Goal: Information Seeking & Learning: Check status

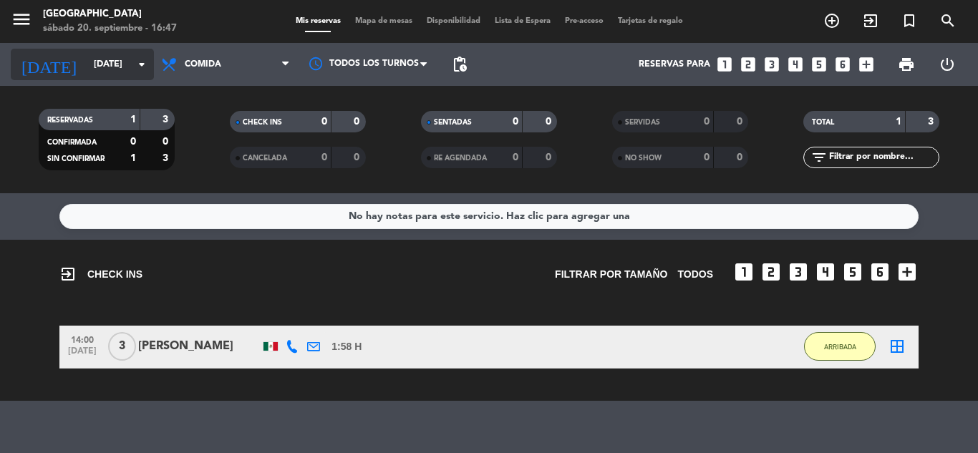
click at [114, 54] on input "[DATE]" at bounding box center [147, 64] width 121 height 24
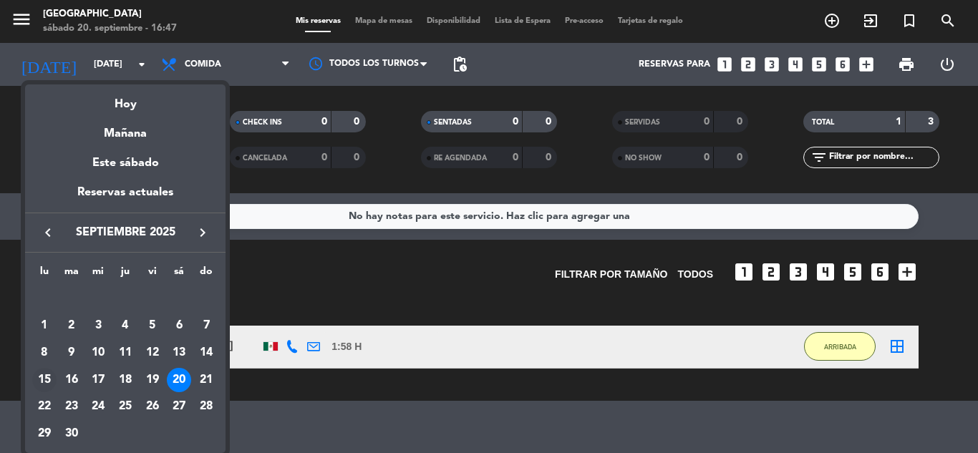
click at [49, 376] on div "15" at bounding box center [44, 380] width 24 height 24
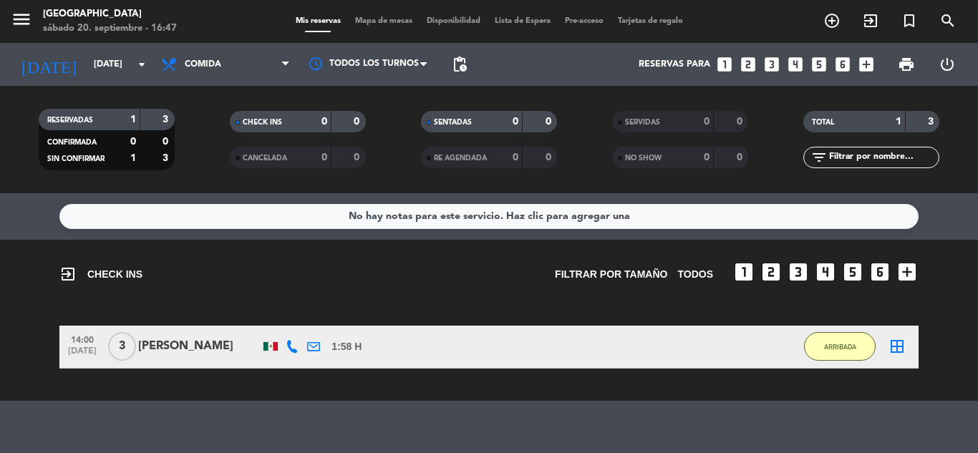
type input "[DATE]"
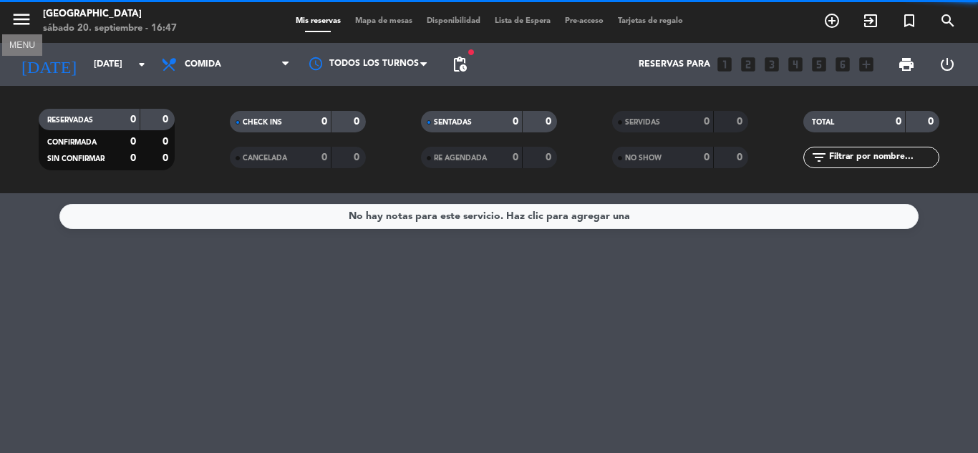
click at [13, 11] on icon "menu" at bounding box center [21, 19] width 21 height 21
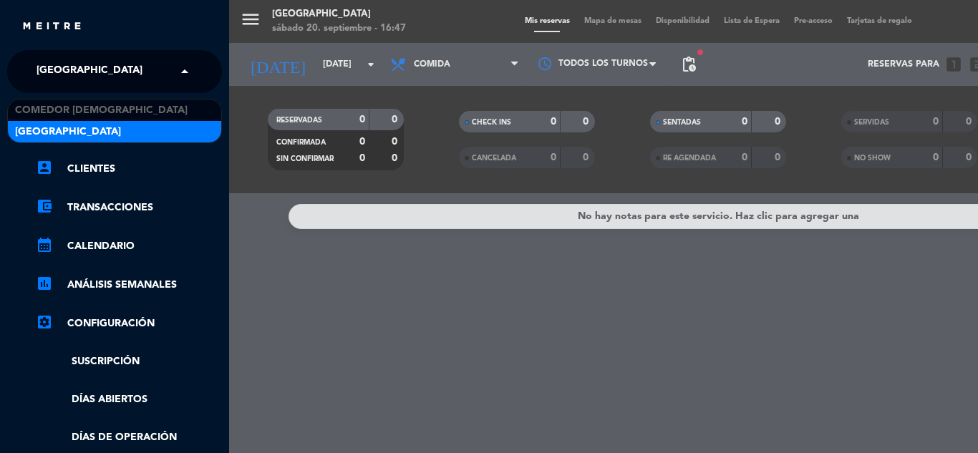
click at [77, 60] on span "[GEOGRAPHIC_DATA]" at bounding box center [90, 72] width 106 height 30
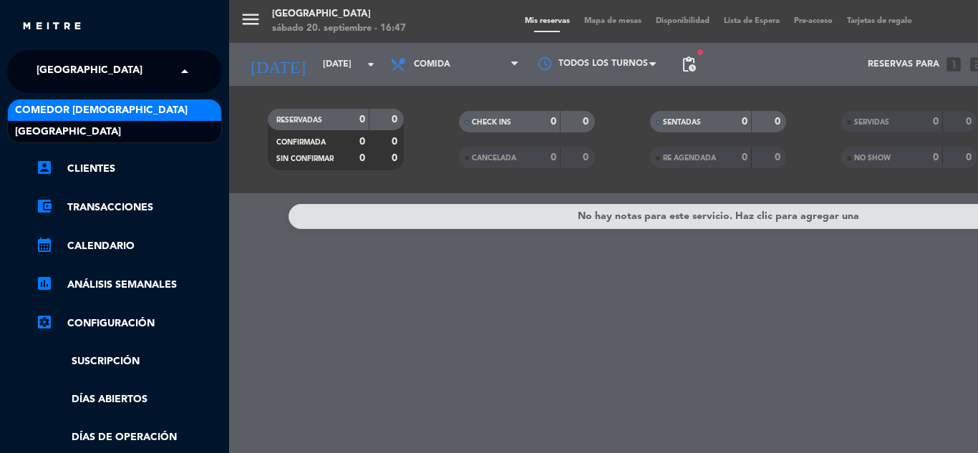
click at [135, 113] on div "Comedor [DEMOGRAPHIC_DATA]" at bounding box center [114, 110] width 213 height 21
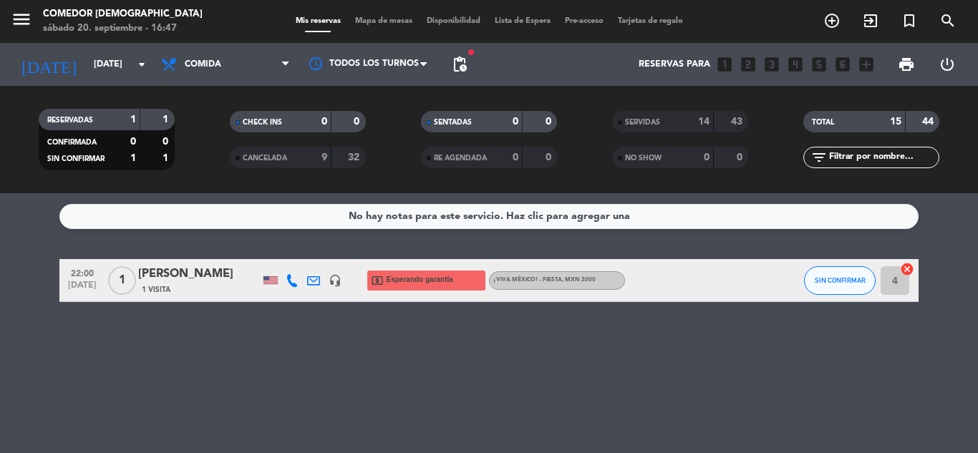
click at [673, 117] on div "SERVIDAS" at bounding box center [649, 122] width 66 height 16
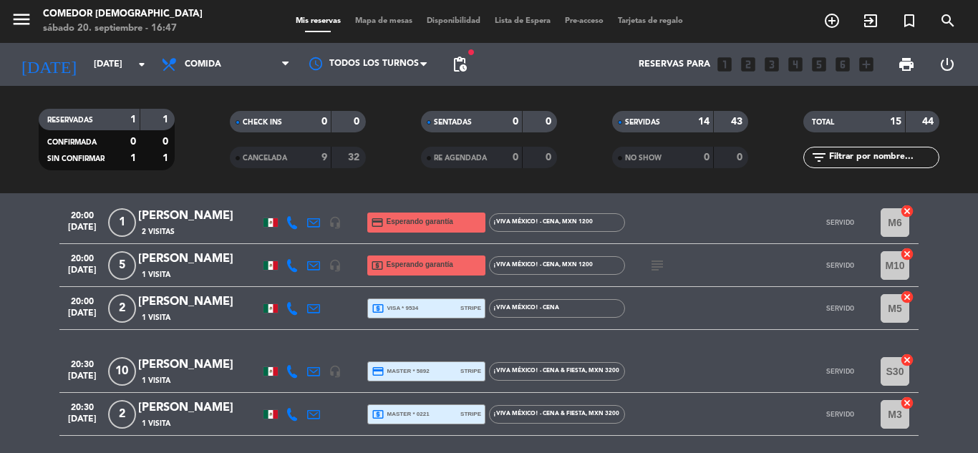
scroll to position [143, 0]
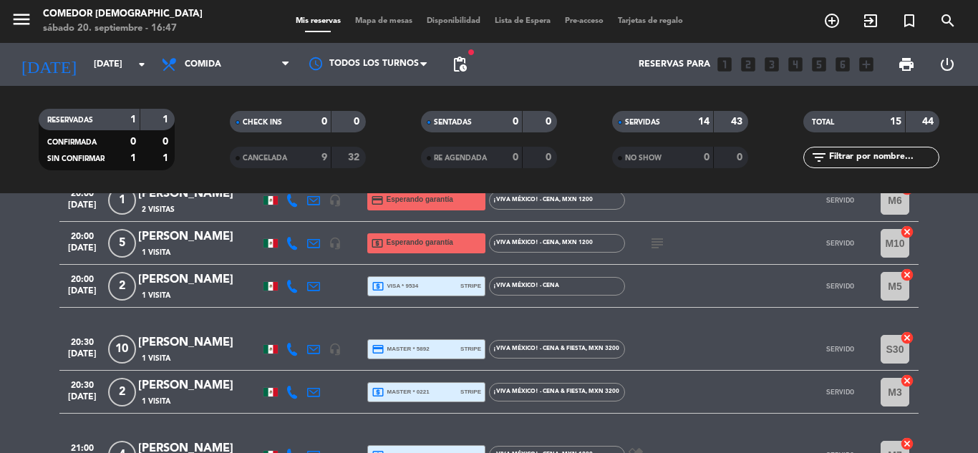
click at [547, 346] on span "¡Viva México! - Cena & Fiesta , MXN 3200" at bounding box center [556, 349] width 126 height 6
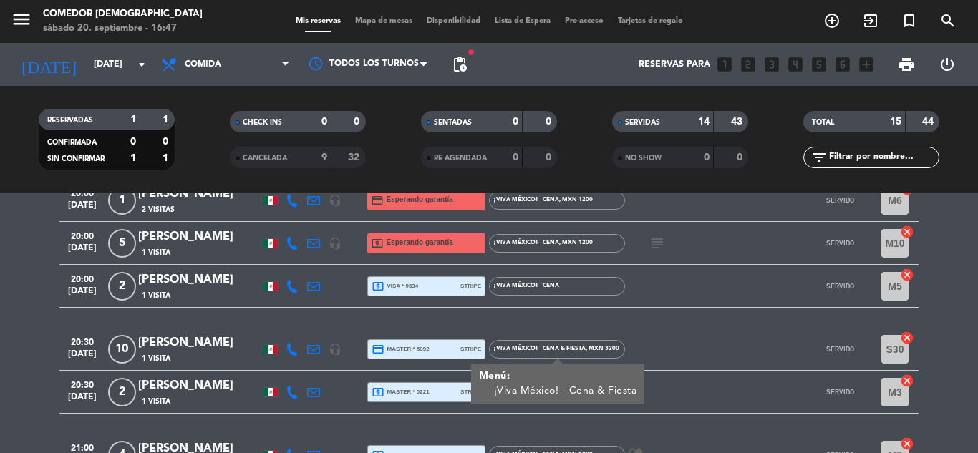
click at [547, 346] on span "¡Viva México! - Cena & Fiesta , MXN 3200" at bounding box center [556, 349] width 126 height 6
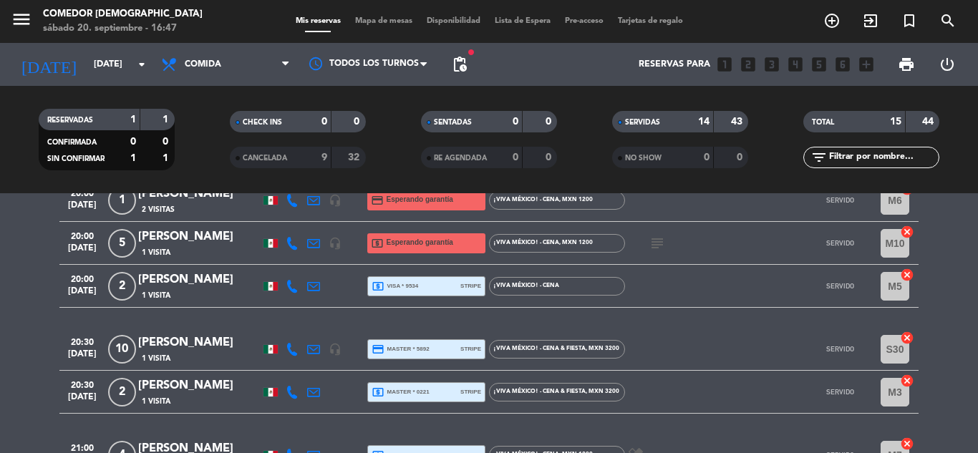
click at [547, 346] on span "¡Viva México! - Cena & Fiesta , MXN 3200" at bounding box center [556, 349] width 126 height 6
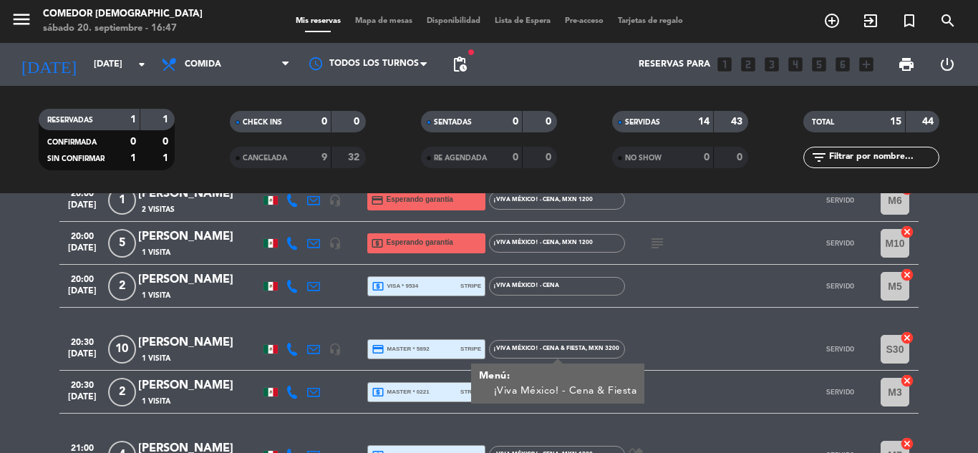
click at [455, 344] on div "credit_card master * 5892 stripe" at bounding box center [427, 349] width 110 height 19
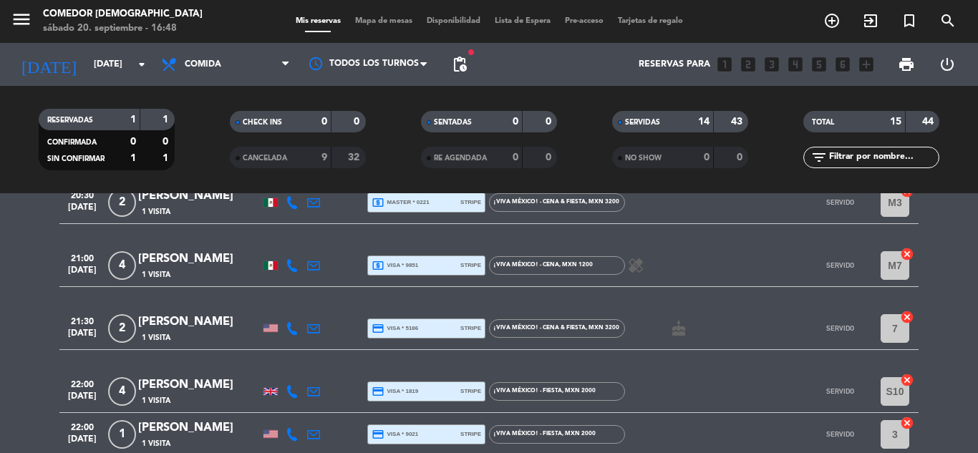
scroll to position [358, 0]
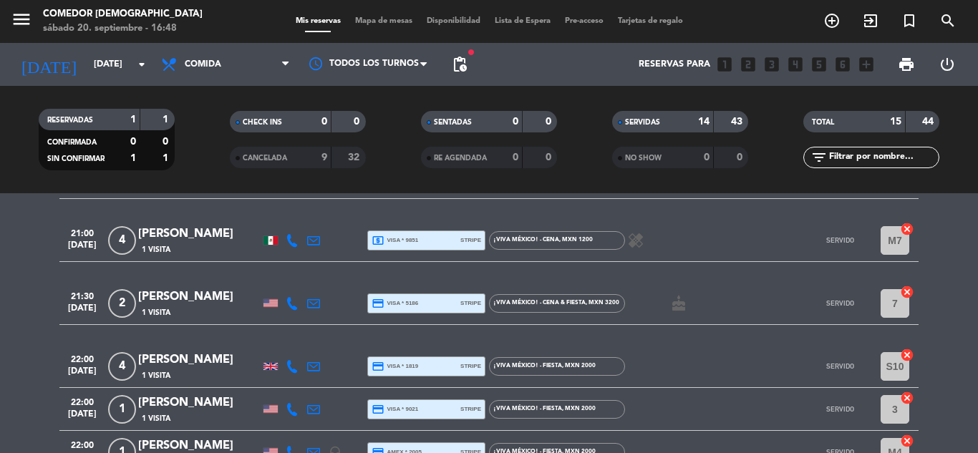
click at [422, 363] on div "credit_card visa * 1819 stripe" at bounding box center [427, 366] width 110 height 19
click at [421, 400] on div "credit_card visa * 9021 stripe" at bounding box center [427, 409] width 110 height 19
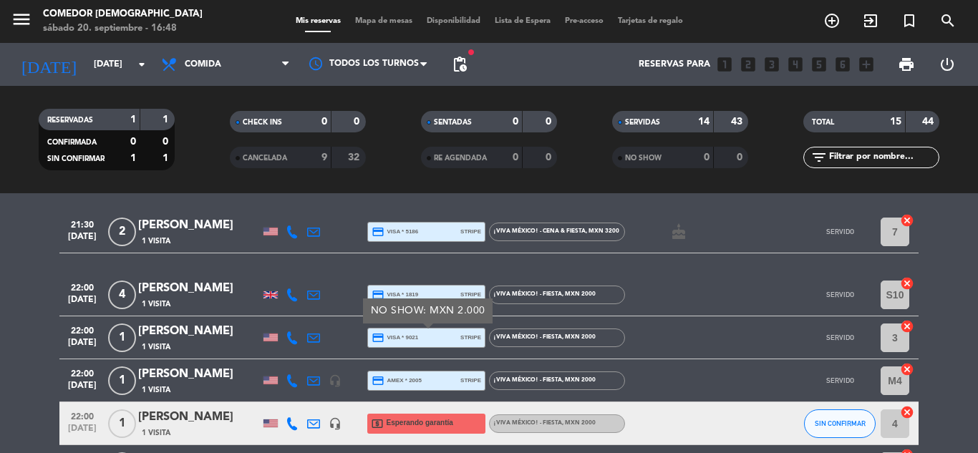
click at [425, 372] on div "credit_card amex * 2005 stripe" at bounding box center [427, 381] width 110 height 19
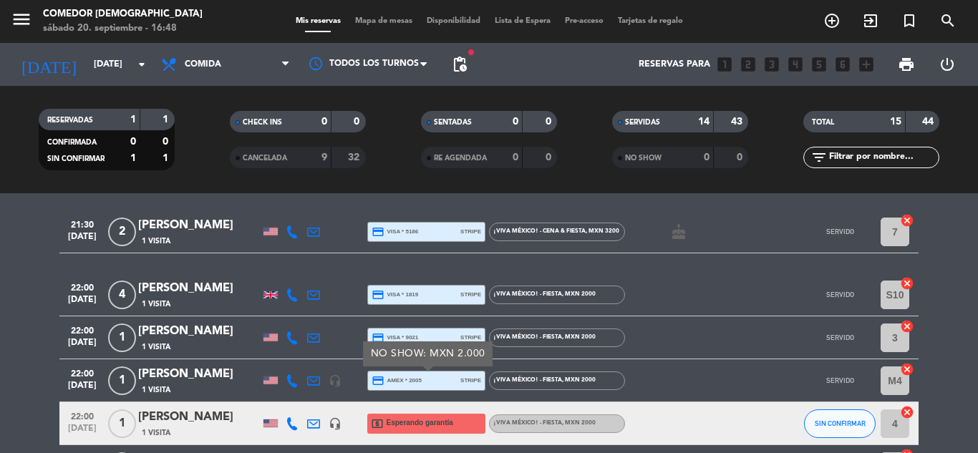
click at [437, 336] on div "credit_card visa * 9021 stripe" at bounding box center [427, 338] width 110 height 19
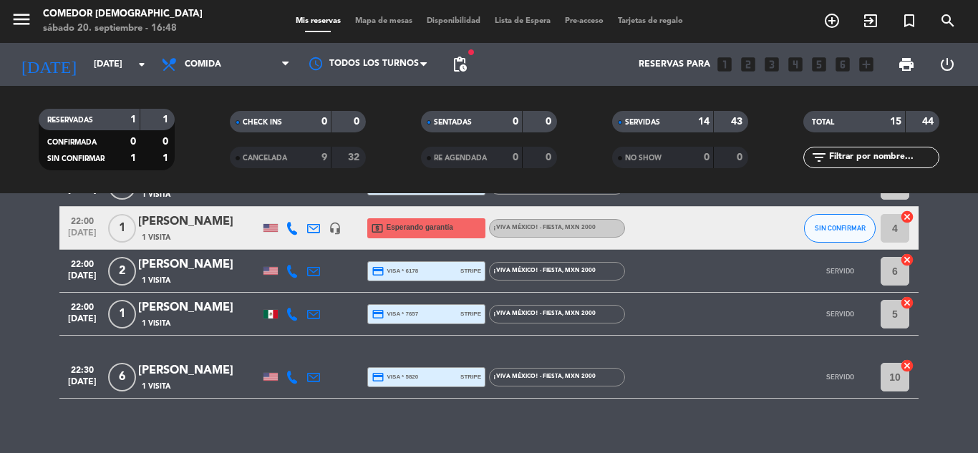
scroll to position [642, 0]
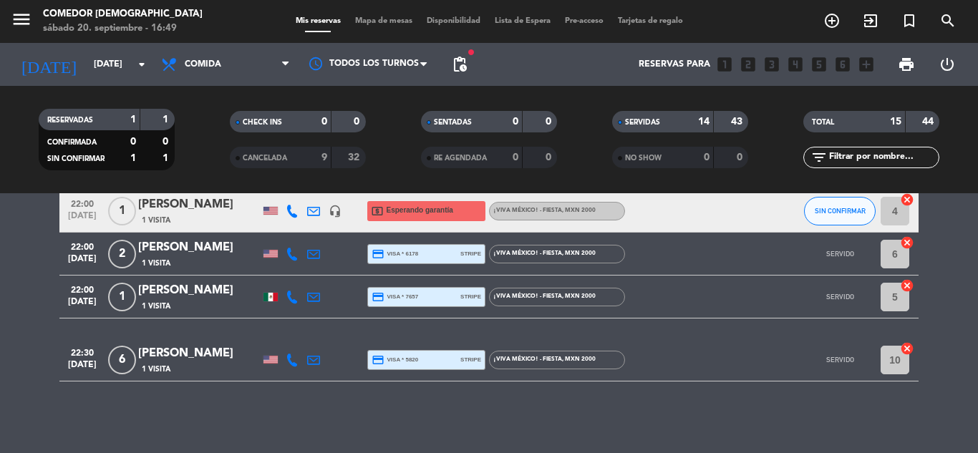
click at [447, 261] on div "credit_card visa * 6178 stripe" at bounding box center [427, 254] width 110 height 19
click at [447, 287] on div "credit_card visa * 7657 stripe" at bounding box center [426, 297] width 118 height 20
click at [449, 284] on div "22:00 [DATE] 1 [PERSON_NAME] 1 Visita credit_card visa * 7657 stripe ¡Viva Méxi…" at bounding box center [488, 297] width 859 height 43
click at [449, 294] on div "credit_card visa * 7657 stripe" at bounding box center [427, 297] width 110 height 19
click at [442, 362] on div "credit_card visa * 5820 stripe" at bounding box center [427, 360] width 110 height 19
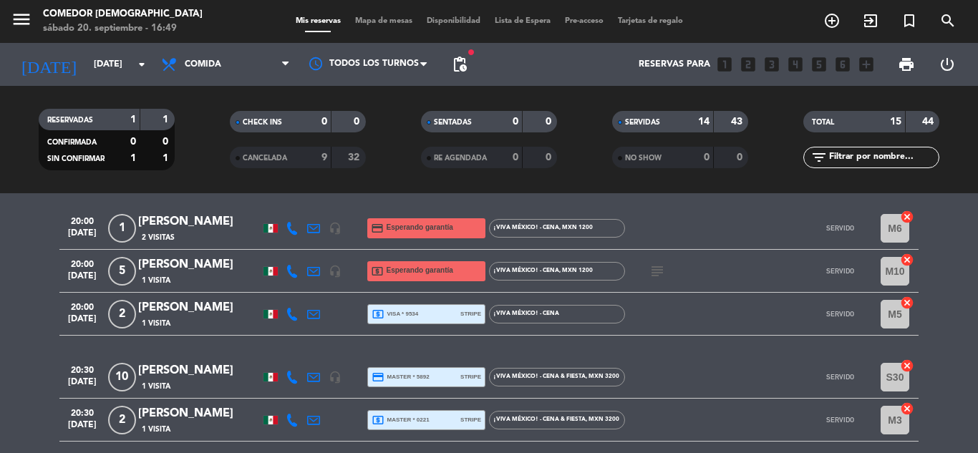
scroll to position [143, 0]
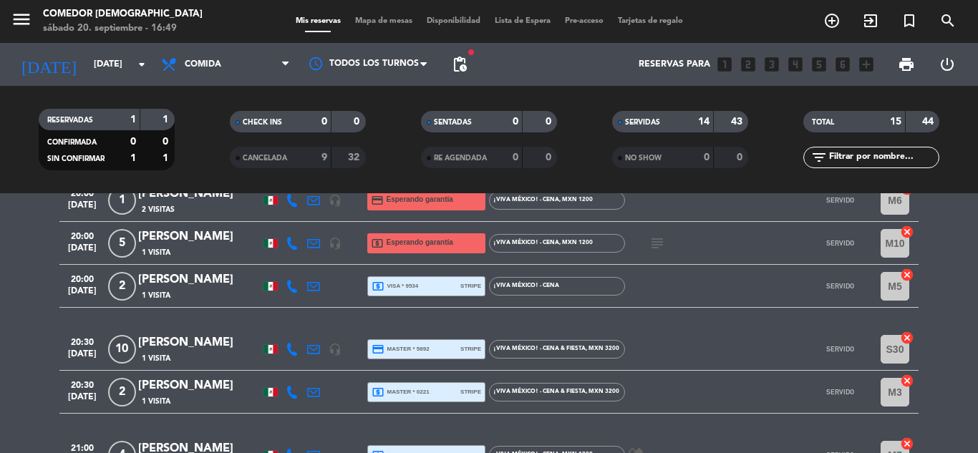
click at [443, 284] on div "local_atm visa * 9534 stripe" at bounding box center [427, 286] width 110 height 19
click at [442, 354] on div "credit_card master * 5892 stripe" at bounding box center [427, 349] width 110 height 19
click at [449, 349] on div "credit_card master * 5892 stripe" at bounding box center [427, 349] width 110 height 19
click at [191, 343] on div "[PERSON_NAME]" at bounding box center [199, 343] width 122 height 19
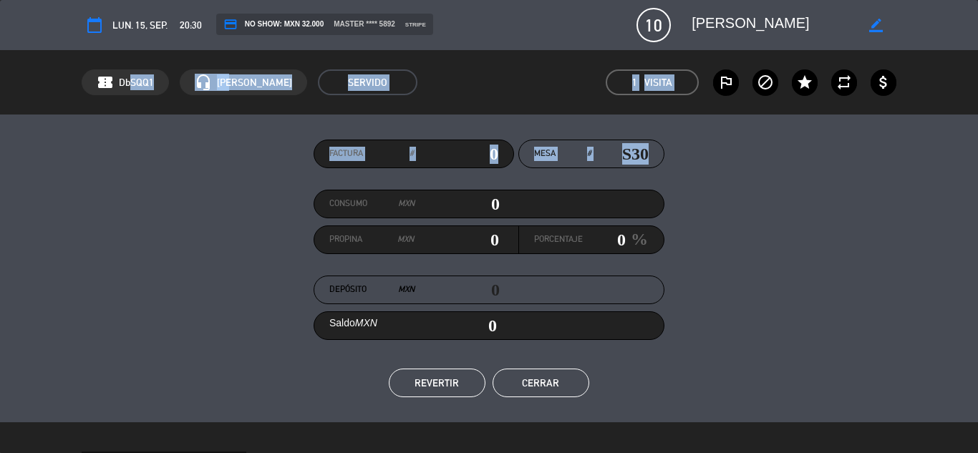
drag, startPoint x: 124, startPoint y: 84, endPoint x: 152, endPoint y: 201, distance: 120.0
click at [152, 201] on div "calendar_today lun. 15, sep. 20:30 credit_card NO SHOW: MXN 32.000 master **** …" at bounding box center [489, 226] width 978 height 453
click at [155, 201] on div "Factura # Mesa # S30 Consumo MXN 0 Propina MXN 0 Porcentaje 0 % Depósito MXN 0 …" at bounding box center [489, 269] width 815 height 258
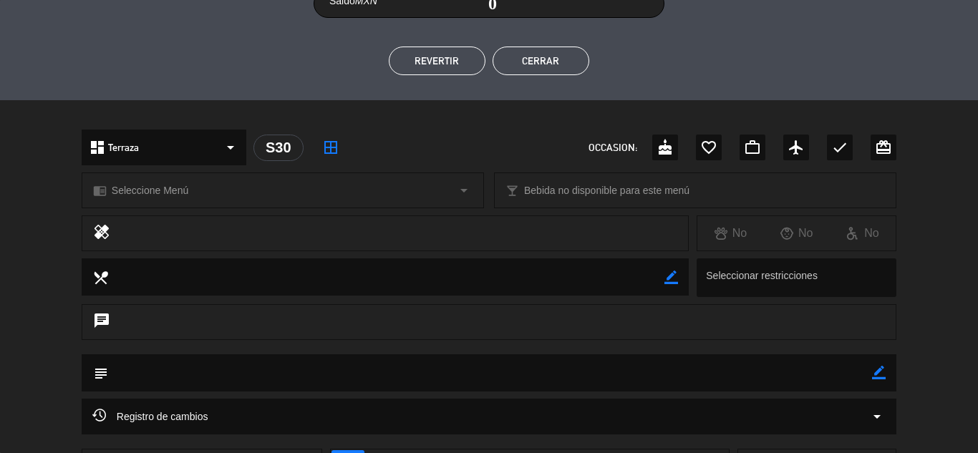
scroll to position [297, 0]
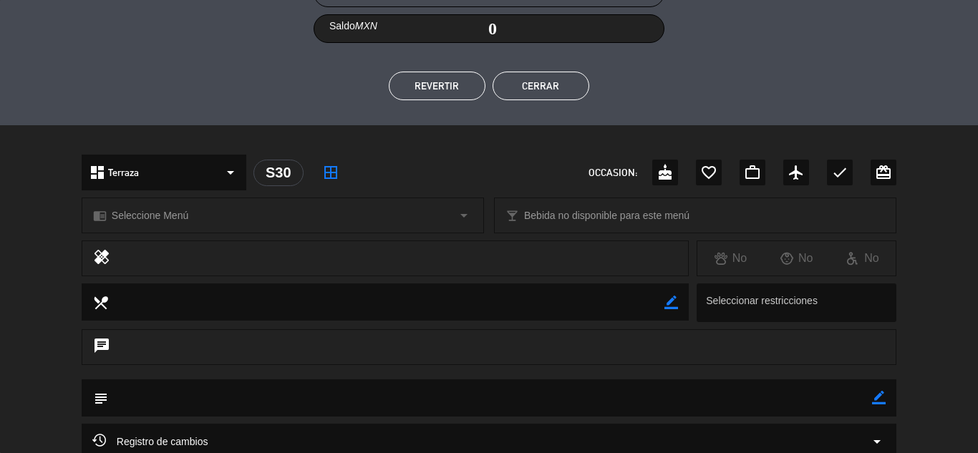
click at [571, 88] on button "Cerrar" at bounding box center [541, 86] width 97 height 29
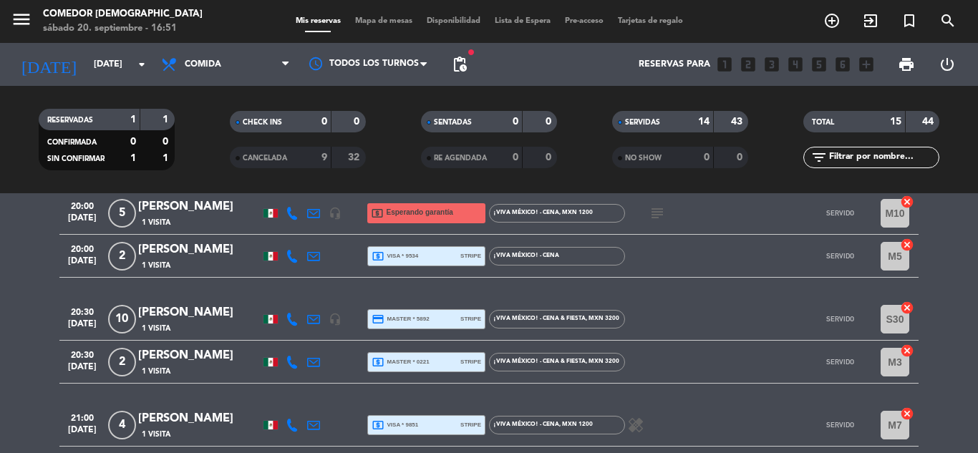
scroll to position [215, 0]
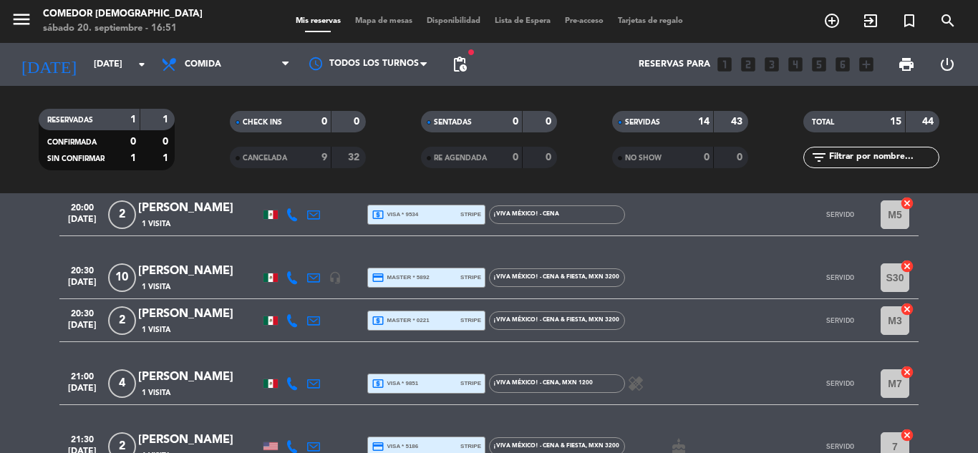
click at [442, 289] on div "20:30 [DATE] [PERSON_NAME] 1 Visita headset_mic credit_card master * 5892 strip…" at bounding box center [488, 277] width 859 height 43
click at [443, 286] on div "credit_card master * 5892 stripe" at bounding box center [427, 277] width 110 height 19
click at [442, 327] on div "local_atm master * 0221 stripe" at bounding box center [427, 320] width 110 height 19
click at [433, 374] on div "local_atm visa * 9851 stripe" at bounding box center [427, 383] width 110 height 19
click at [434, 272] on div "credit_card master * 5892 stripe" at bounding box center [427, 277] width 110 height 19
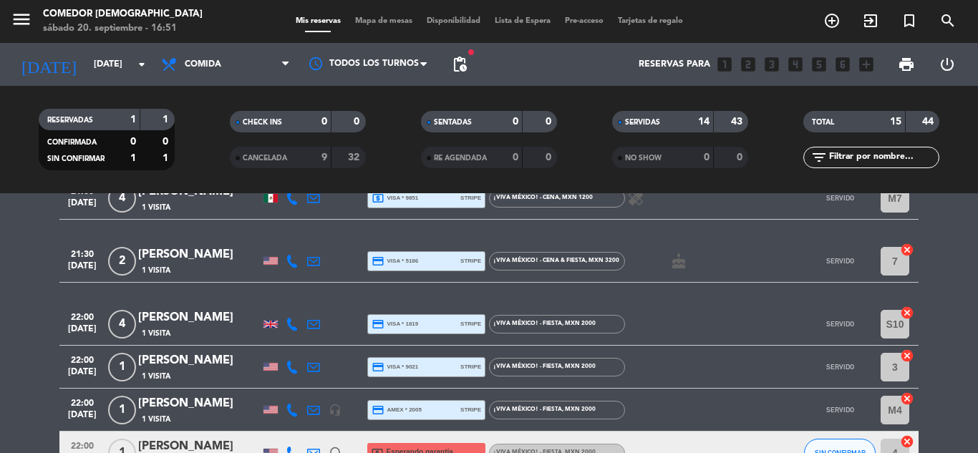
scroll to position [430, 0]
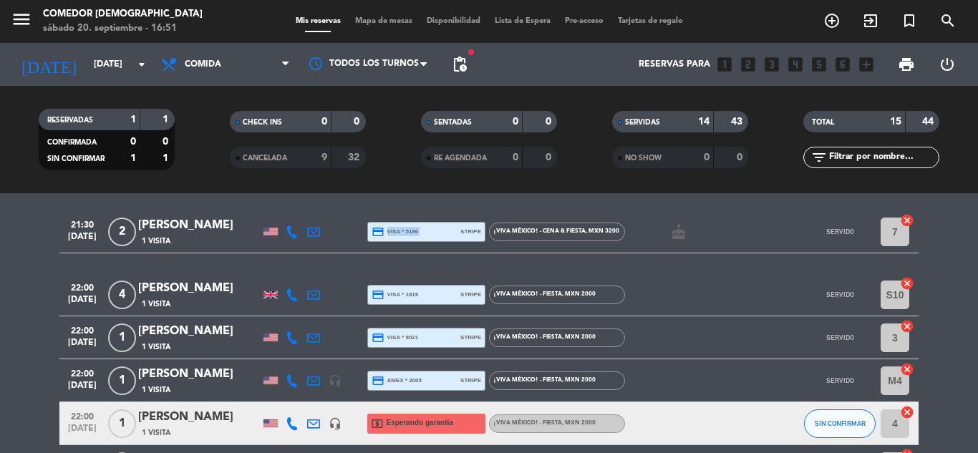
click at [438, 235] on div "credit_card visa * 5186 stripe" at bounding box center [427, 232] width 110 height 19
click at [437, 300] on div "credit_card visa * 1819 stripe" at bounding box center [427, 295] width 110 height 19
click at [431, 323] on div "22:00 [DATE] 1 [PERSON_NAME] 1 Visita credit_card visa * 9021 stripe ¡Viva Méxi…" at bounding box center [488, 337] width 859 height 43
click at [431, 334] on div "credit_card visa * 9021 stripe" at bounding box center [427, 338] width 110 height 19
click at [428, 374] on div "credit_card amex * 2005 stripe" at bounding box center [427, 381] width 110 height 19
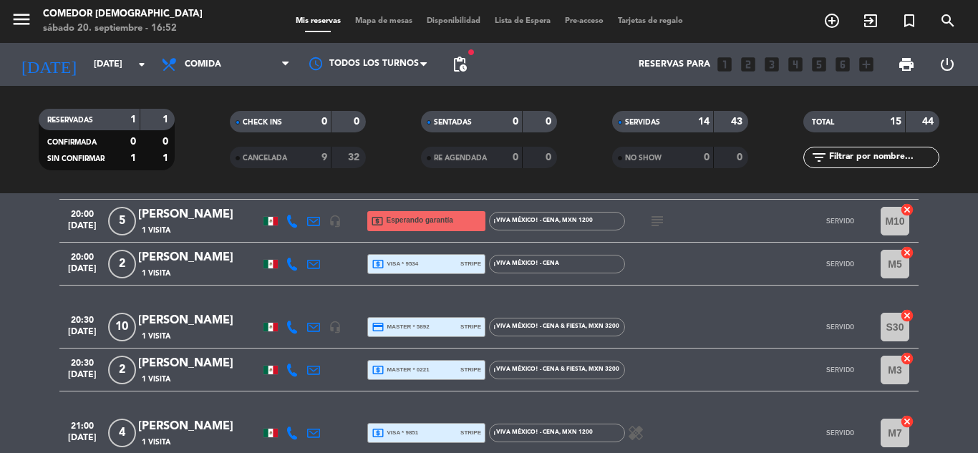
scroll to position [143, 0]
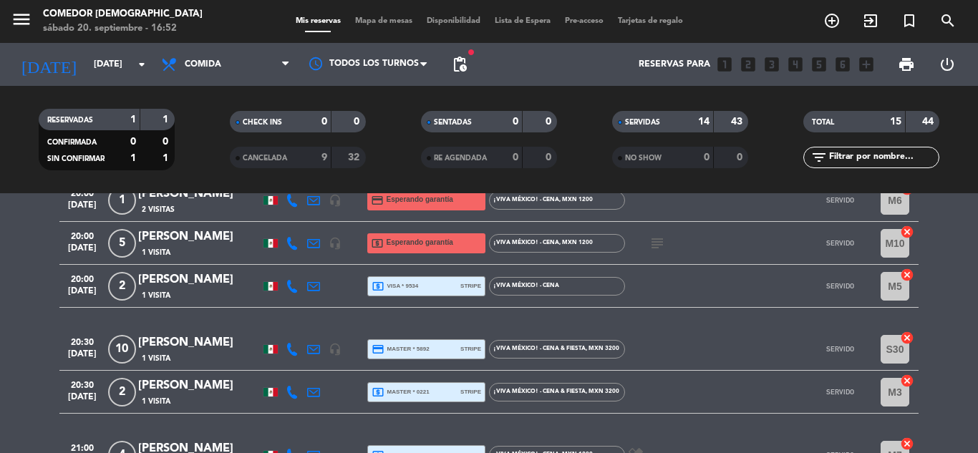
click at [427, 386] on span "local_atm master * 0221" at bounding box center [401, 392] width 58 height 13
click at [427, 348] on span "credit_card master * 5892" at bounding box center [401, 349] width 58 height 13
click at [426, 350] on span "credit_card master * 5892" at bounding box center [401, 349] width 58 height 13
click at [430, 293] on div "local_atm visa * 9534 stripe" at bounding box center [427, 286] width 110 height 19
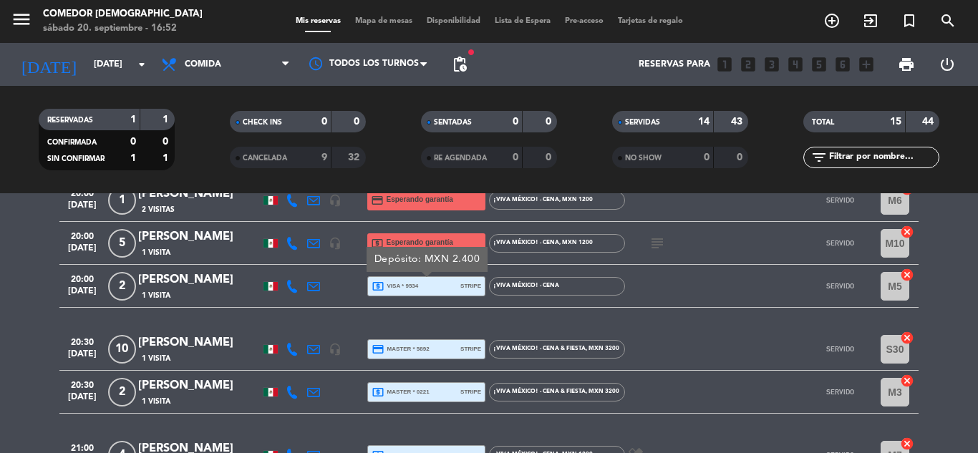
click at [378, 343] on icon "credit_card" at bounding box center [378, 349] width 13 height 13
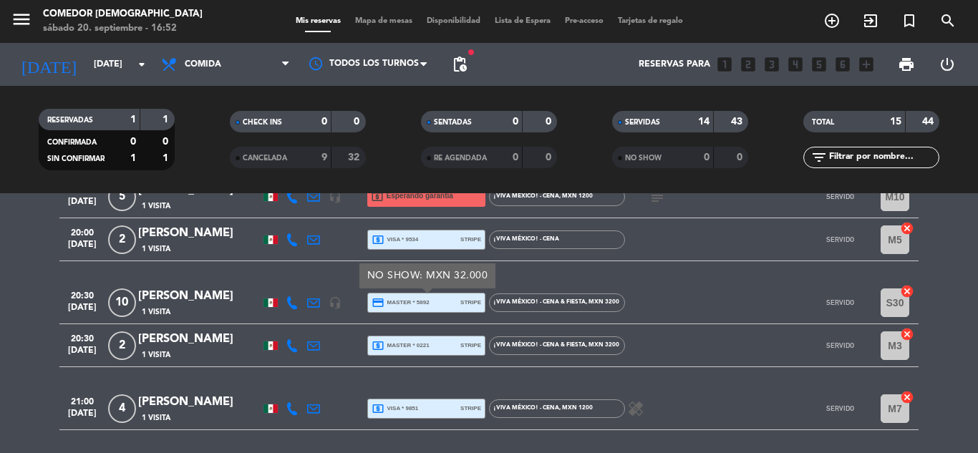
scroll to position [215, 0]
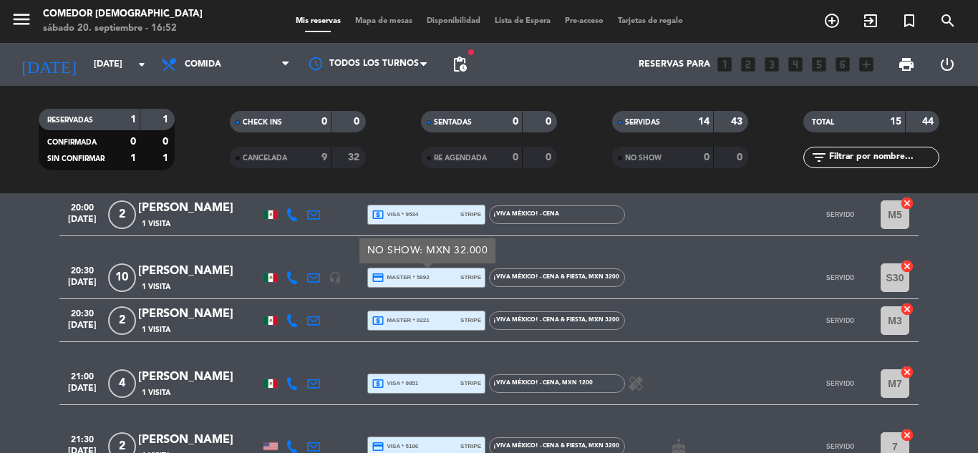
click at [392, 317] on span "local_atm master * 0221" at bounding box center [401, 320] width 58 height 13
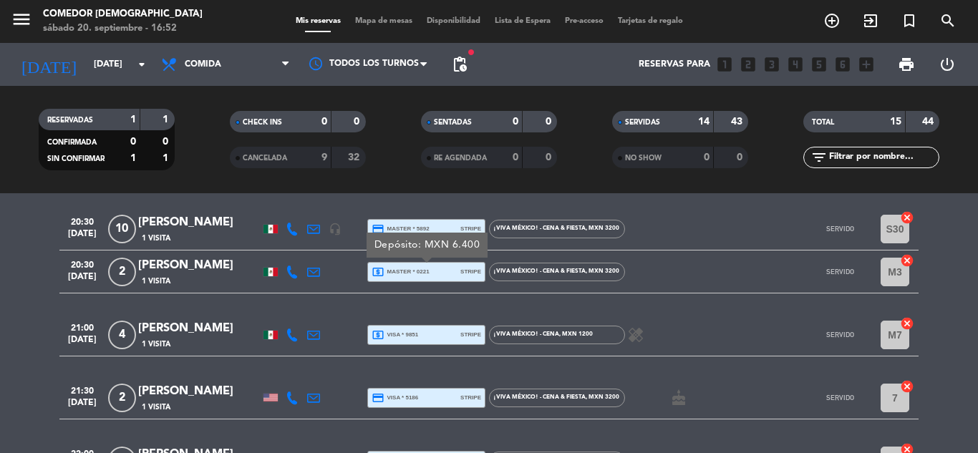
scroll to position [286, 0]
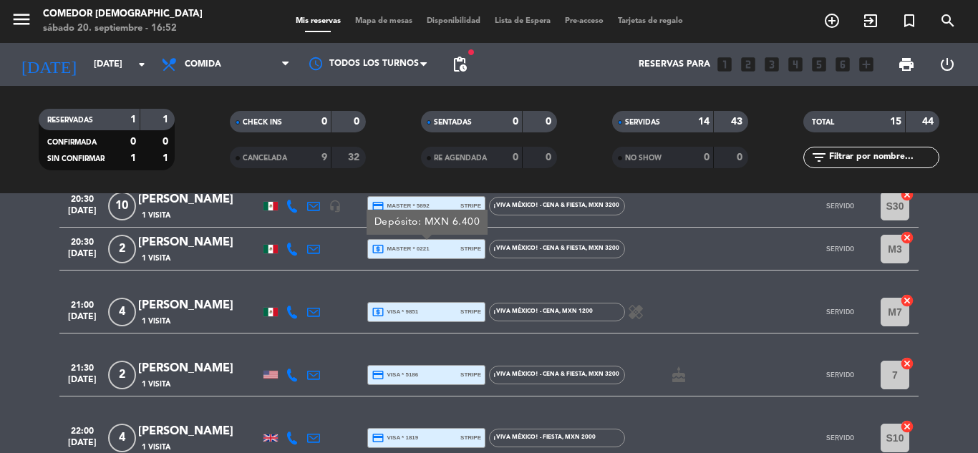
click at [437, 316] on div "local_atm visa * 9851 stripe" at bounding box center [427, 312] width 110 height 19
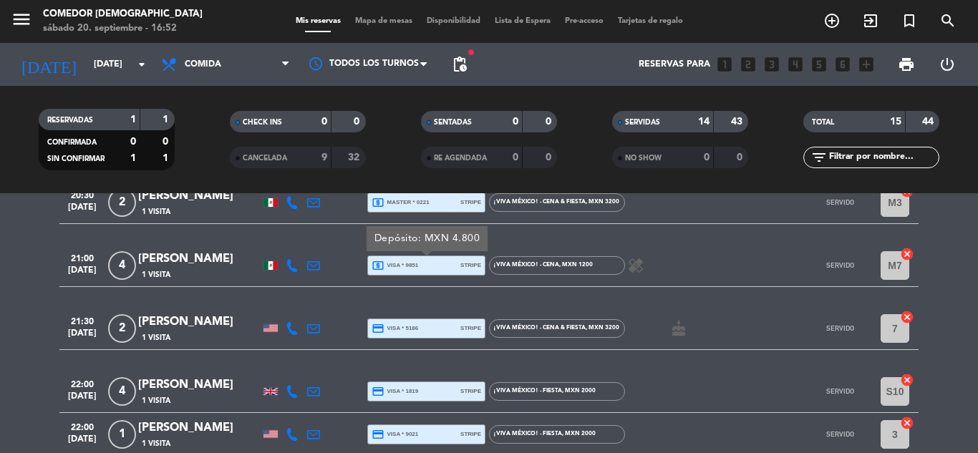
scroll to position [358, 0]
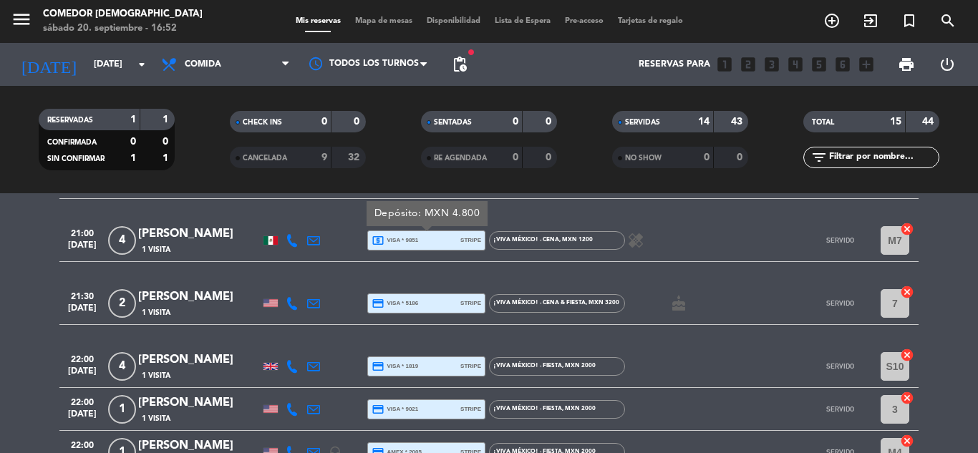
click at [403, 308] on span "credit_card visa * 5186" at bounding box center [395, 303] width 47 height 13
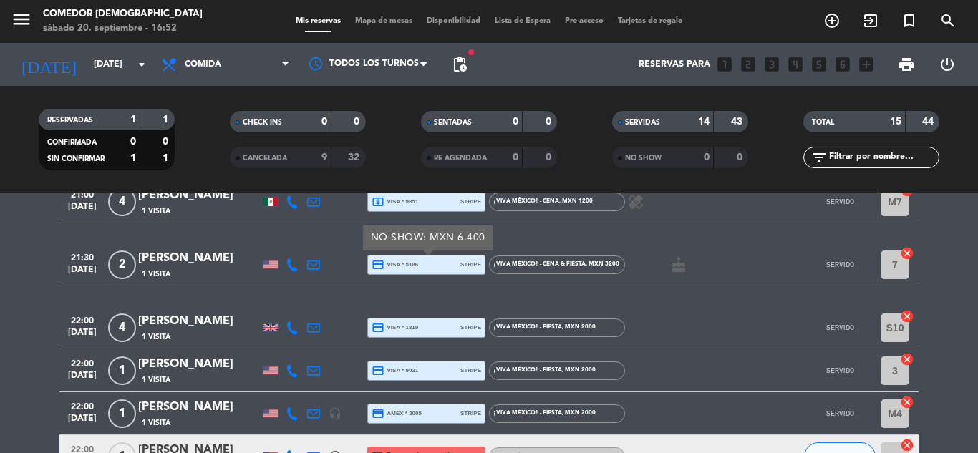
scroll to position [430, 0]
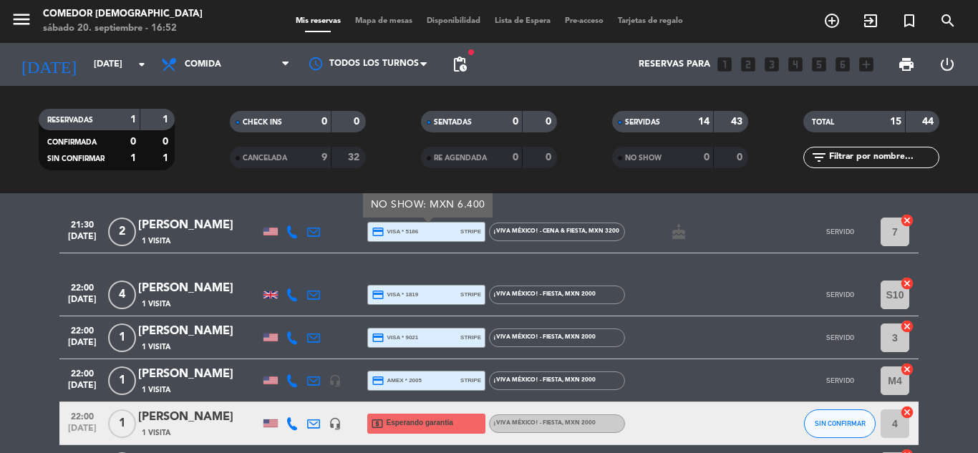
click at [412, 299] on span "credit_card visa * 1819" at bounding box center [395, 295] width 47 height 13
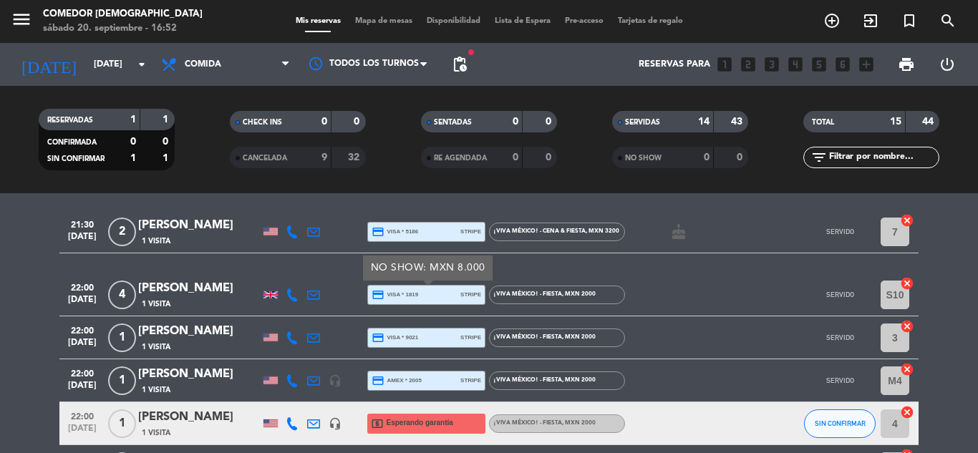
click at [412, 333] on span "credit_card visa * 9021" at bounding box center [395, 337] width 47 height 13
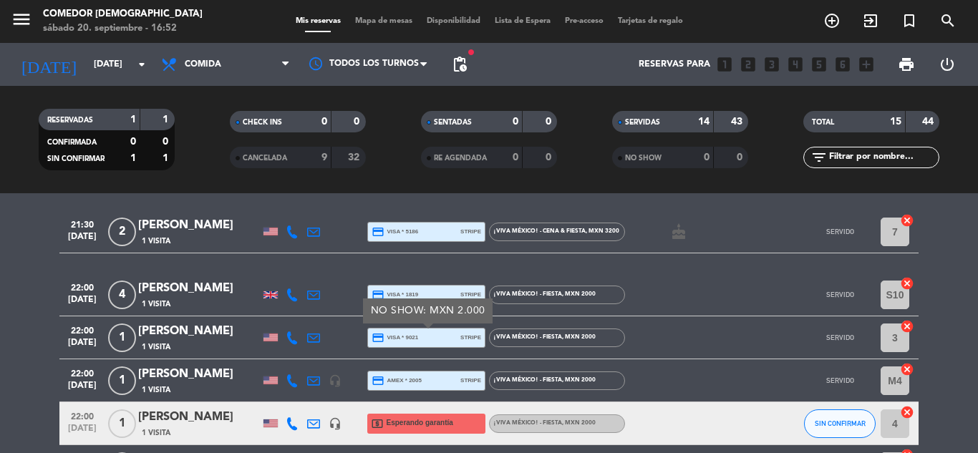
scroll to position [501, 0]
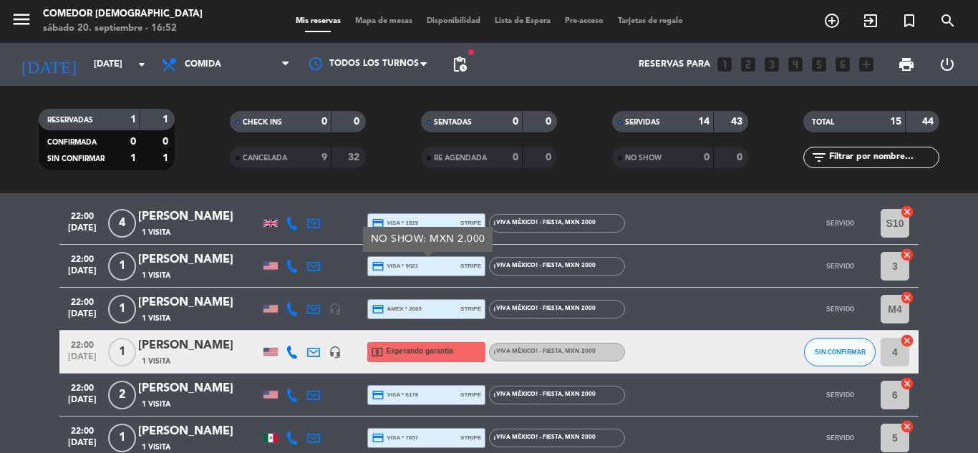
click at [398, 298] on div "22:00 [DATE] 1 [PERSON_NAME] 1 Visita headset_mic credit_card amex * 2005 strip…" at bounding box center [488, 309] width 859 height 43
click at [398, 308] on span "credit_card amex * 2005" at bounding box center [397, 309] width 50 height 13
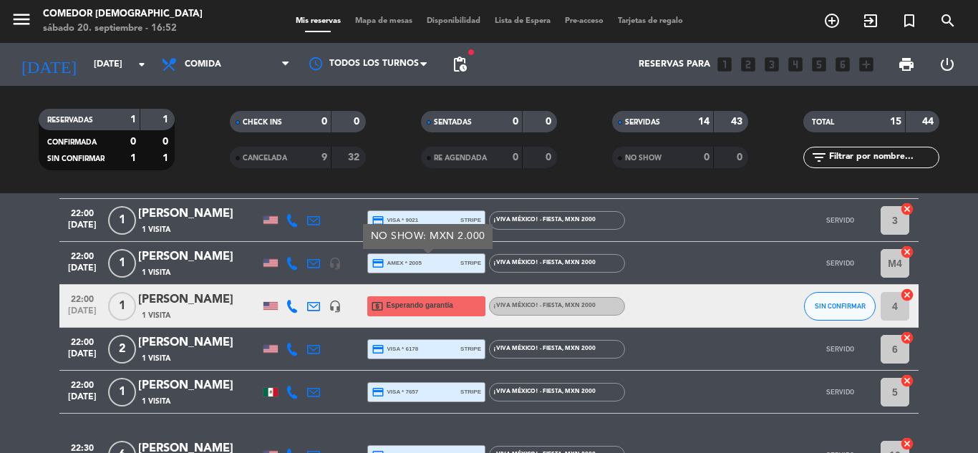
scroll to position [573, 0]
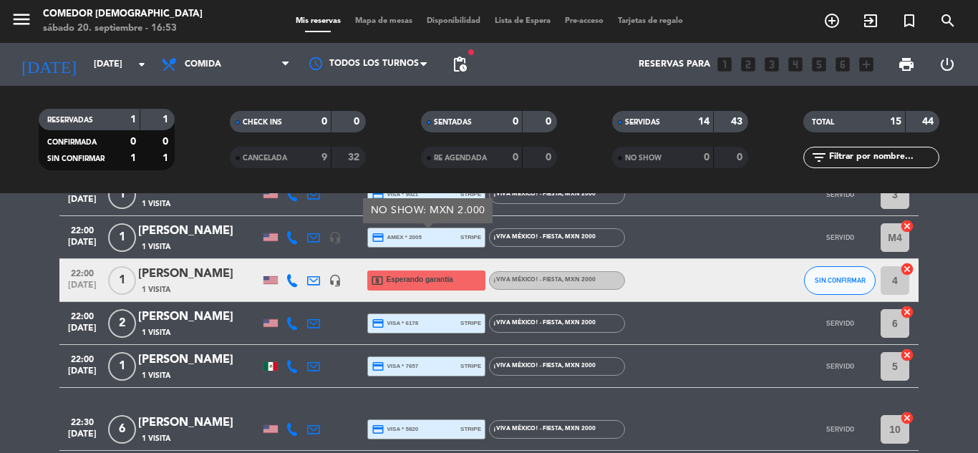
click at [404, 329] on span "credit_card visa * 6178" at bounding box center [395, 323] width 47 height 13
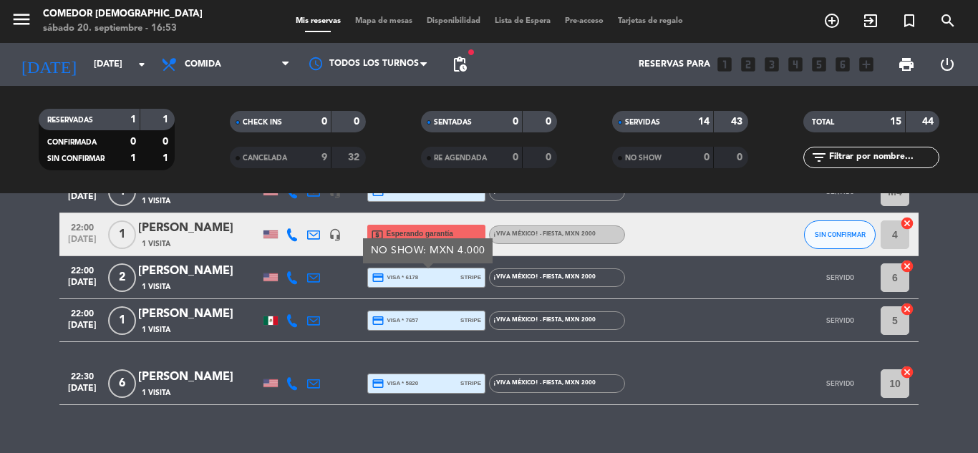
scroll to position [642, 0]
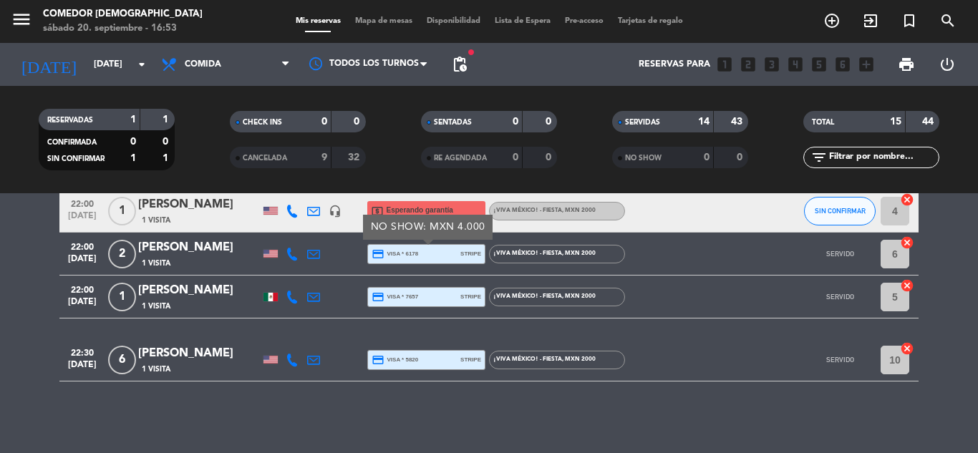
click at [425, 292] on div "credit_card visa * 7657 stripe" at bounding box center [427, 297] width 110 height 19
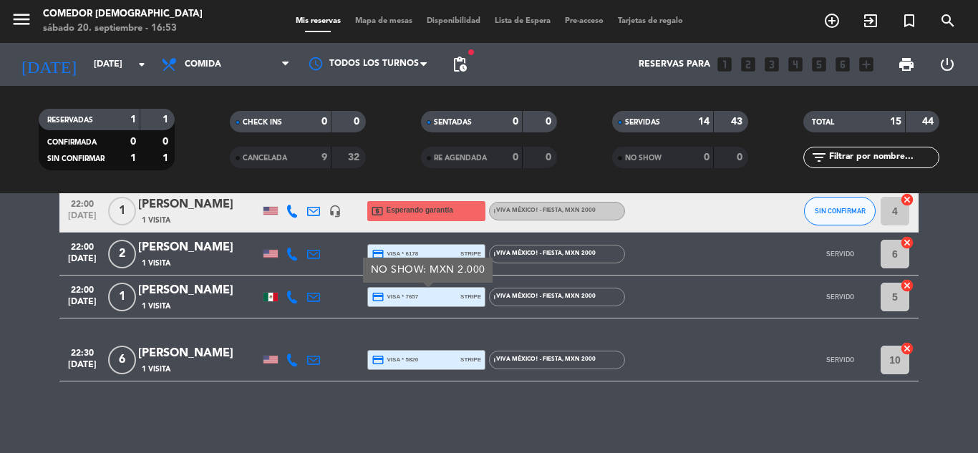
click at [385, 362] on span "credit_card visa * 5820" at bounding box center [395, 360] width 47 height 13
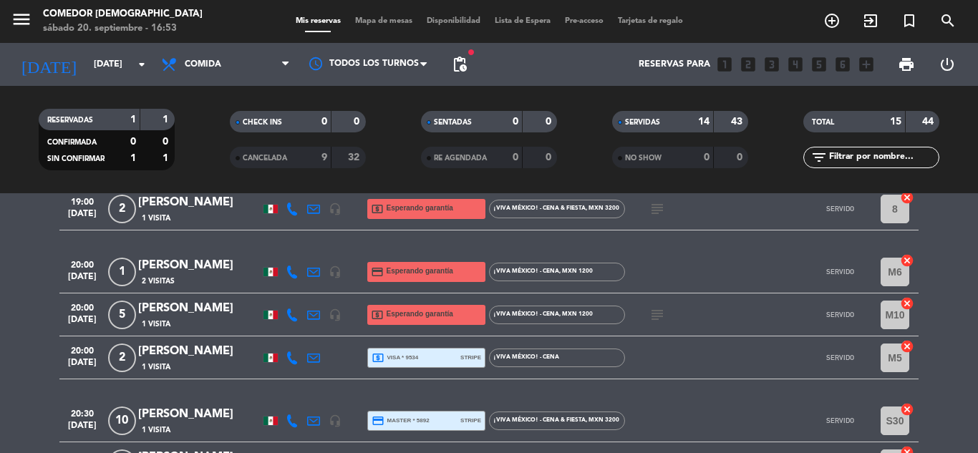
scroll to position [0, 0]
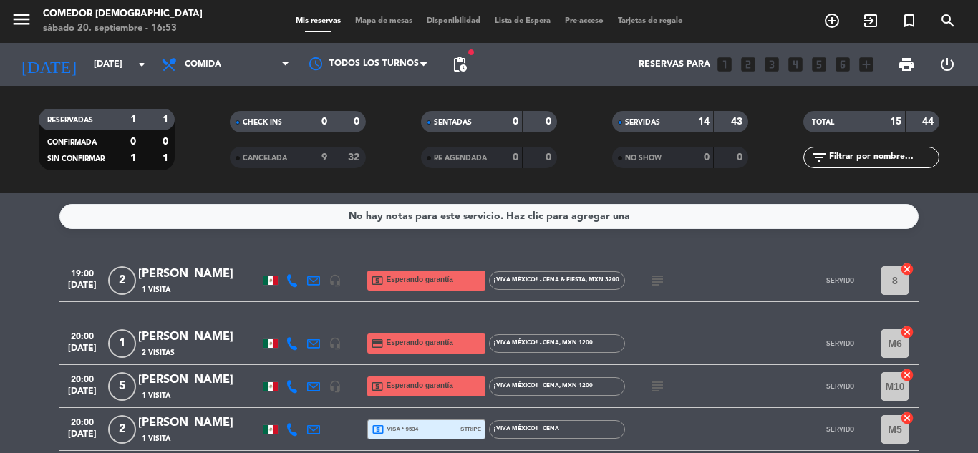
click at [447, 276] on span "Esperando garantía" at bounding box center [420, 279] width 67 height 11
click at [425, 352] on span "credit_card Esperando garantía" at bounding box center [412, 344] width 82 height 20
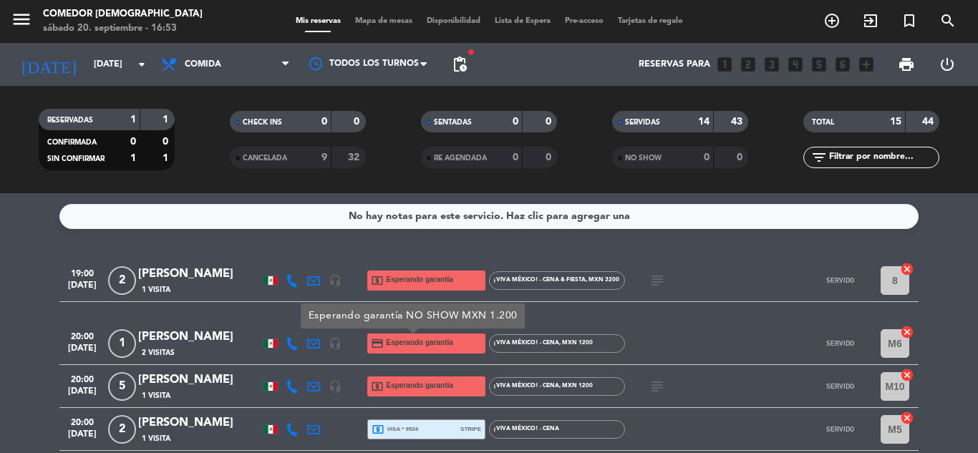
click at [425, 385] on span "Esperando garantía" at bounding box center [420, 385] width 67 height 11
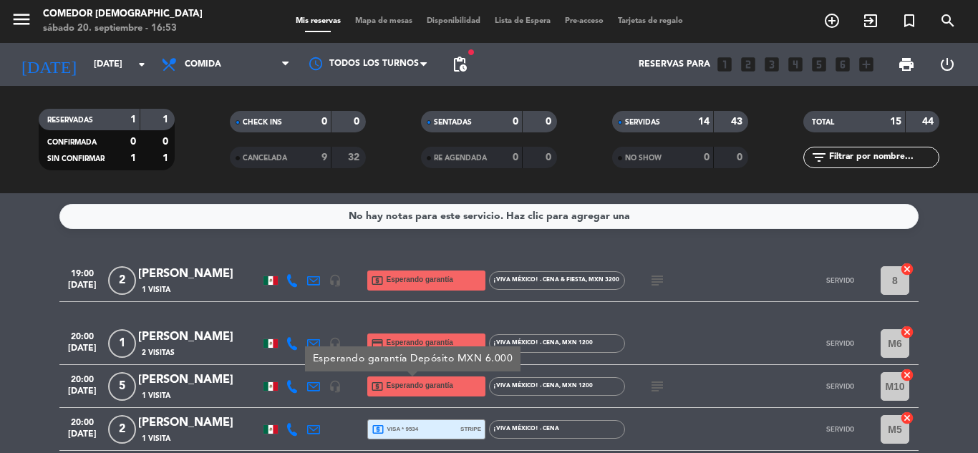
click at [432, 339] on span "Esperando garantía" at bounding box center [420, 342] width 67 height 11
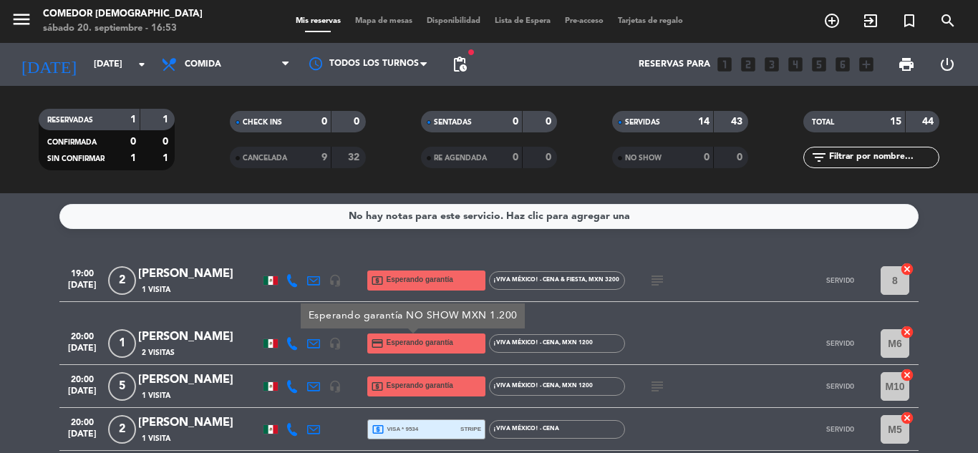
click at [432, 279] on span "Esperando garantía" at bounding box center [420, 279] width 67 height 11
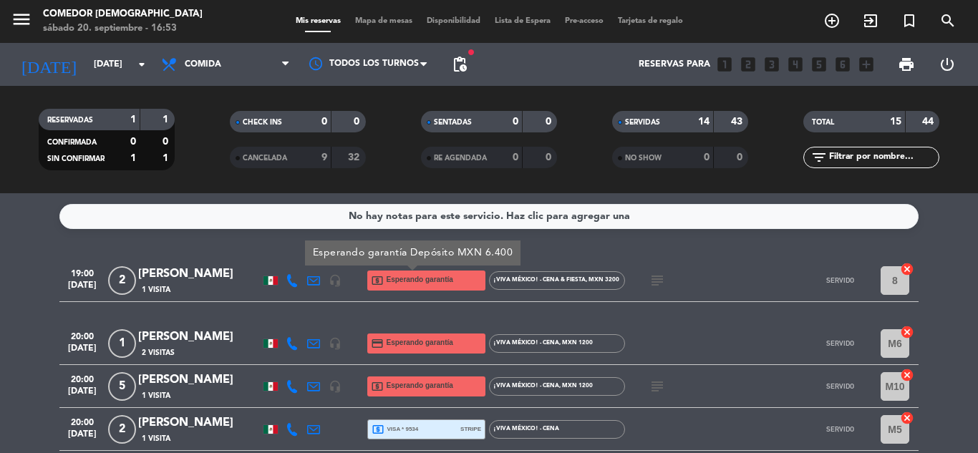
click at [421, 339] on span "Esperando garantía" at bounding box center [420, 342] width 67 height 11
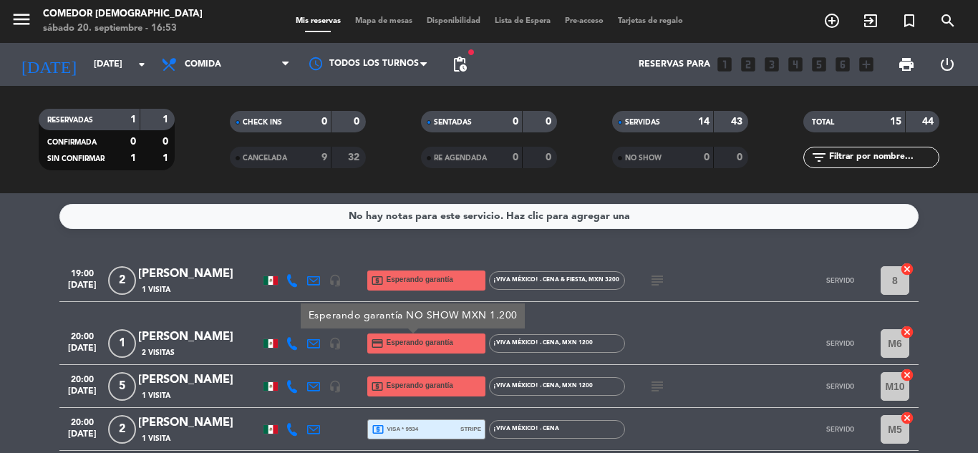
click at [418, 377] on span "local_atm Esperando garantía" at bounding box center [412, 387] width 82 height 20
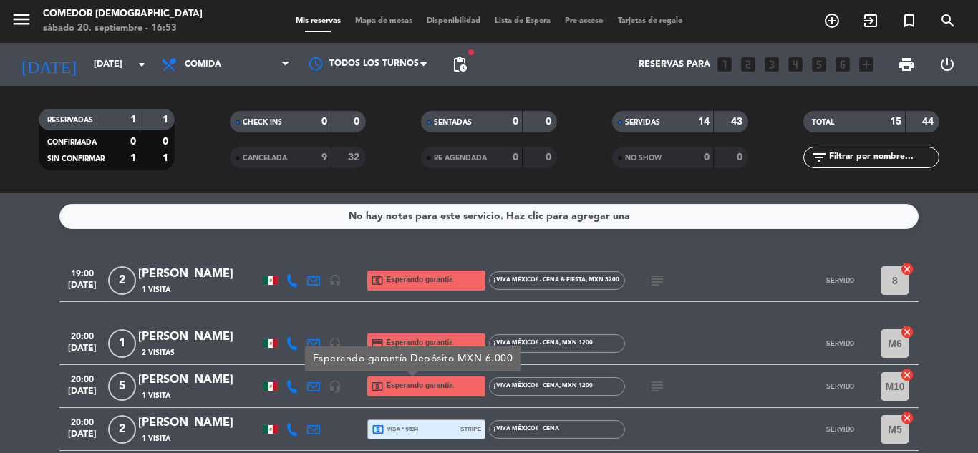
click at [428, 343] on span "Esperando garantía" at bounding box center [420, 342] width 67 height 11
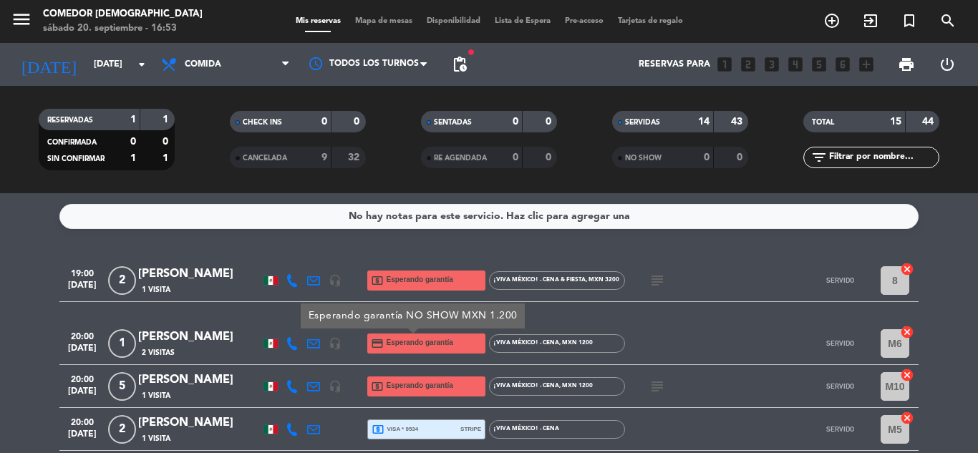
click at [432, 282] on span "Esperando garantía" at bounding box center [420, 279] width 67 height 11
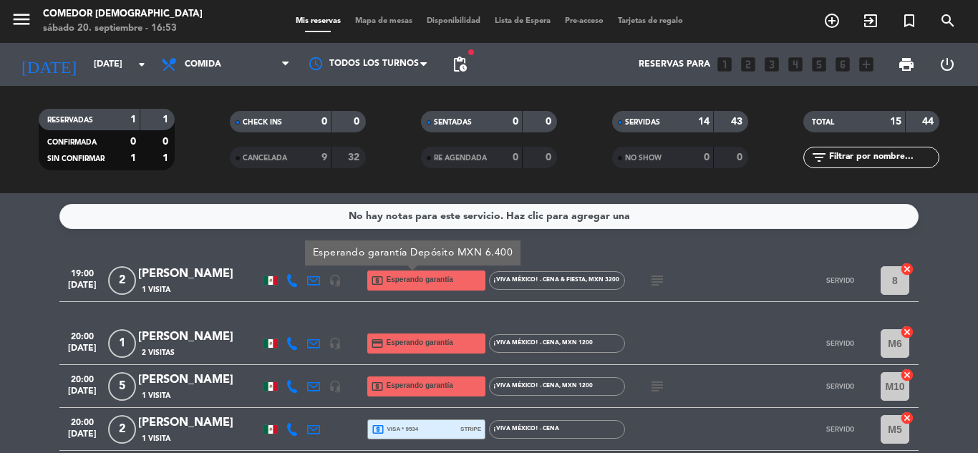
click at [422, 360] on div "20:00 [DATE] 1 [PERSON_NAME] 2 Visitas headset_mic credit_card Esperando garant…" at bounding box center [488, 343] width 859 height 43
click at [424, 347] on span "Esperando garantía" at bounding box center [420, 342] width 67 height 11
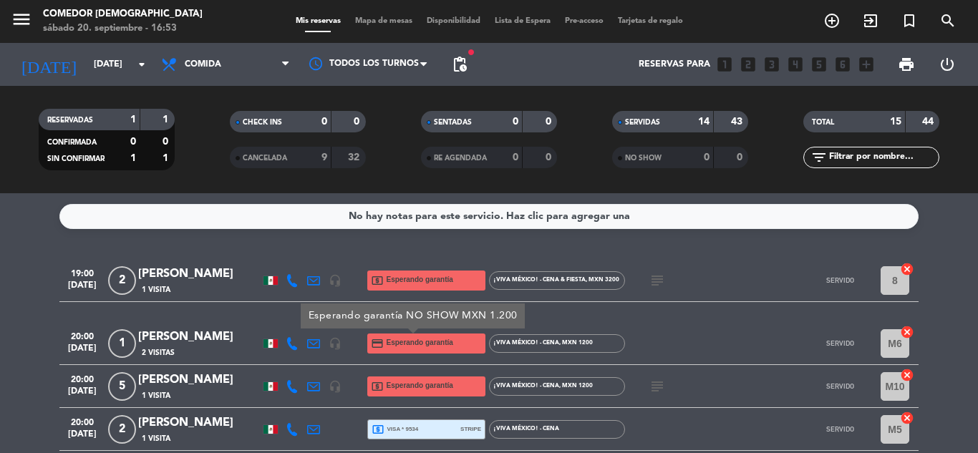
click at [423, 384] on span "Esperando garantía" at bounding box center [420, 385] width 67 height 11
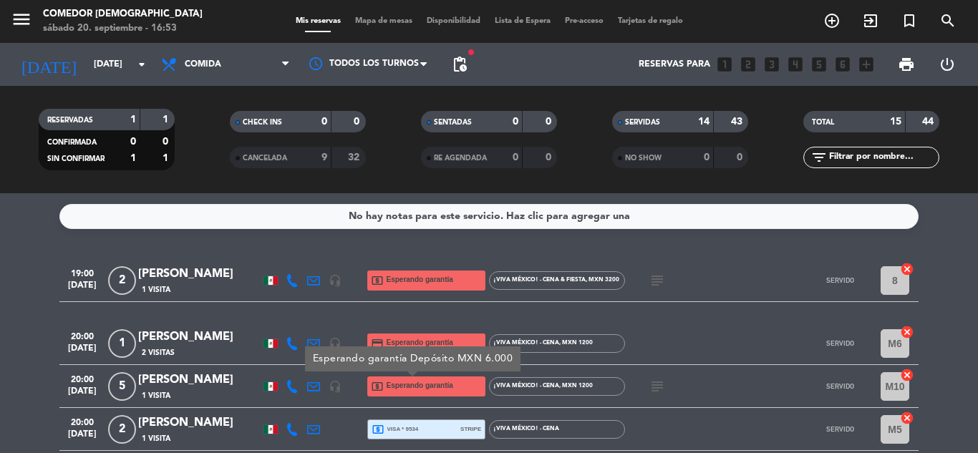
scroll to position [143, 0]
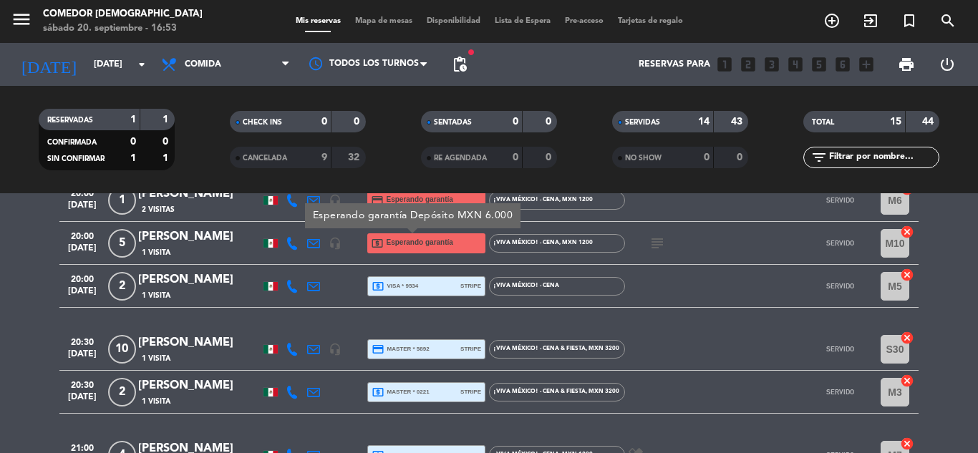
click at [435, 277] on div "local_atm visa * 9534 stripe" at bounding box center [427, 286] width 110 height 19
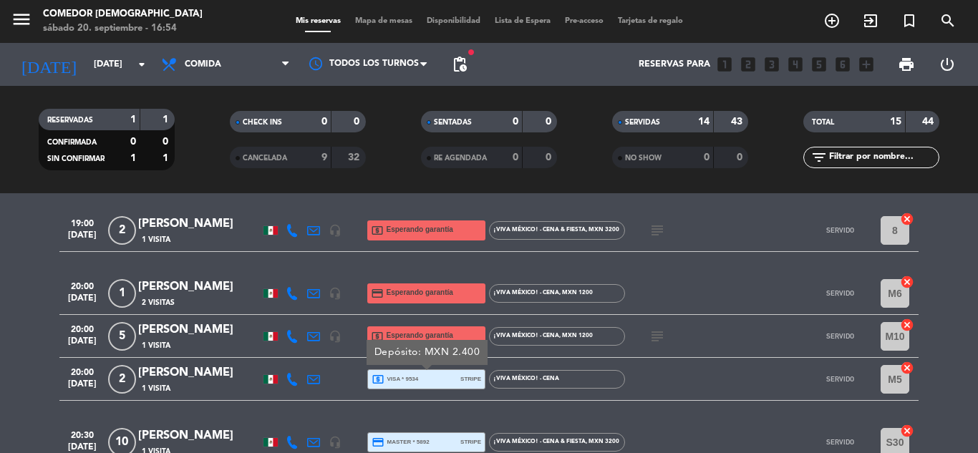
scroll to position [72, 0]
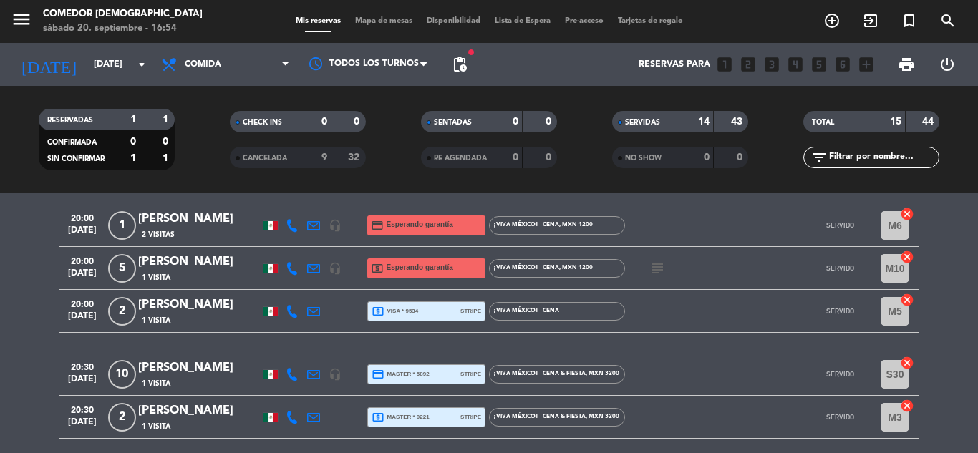
scroll to position [143, 0]
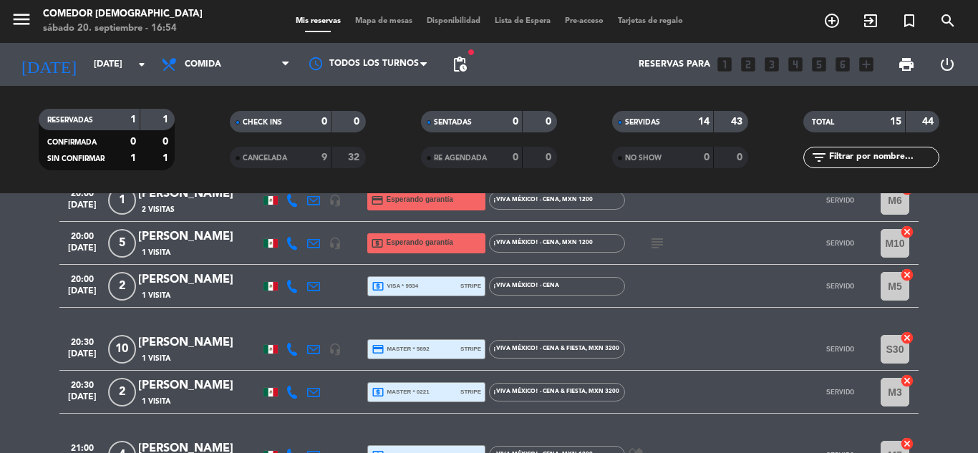
click at [410, 352] on span "credit_card master * 5892" at bounding box center [401, 349] width 58 height 13
click at [427, 284] on div "local_atm visa * 9534 stripe" at bounding box center [427, 286] width 110 height 19
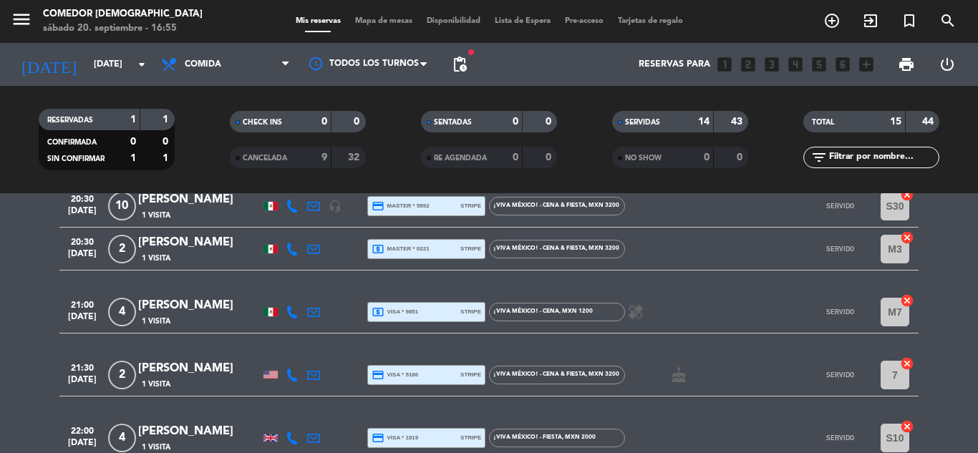
scroll to position [215, 0]
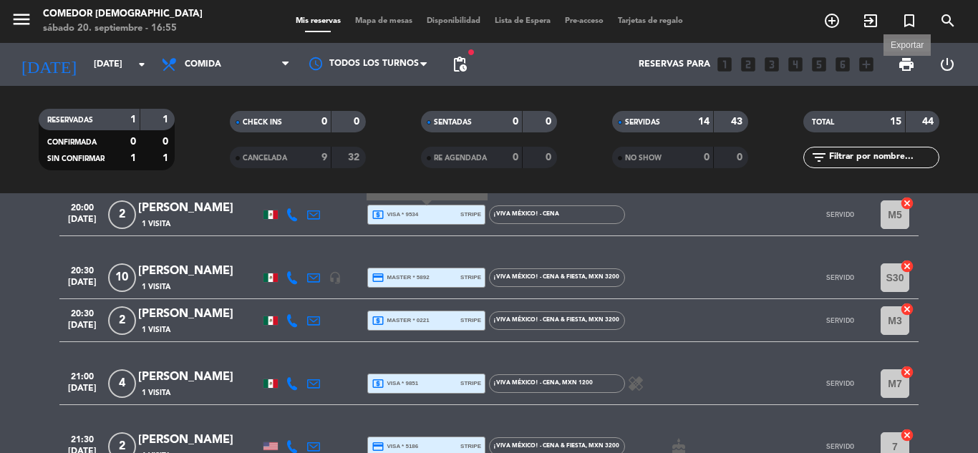
click at [906, 66] on span "print" at bounding box center [906, 64] width 17 height 17
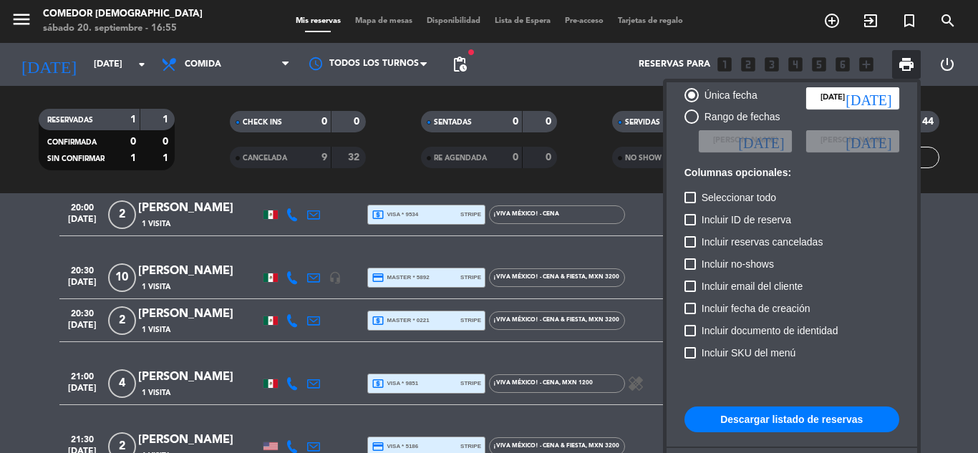
scroll to position [87, 0]
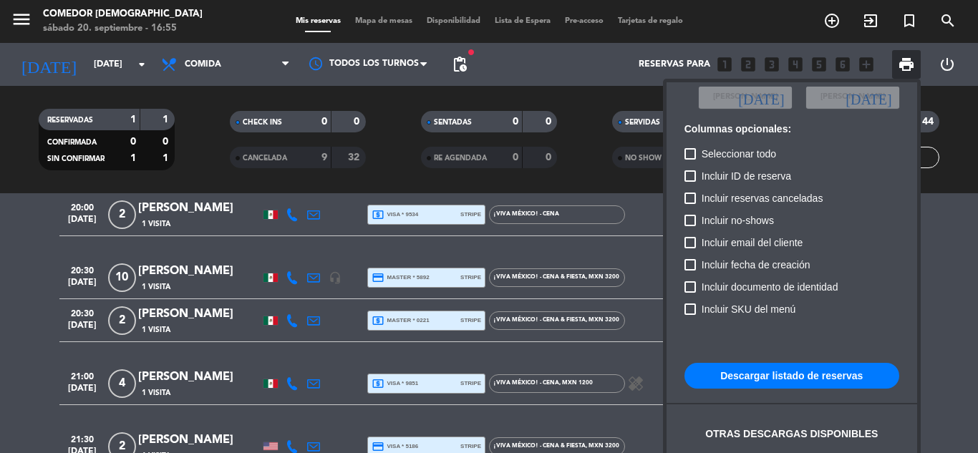
click at [779, 382] on button "Descargar listado de reservas" at bounding box center [791, 376] width 215 height 26
click at [966, 311] on div at bounding box center [489, 226] width 978 height 453
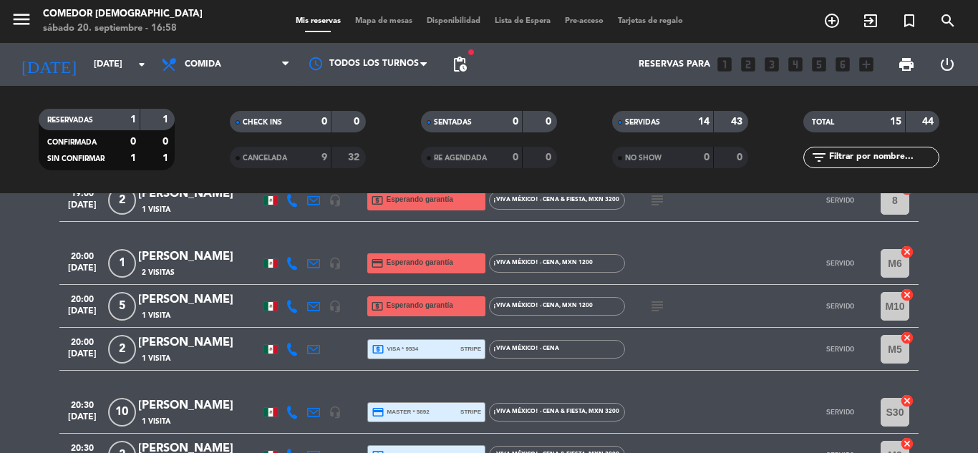
scroll to position [143, 0]
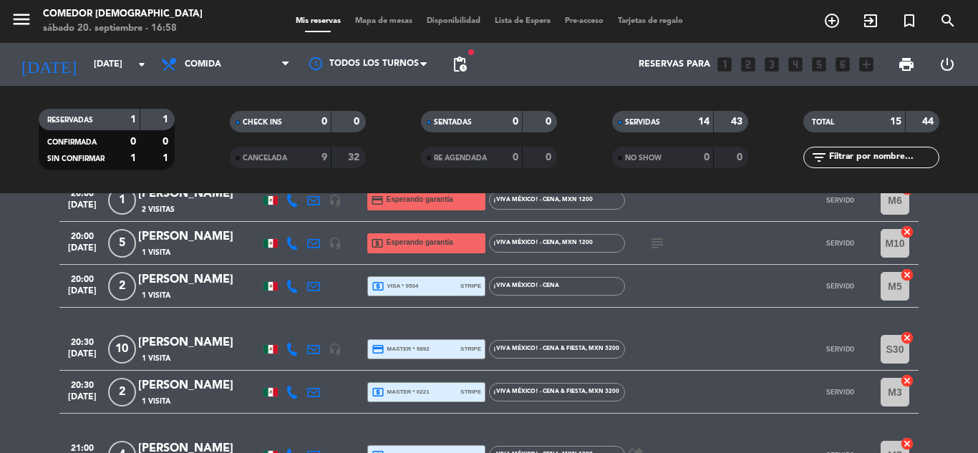
click at [452, 281] on div "local_atm visa * 9534 stripe" at bounding box center [427, 286] width 110 height 19
click at [409, 354] on span "credit_card master * 5892" at bounding box center [401, 349] width 58 height 13
click at [425, 390] on span "local_atm master * 0221" at bounding box center [401, 392] width 58 height 13
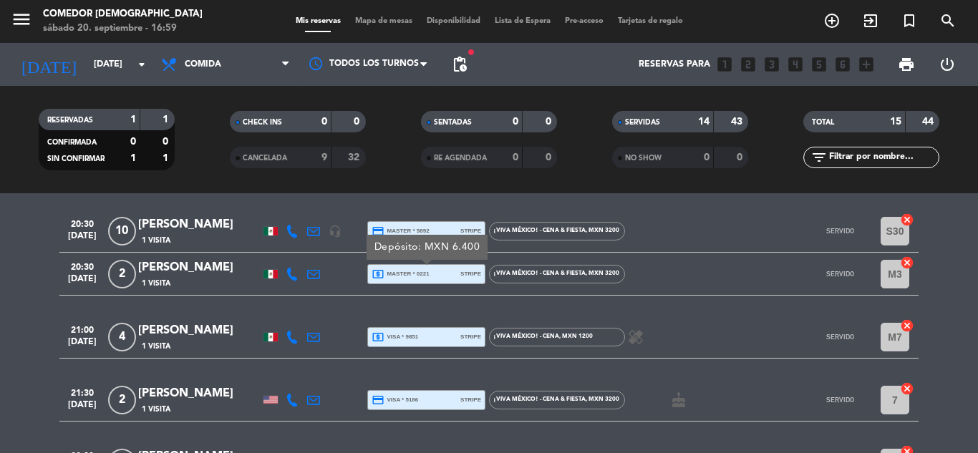
scroll to position [286, 0]
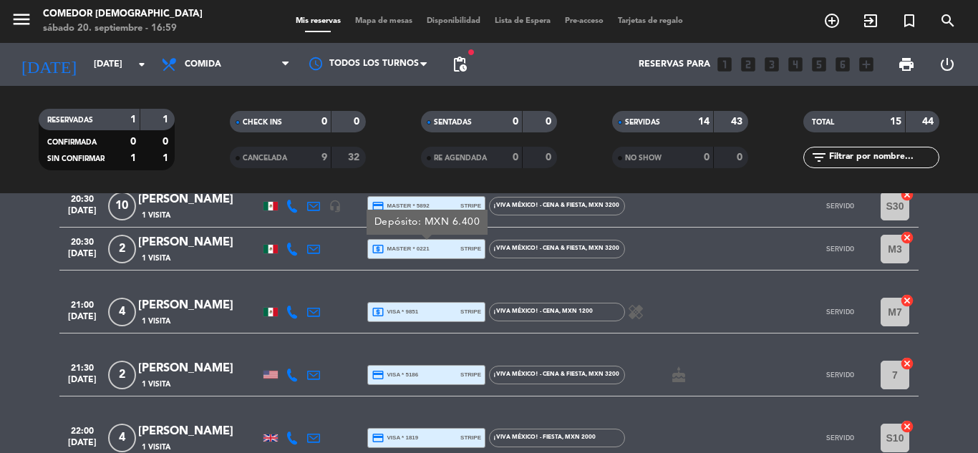
click at [435, 312] on div "local_atm visa * 9851 stripe" at bounding box center [427, 312] width 110 height 19
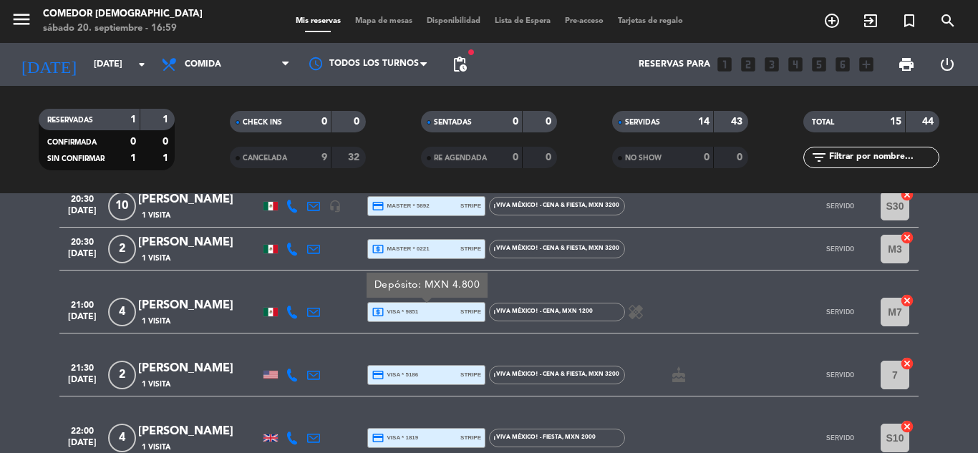
click at [440, 378] on div "credit_card visa * 5186 stripe" at bounding box center [427, 375] width 110 height 19
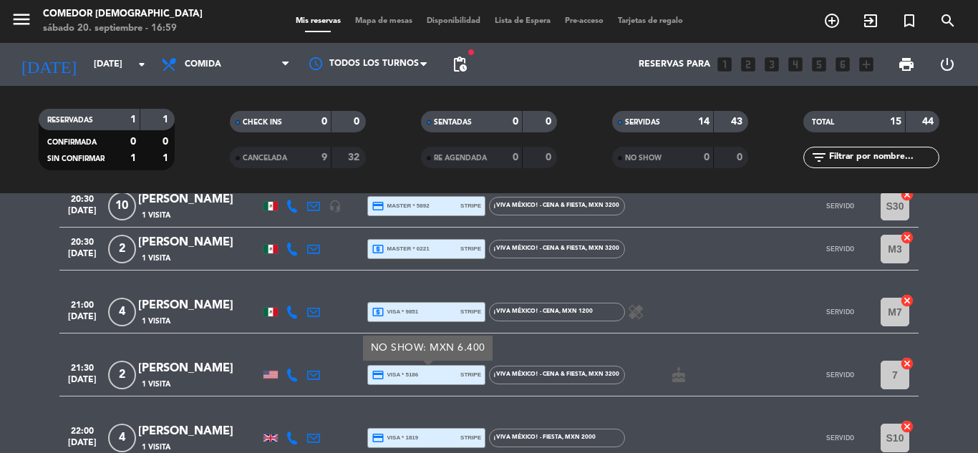
scroll to position [358, 0]
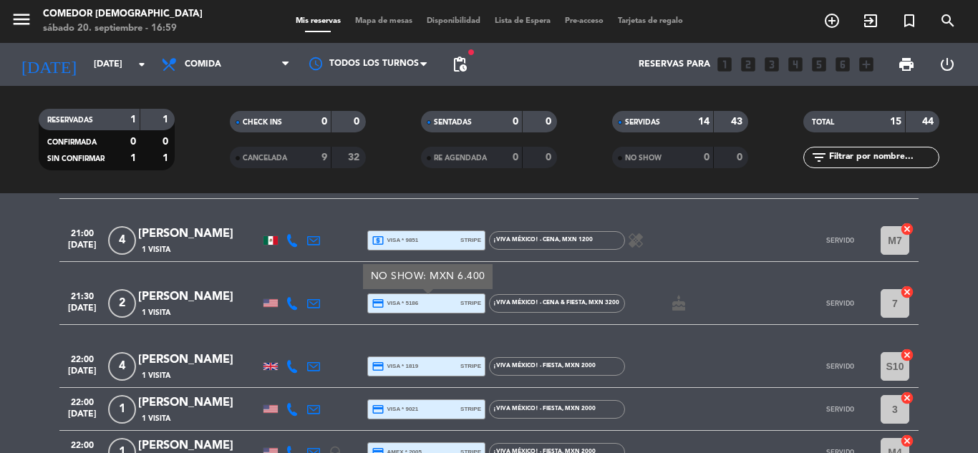
click at [440, 365] on div "credit_card visa * 1819 stripe" at bounding box center [427, 366] width 110 height 19
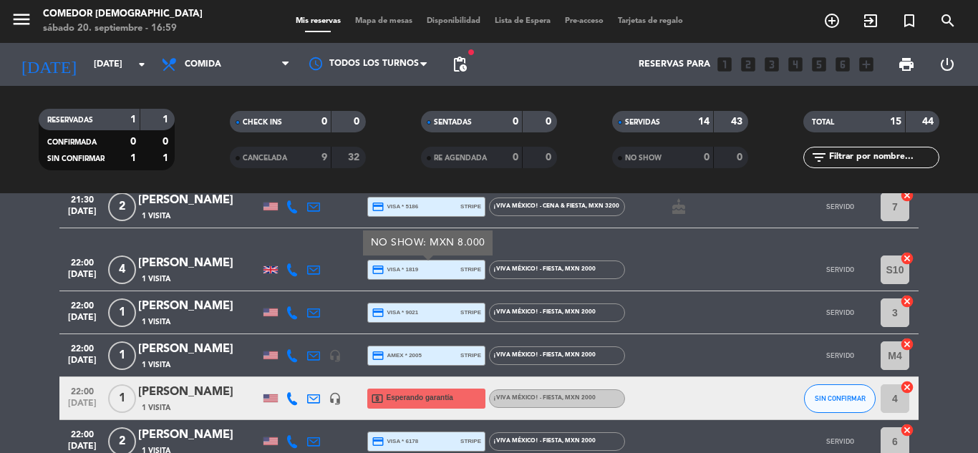
scroll to position [430, 0]
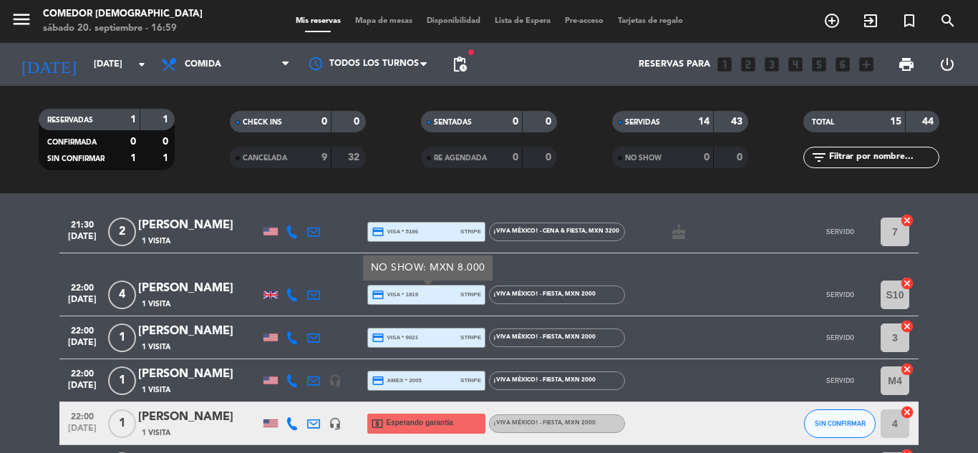
click at [413, 332] on span "credit_card visa * 9021" at bounding box center [395, 337] width 47 height 13
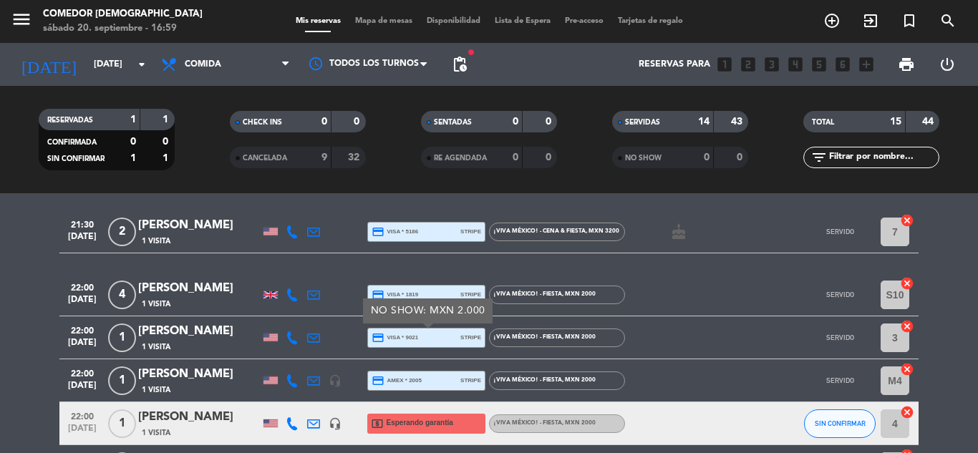
click at [388, 376] on span "credit_card amex * 2005" at bounding box center [397, 380] width 50 height 13
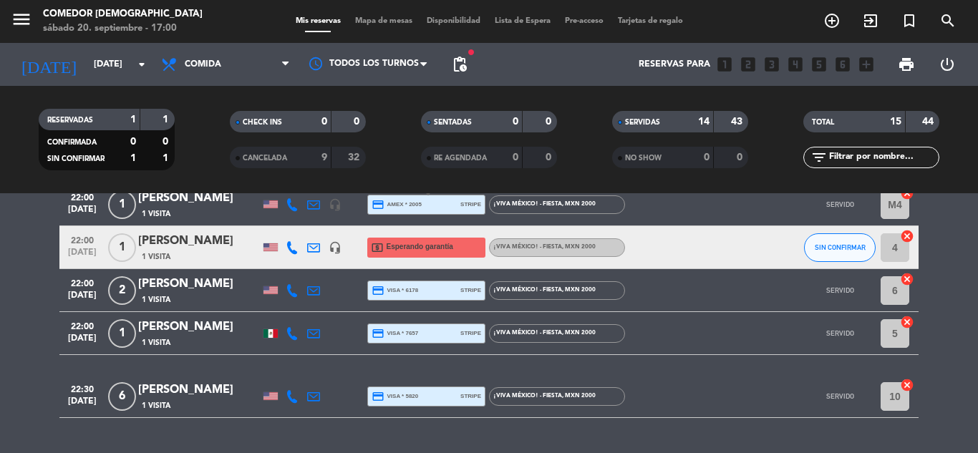
scroll to position [571, 0]
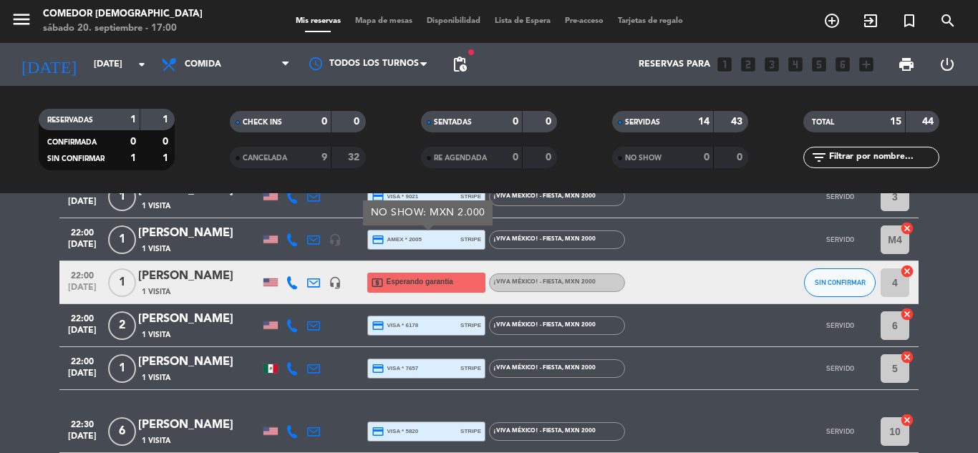
click at [409, 327] on span "credit_card visa * 6178" at bounding box center [395, 325] width 47 height 13
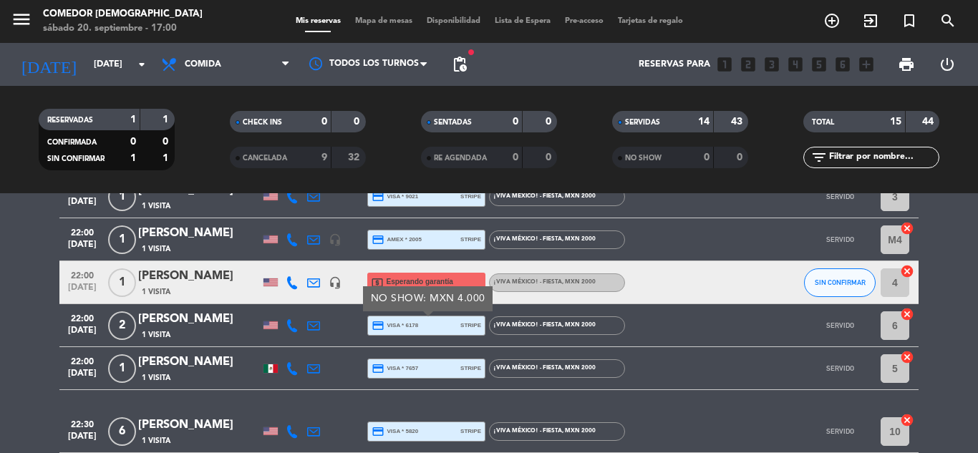
scroll to position [642, 0]
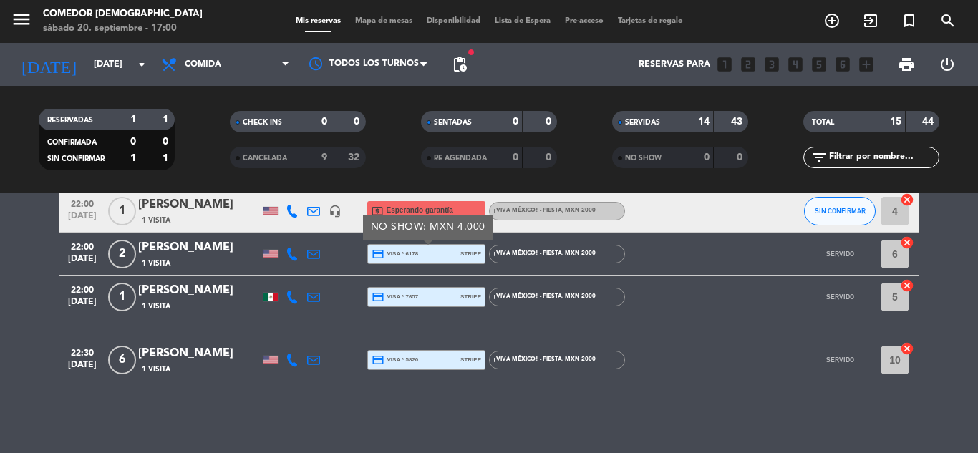
click at [387, 296] on span "credit_card visa * 7657" at bounding box center [395, 297] width 47 height 13
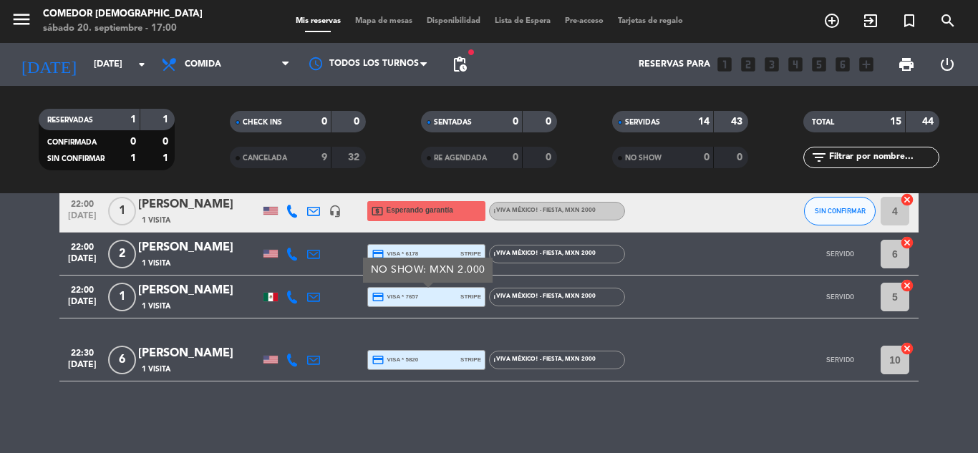
click at [440, 355] on div "credit_card visa * 5820 stripe" at bounding box center [427, 360] width 110 height 19
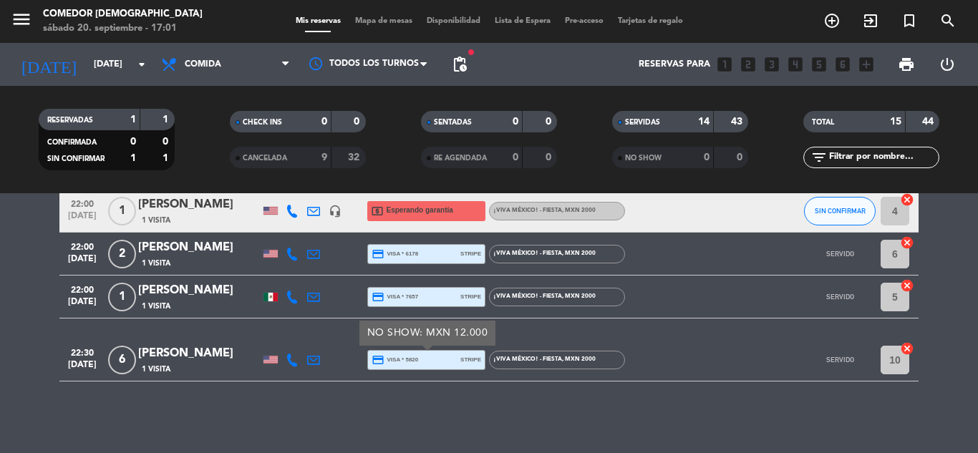
click at [402, 291] on span "credit_card visa * 7657" at bounding box center [395, 297] width 47 height 13
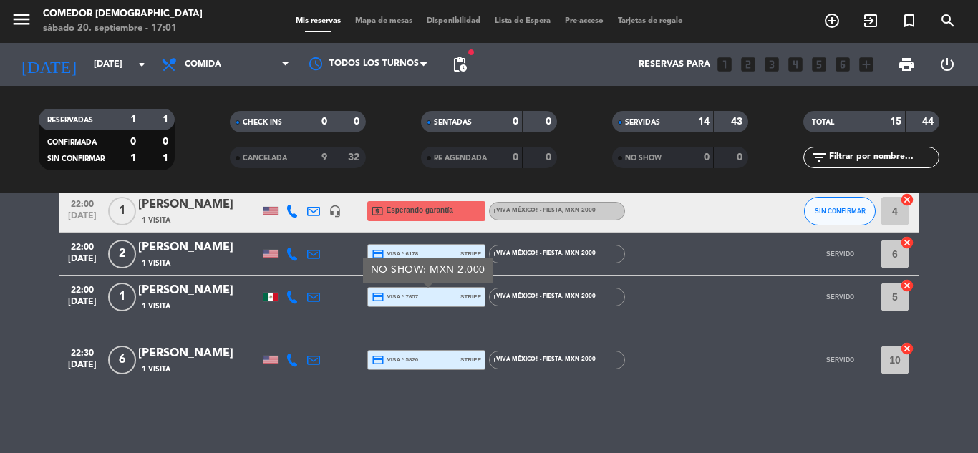
click at [228, 251] on div "[PERSON_NAME]" at bounding box center [199, 247] width 122 height 19
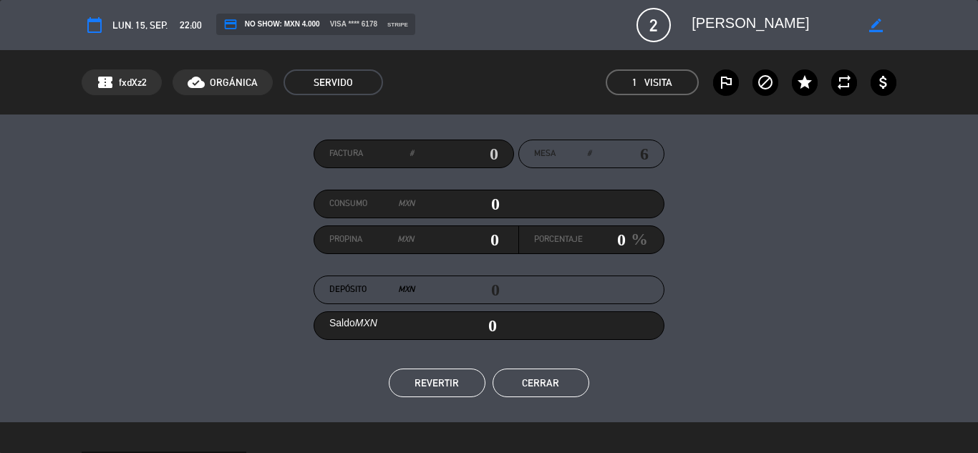
click at [561, 393] on button "Cerrar" at bounding box center [541, 383] width 97 height 29
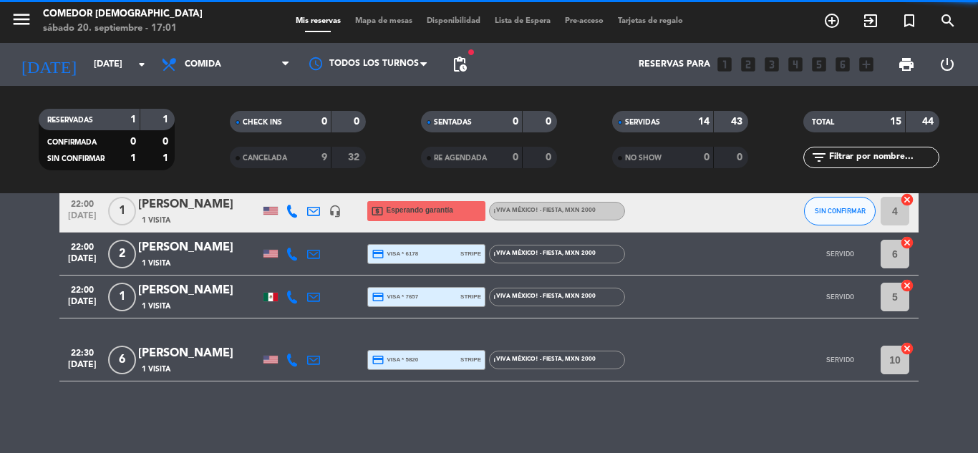
click at [427, 245] on div "credit_card visa * 6178 stripe" at bounding box center [427, 254] width 110 height 19
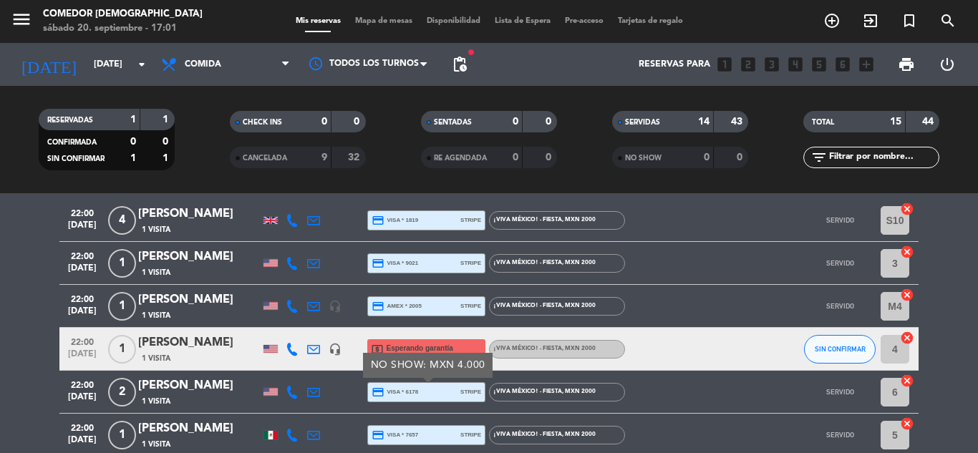
scroll to position [499, 0]
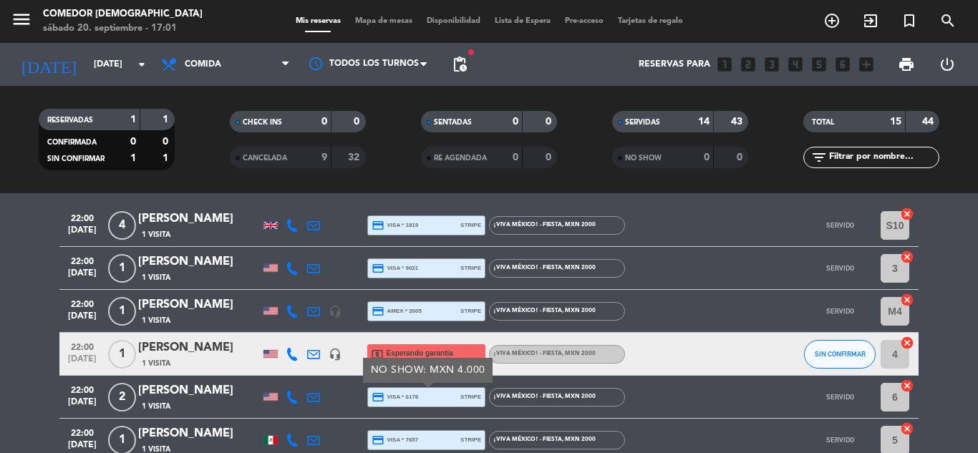
click at [434, 310] on div "credit_card amex * 2005 stripe" at bounding box center [427, 311] width 110 height 19
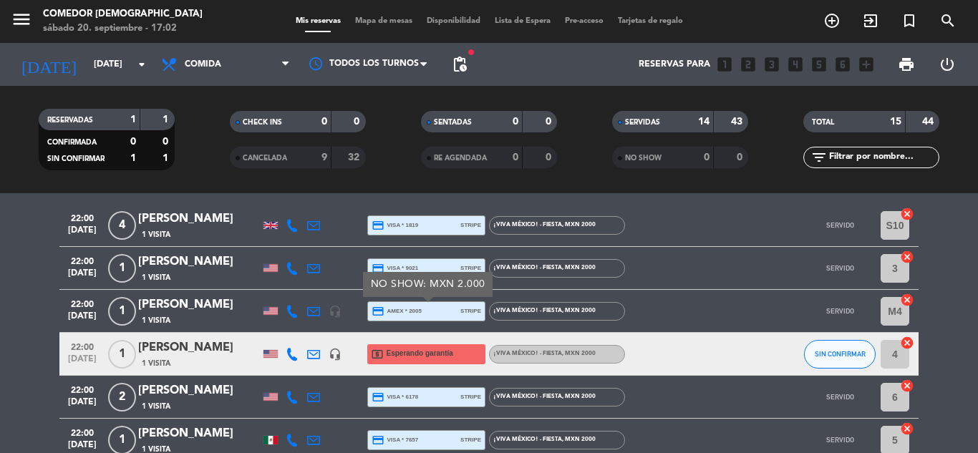
click at [414, 263] on span "credit_card visa * 9021" at bounding box center [395, 268] width 47 height 13
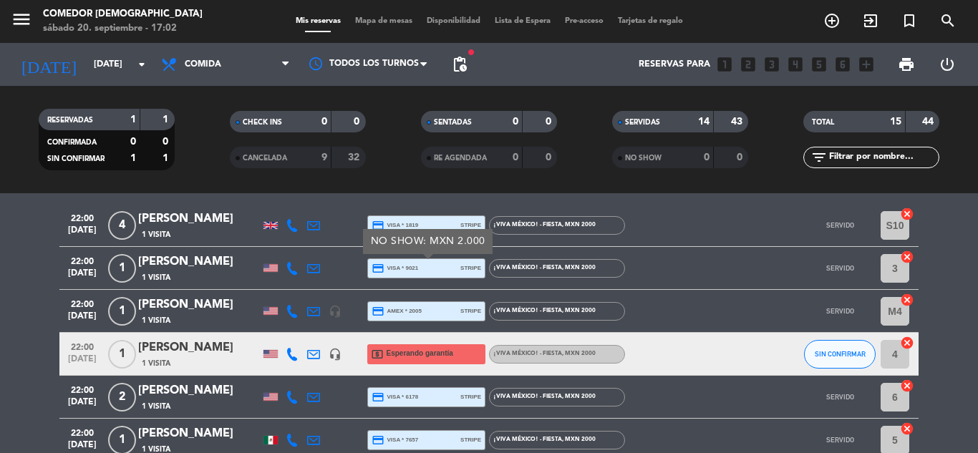
scroll to position [427, 0]
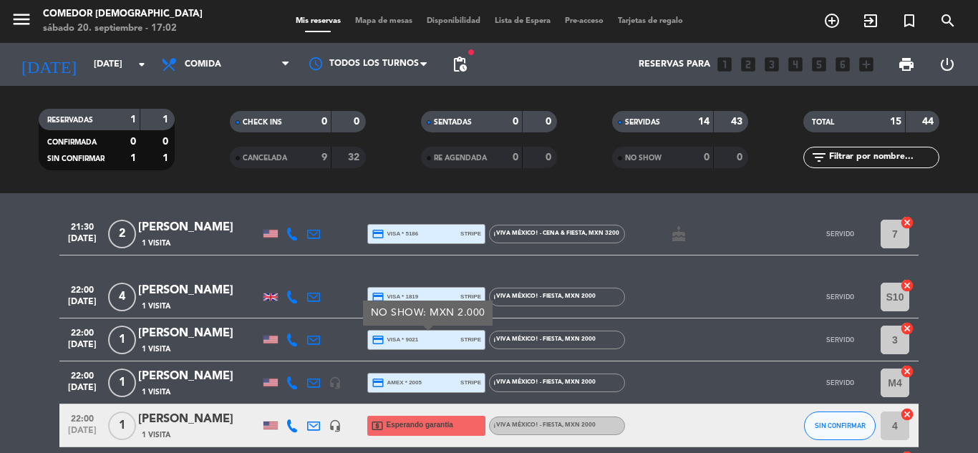
click at [418, 289] on div "credit_card visa * 1819 stripe" at bounding box center [427, 297] width 110 height 19
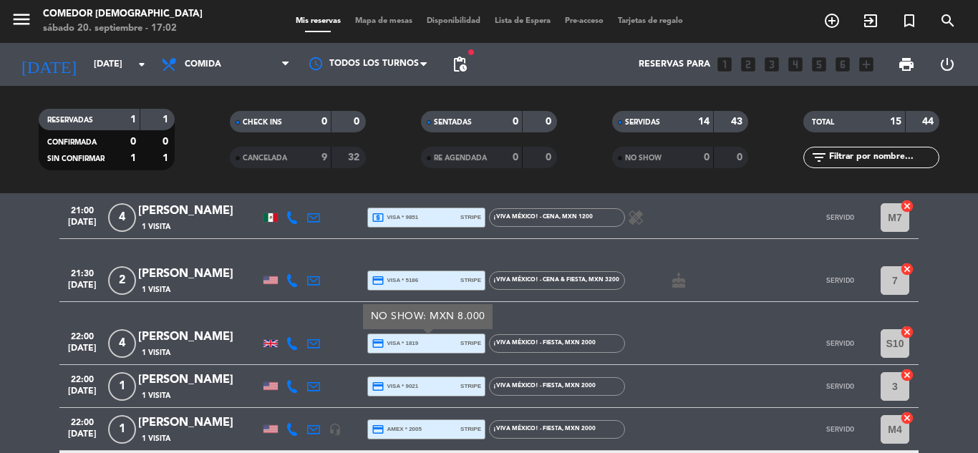
scroll to position [356, 0]
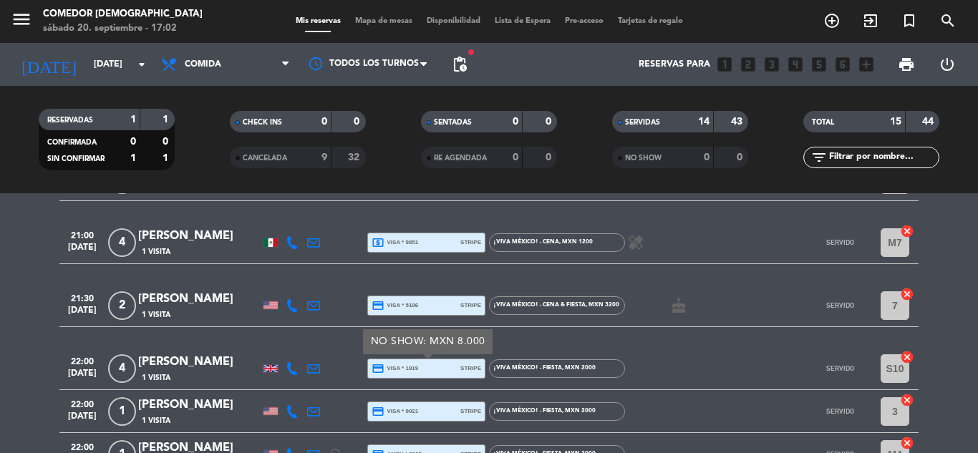
click at [403, 303] on span "credit_card visa * 5186" at bounding box center [395, 305] width 47 height 13
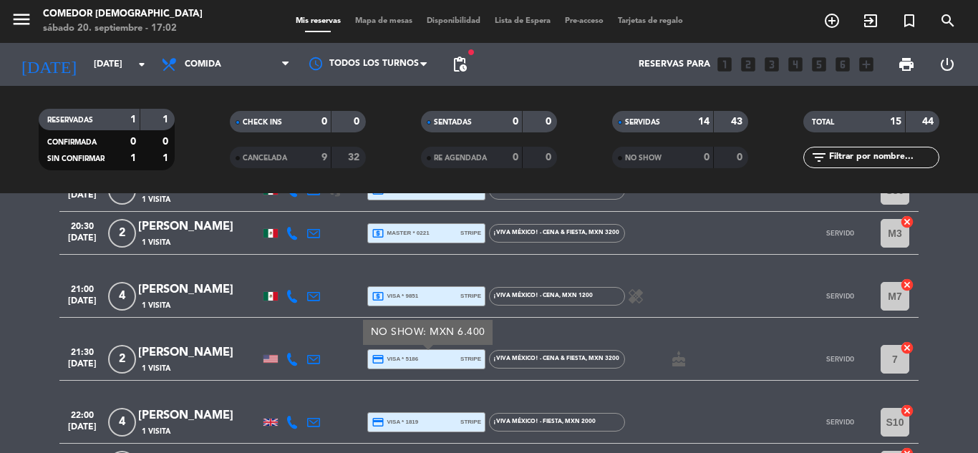
scroll to position [213, 0]
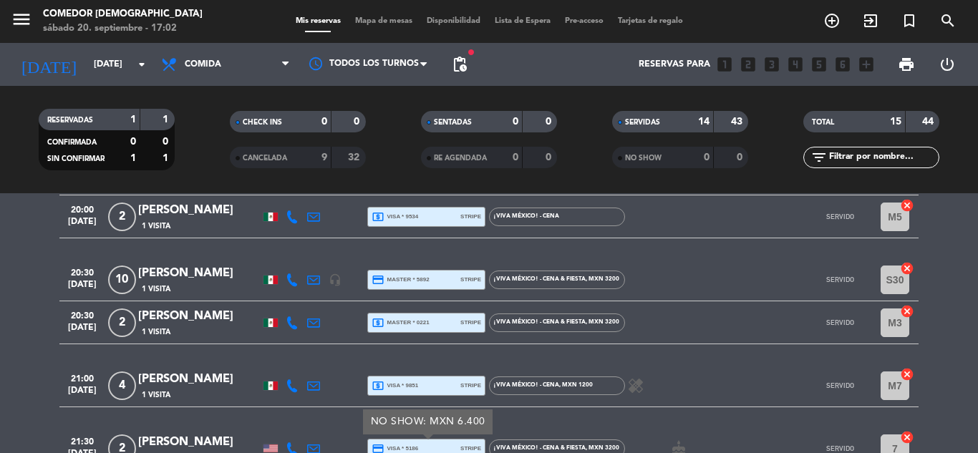
click at [416, 324] on span "local_atm master * 0221" at bounding box center [401, 322] width 58 height 13
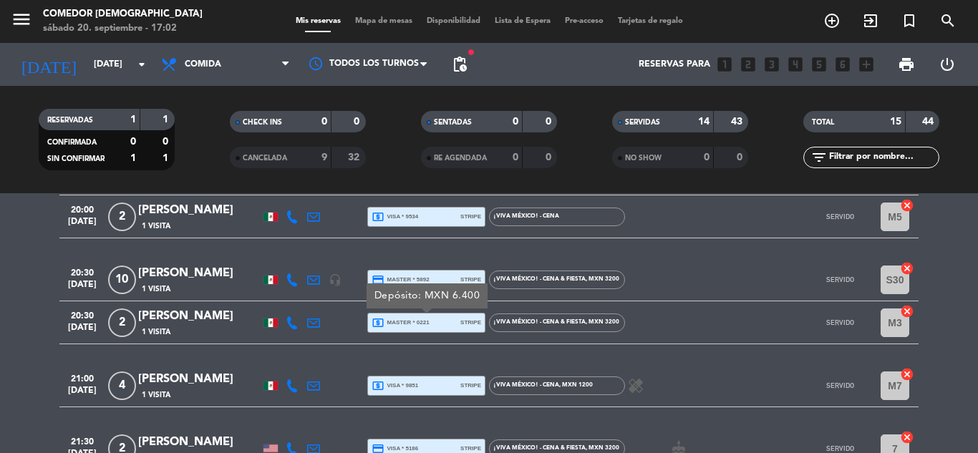
click at [420, 281] on span "credit_card master * 5892" at bounding box center [401, 279] width 58 height 13
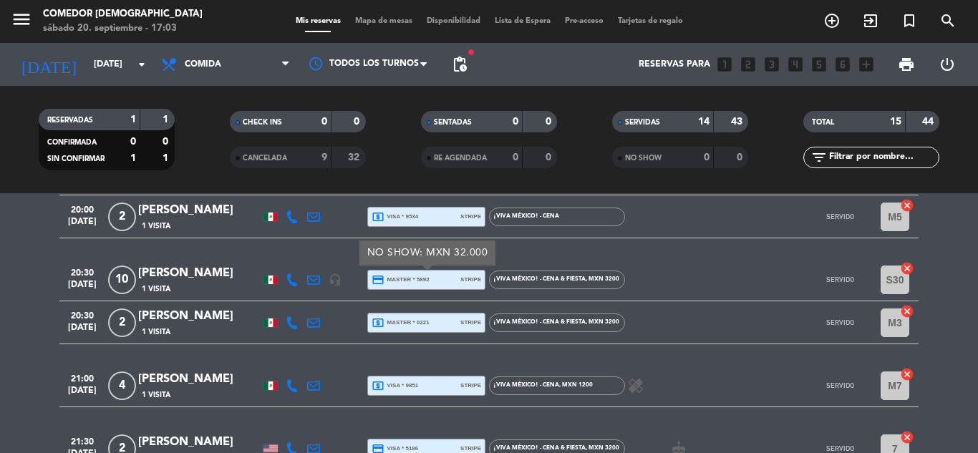
click at [408, 328] on span "local_atm master * 0221" at bounding box center [401, 322] width 58 height 13
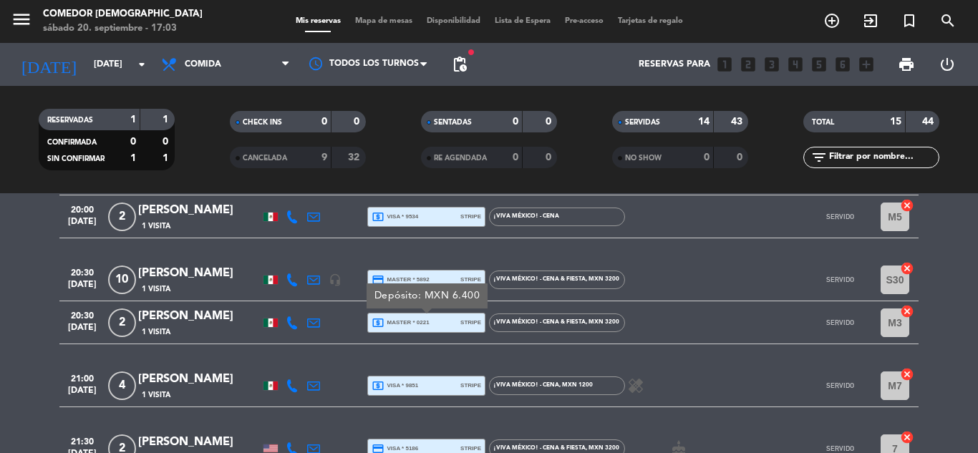
click at [413, 281] on span "credit_card master * 5892" at bounding box center [401, 279] width 58 height 13
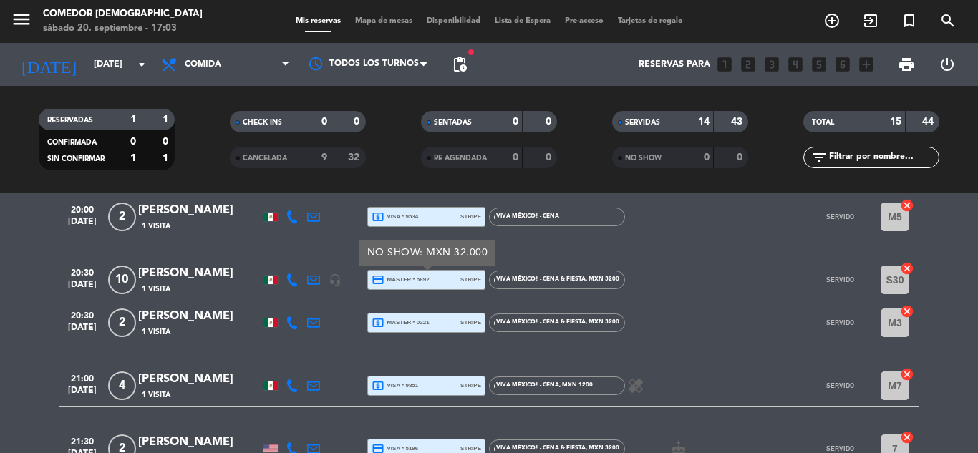
click at [412, 326] on span "local_atm master * 0221" at bounding box center [401, 322] width 58 height 13
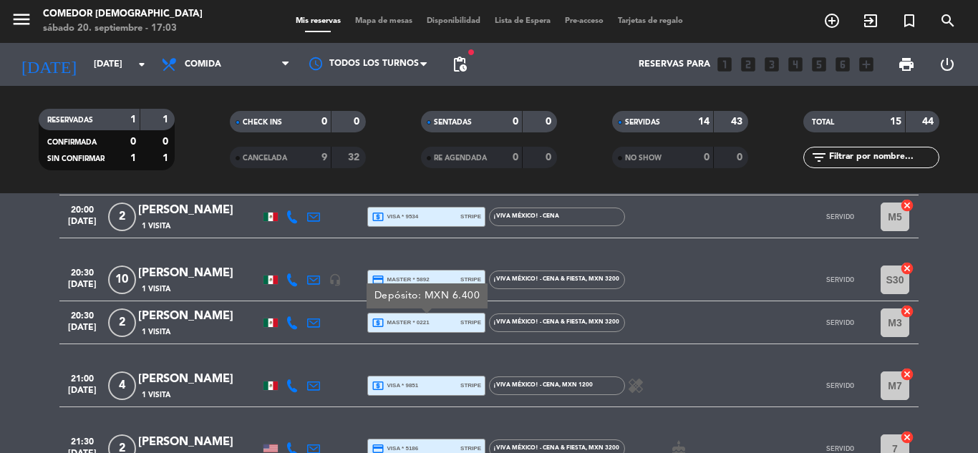
click at [410, 278] on span "credit_card master * 5892" at bounding box center [401, 279] width 58 height 13
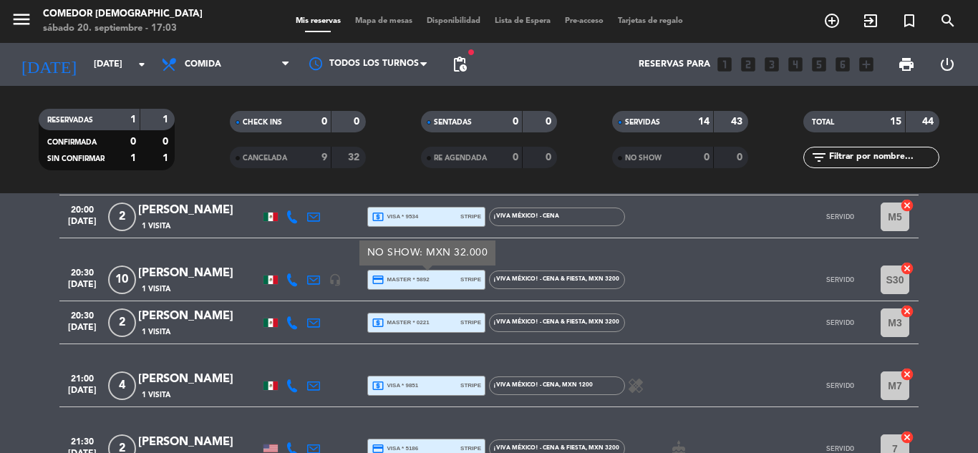
click at [414, 392] on div "local_atm visa * 9851 stripe" at bounding box center [427, 386] width 110 height 19
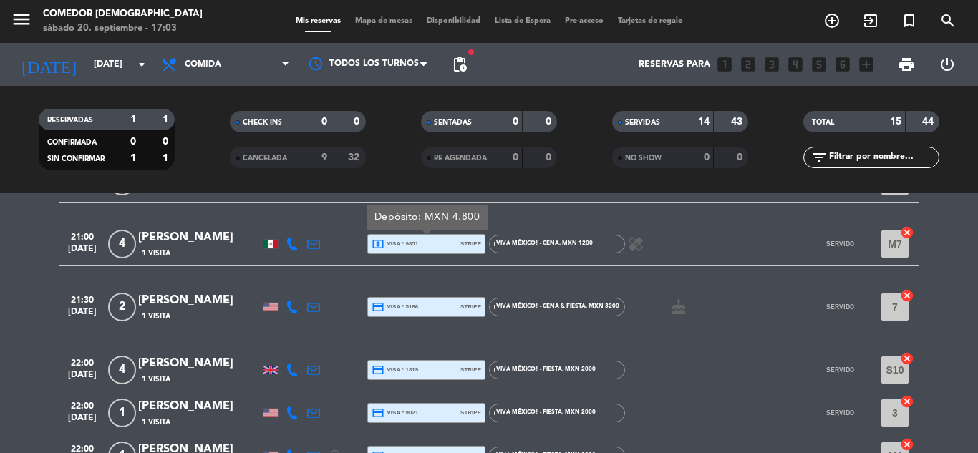
scroll to position [356, 0]
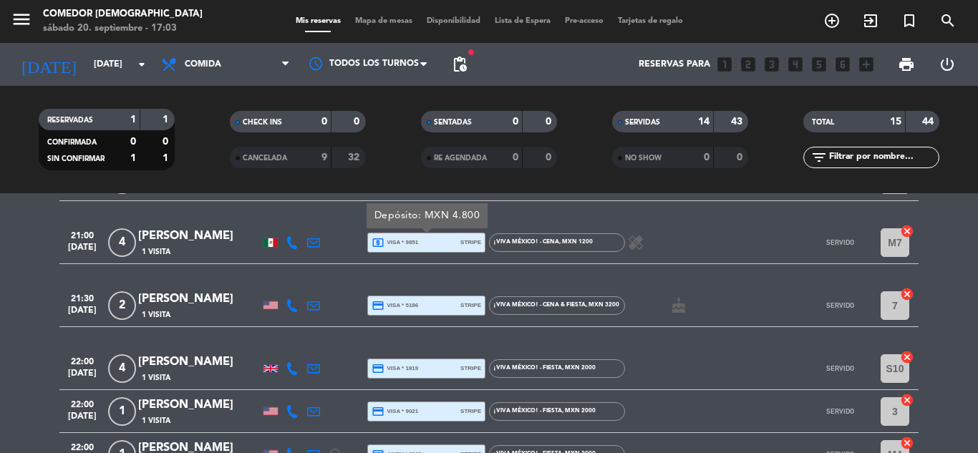
click at [418, 301] on span "credit_card visa * 5186" at bounding box center [395, 305] width 47 height 13
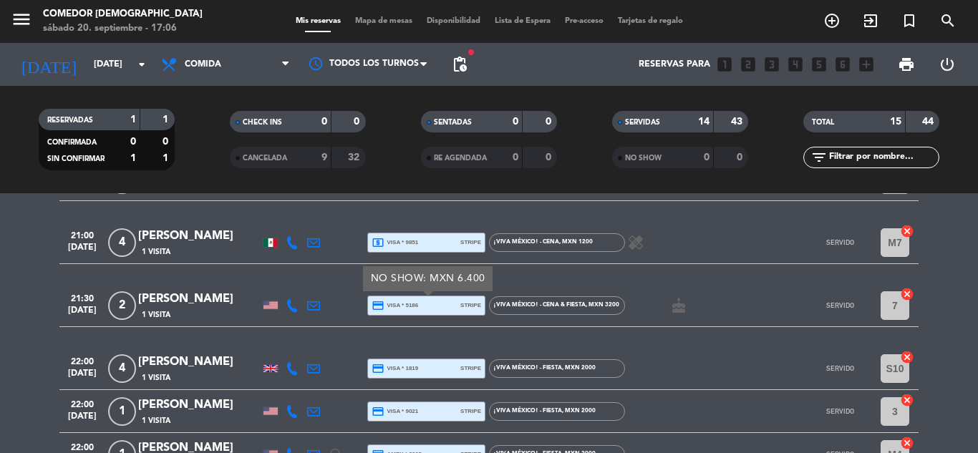
click at [448, 364] on div "credit_card visa * 1819 stripe" at bounding box center [427, 368] width 110 height 19
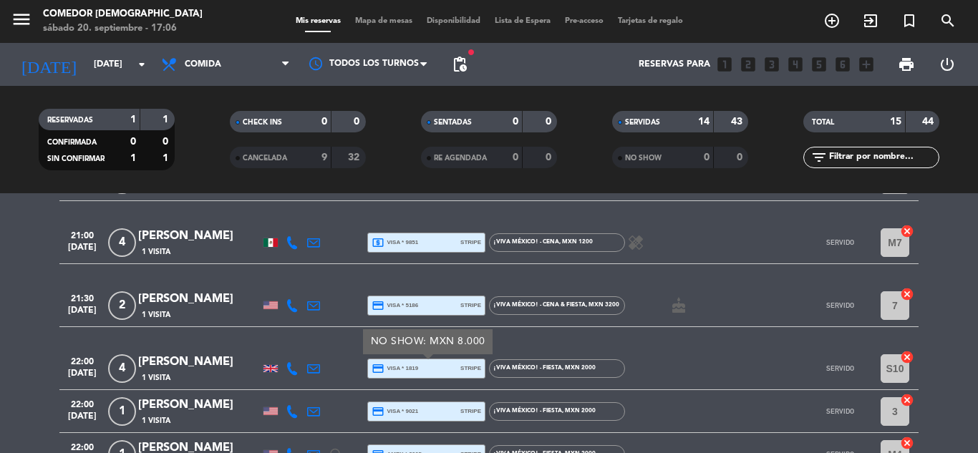
scroll to position [427, 0]
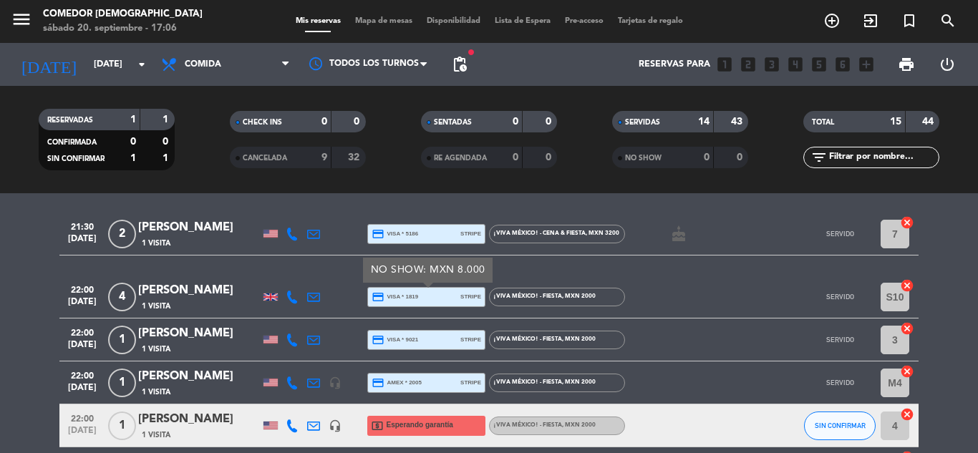
click at [428, 331] on div "credit_card visa * 9021 stripe" at bounding box center [427, 340] width 110 height 19
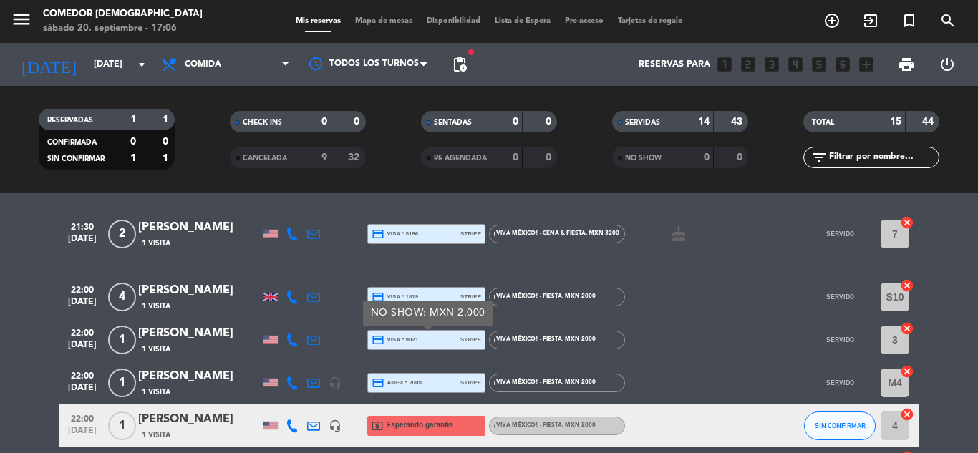
click at [430, 378] on div "credit_card amex * 2005 stripe" at bounding box center [427, 383] width 110 height 19
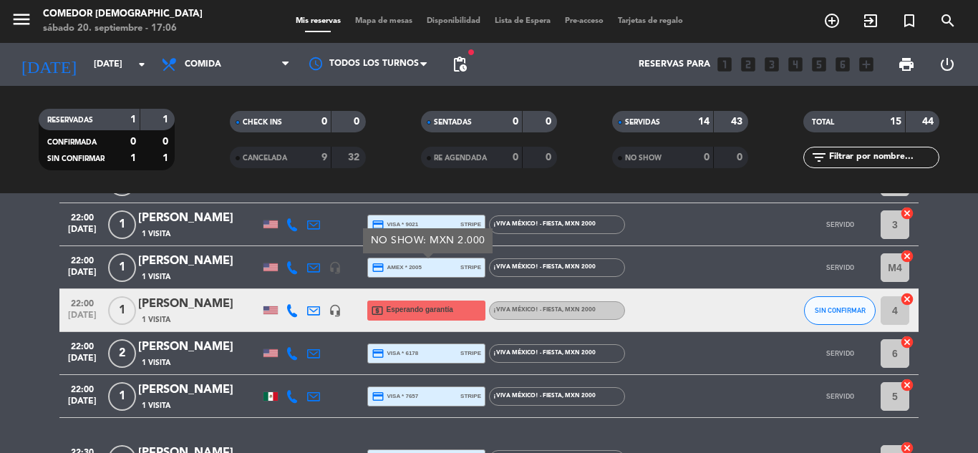
scroll to position [571, 0]
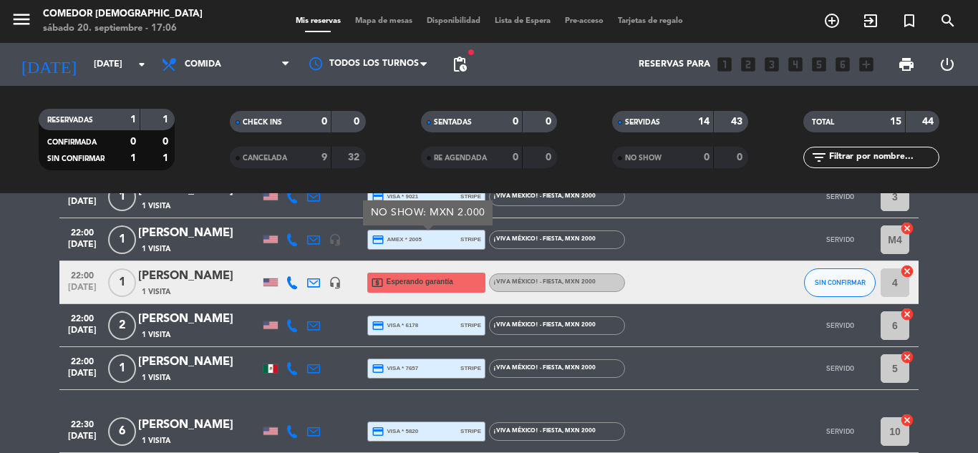
click at [442, 331] on div "credit_card visa * 6178 stripe" at bounding box center [427, 325] width 110 height 19
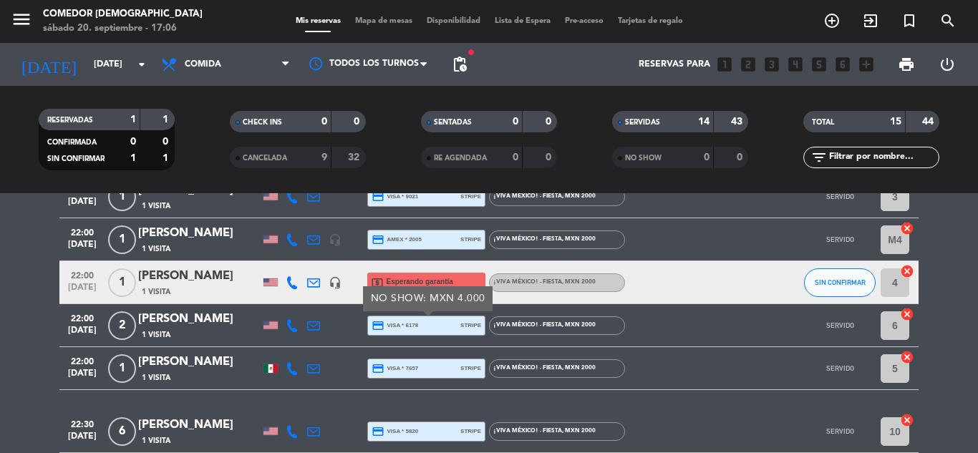
click at [430, 361] on div "credit_card visa * 7657 stripe" at bounding box center [427, 368] width 110 height 19
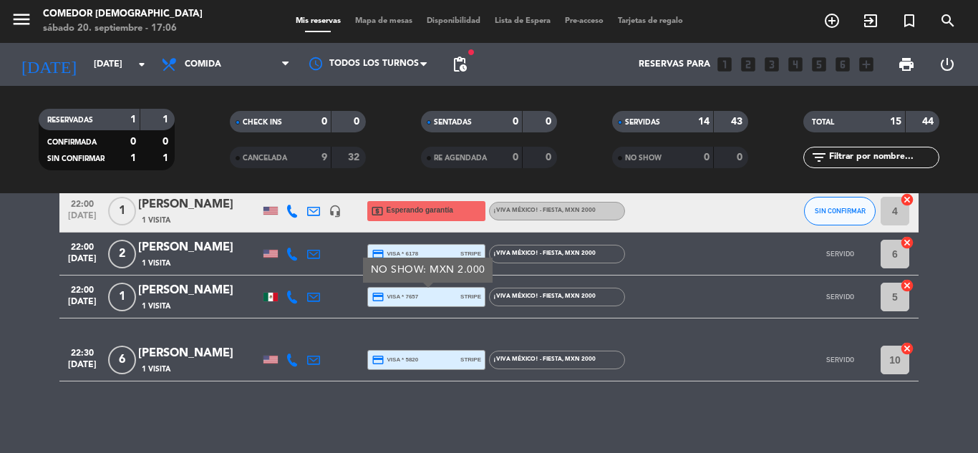
click at [430, 352] on div "credit_card visa * 5820 stripe" at bounding box center [427, 360] width 110 height 19
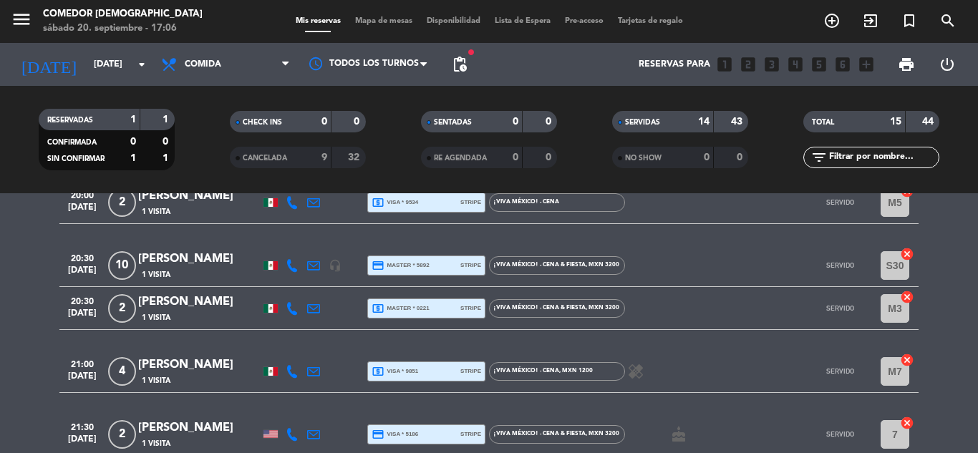
scroll to position [141, 0]
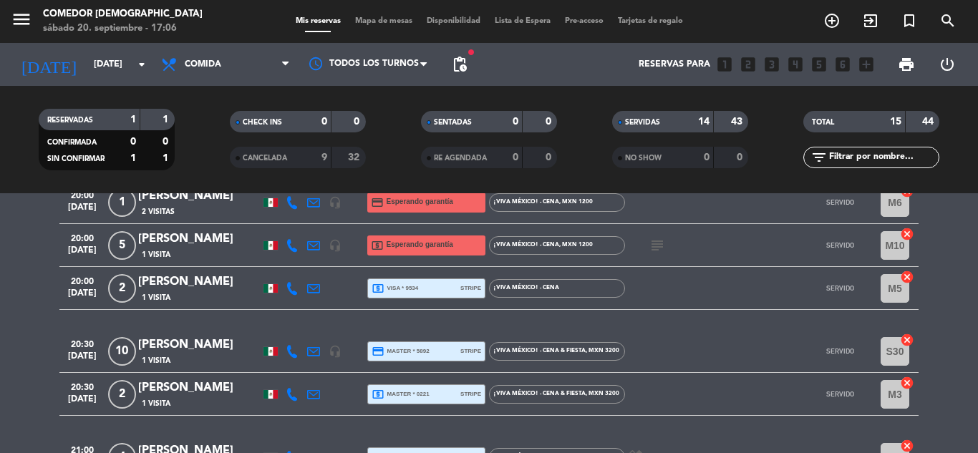
click at [422, 283] on div "local_atm visa * 9534 stripe" at bounding box center [427, 288] width 110 height 19
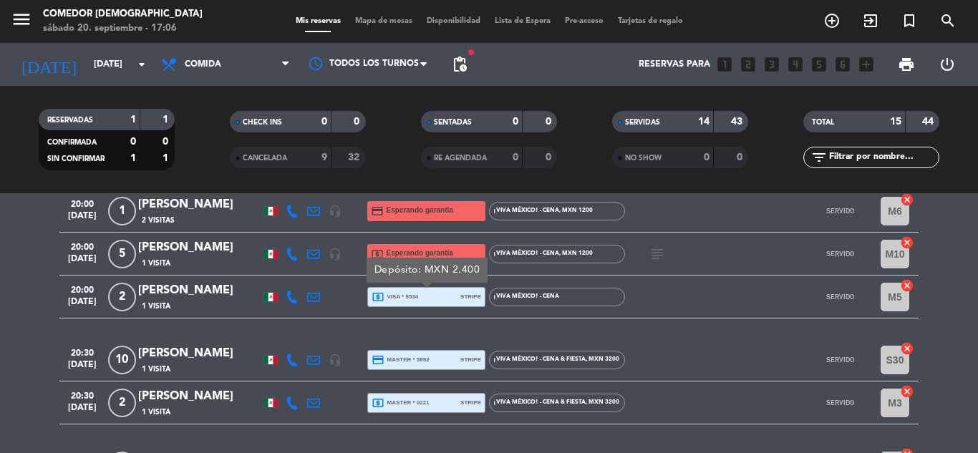
scroll to position [143, 0]
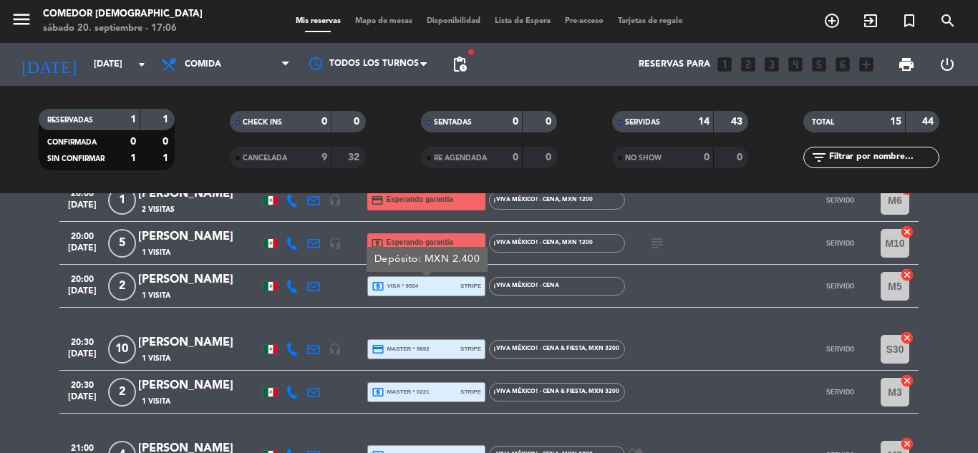
click at [422, 349] on span "credit_card master * 5892" at bounding box center [401, 349] width 58 height 13
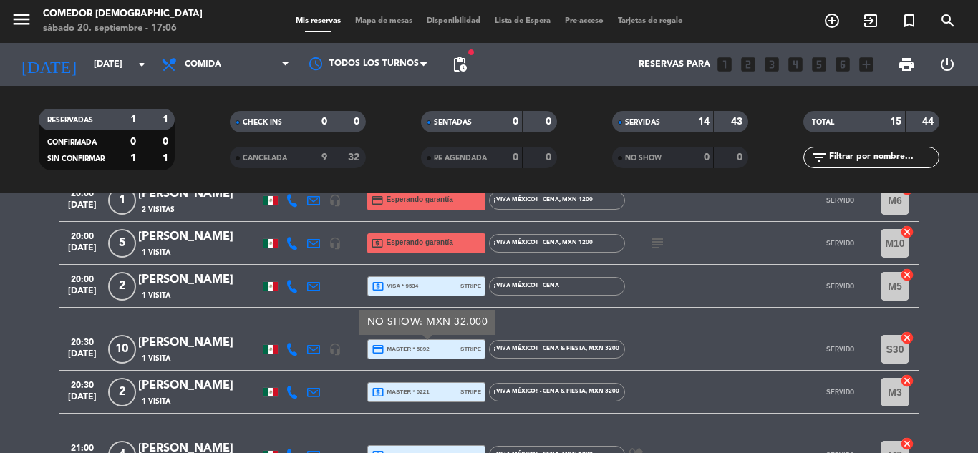
scroll to position [215, 0]
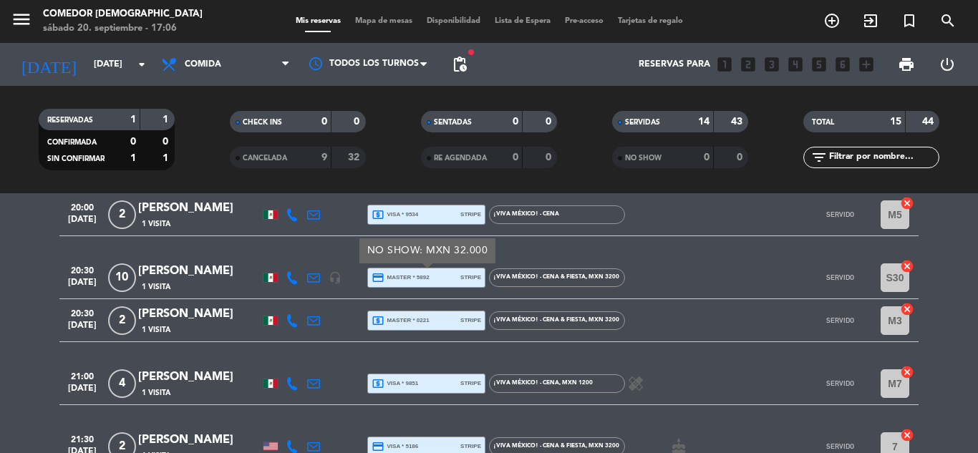
click at [422, 328] on div "local_atm master * 0221 stripe" at bounding box center [427, 320] width 110 height 19
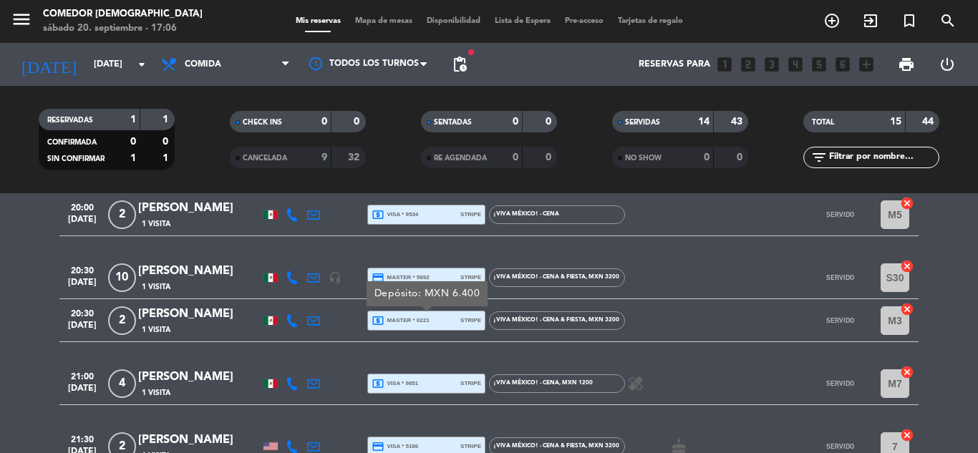
click at [411, 385] on span "local_atm visa * 9851" at bounding box center [395, 383] width 47 height 13
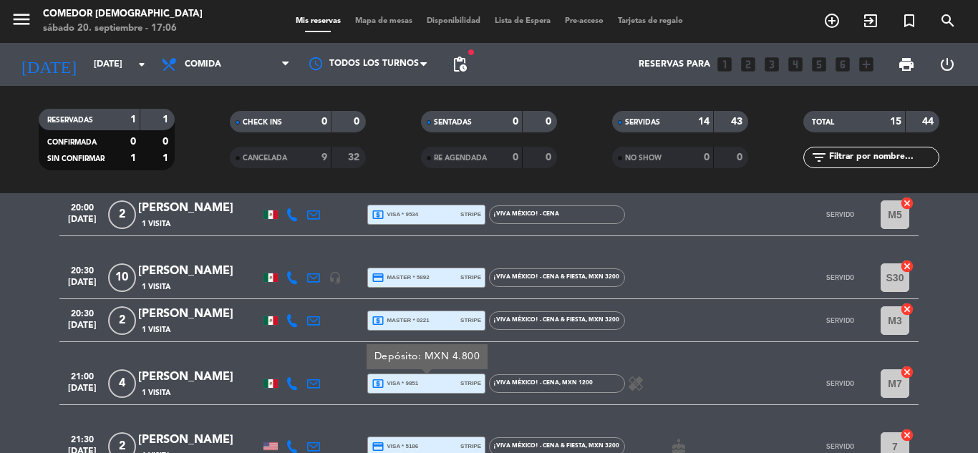
click at [422, 428] on div "credit_card visa * 5186 stripe" at bounding box center [427, 446] width 110 height 19
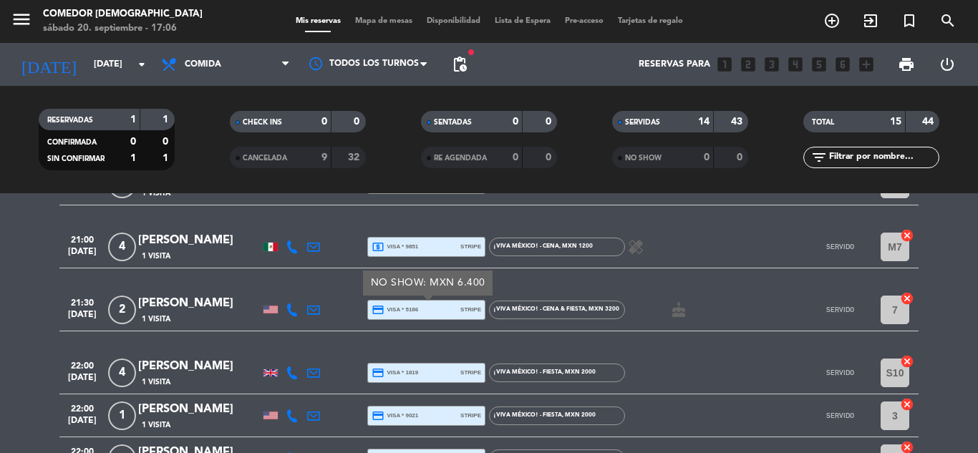
scroll to position [358, 0]
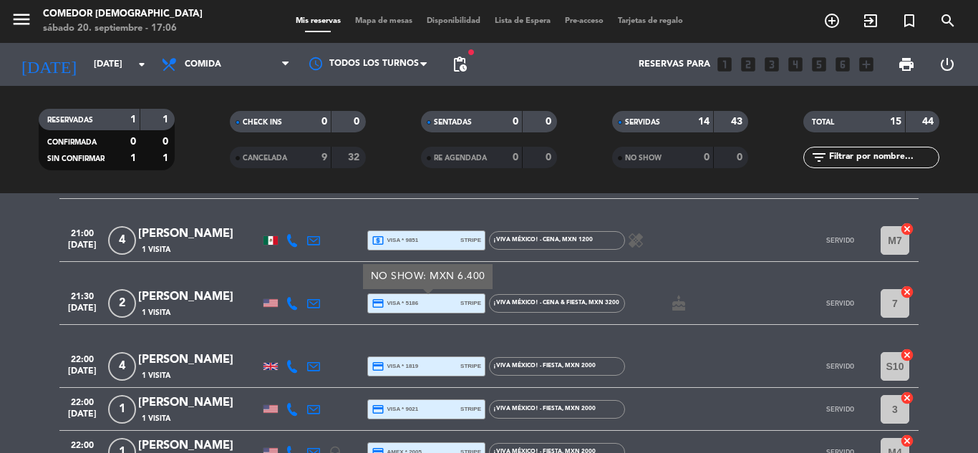
click at [424, 363] on div "credit_card visa * 1819 stripe" at bounding box center [427, 366] width 110 height 19
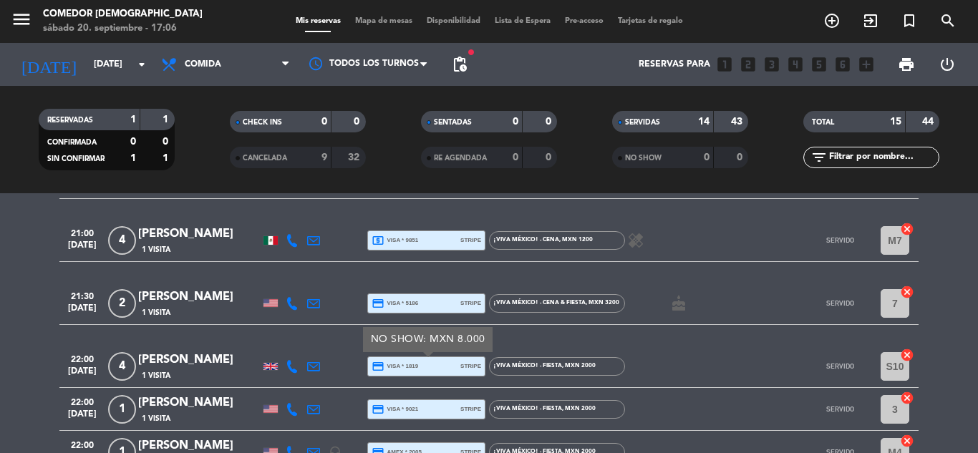
click at [423, 399] on div "credit_card visa * 9021 stripe" at bounding box center [426, 409] width 118 height 20
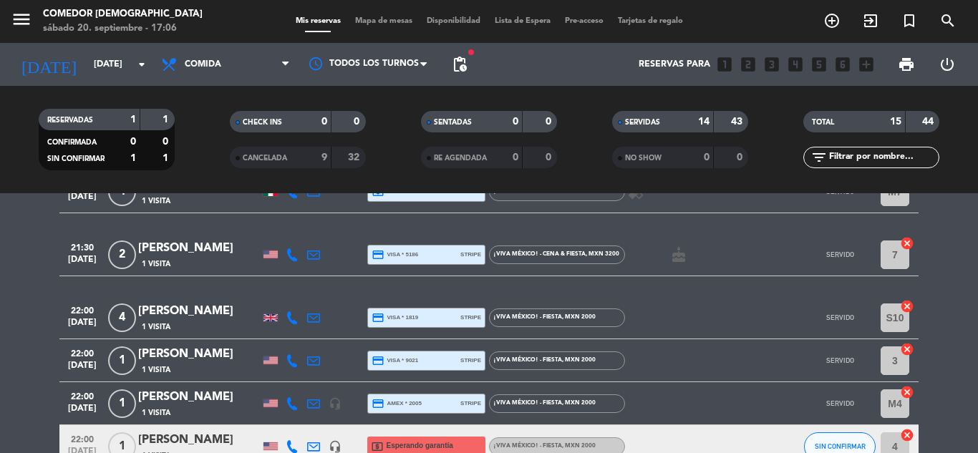
scroll to position [501, 0]
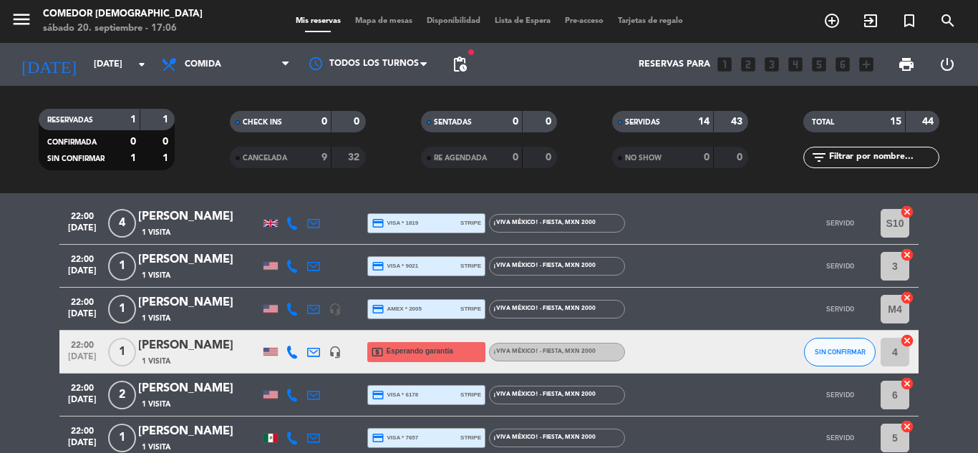
click at [432, 268] on div "credit_card visa * 9021 stripe" at bounding box center [427, 266] width 110 height 19
click at [422, 307] on div "credit_card amex * 2005 stripe" at bounding box center [427, 309] width 110 height 19
click at [432, 399] on div "credit_card visa * 6178 stripe" at bounding box center [427, 395] width 110 height 19
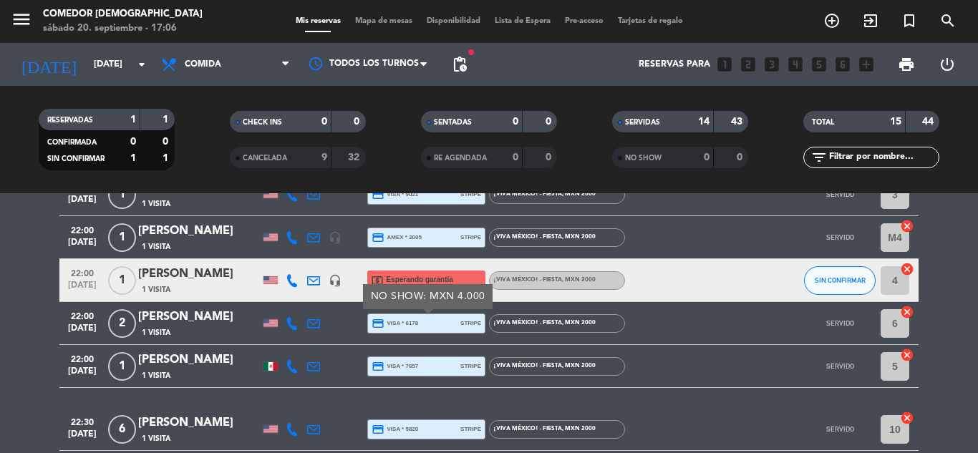
click at [435, 374] on div "credit_card visa * 7657 stripe" at bounding box center [427, 366] width 110 height 19
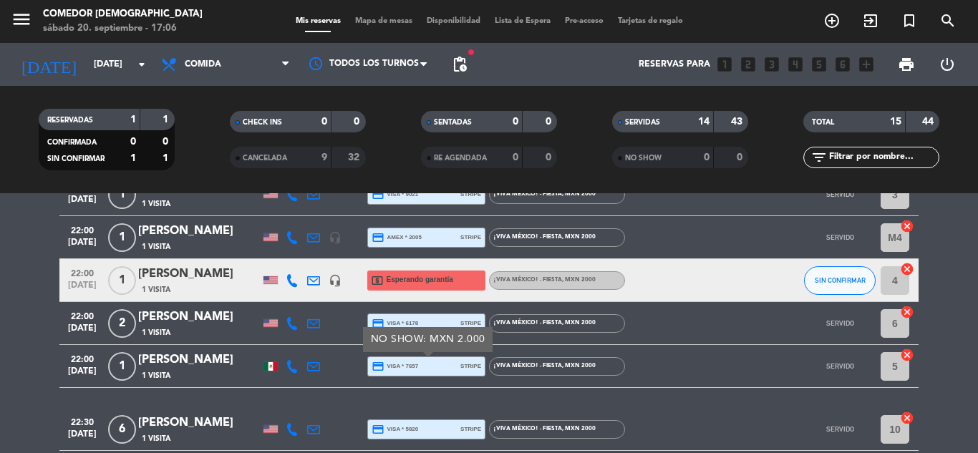
click at [437, 323] on div "credit_card visa * 6178 stripe" at bounding box center [427, 323] width 110 height 19
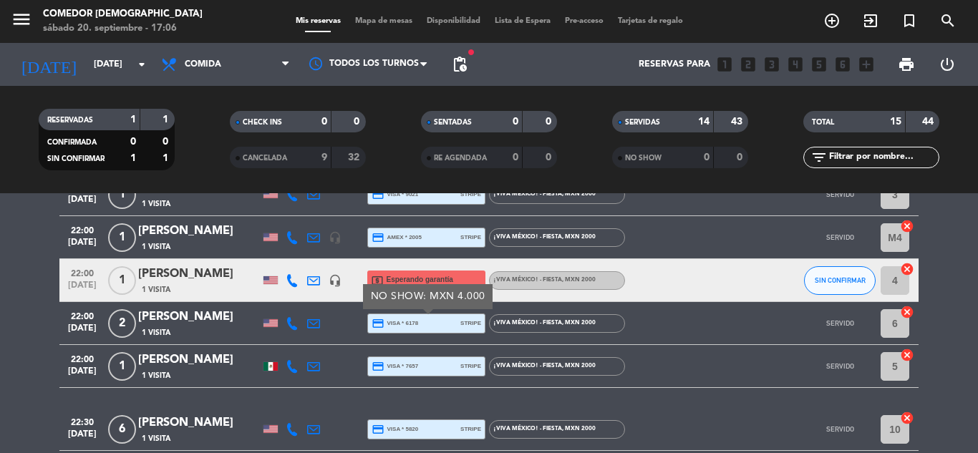
click at [428, 238] on div "credit_card amex * 2005 stripe" at bounding box center [427, 237] width 110 height 19
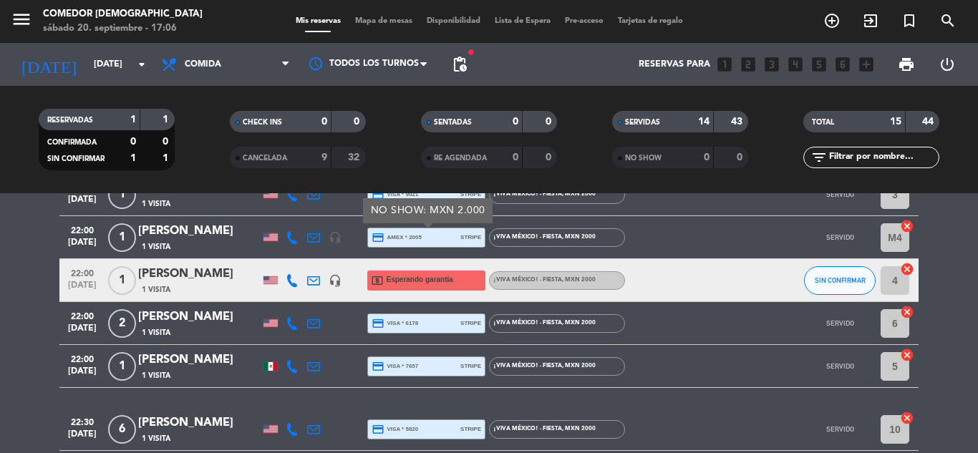
scroll to position [501, 0]
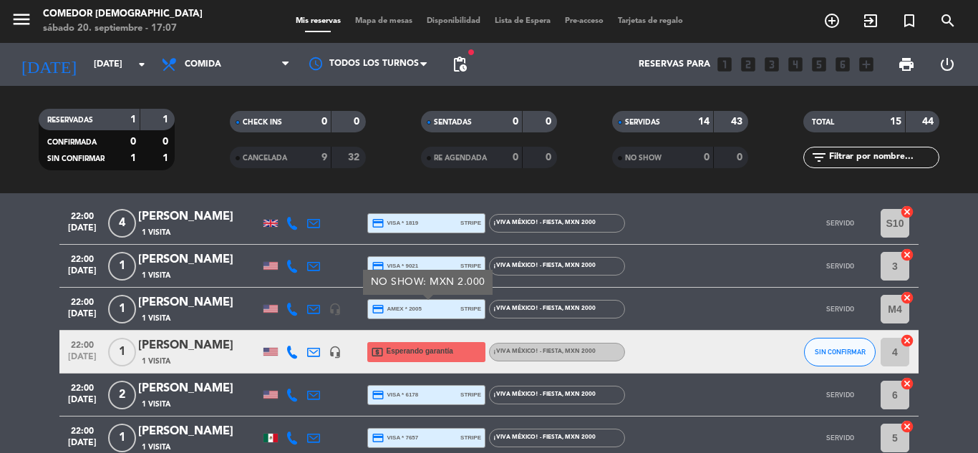
click at [425, 259] on div "credit_card visa * 9021 stripe" at bounding box center [427, 266] width 110 height 19
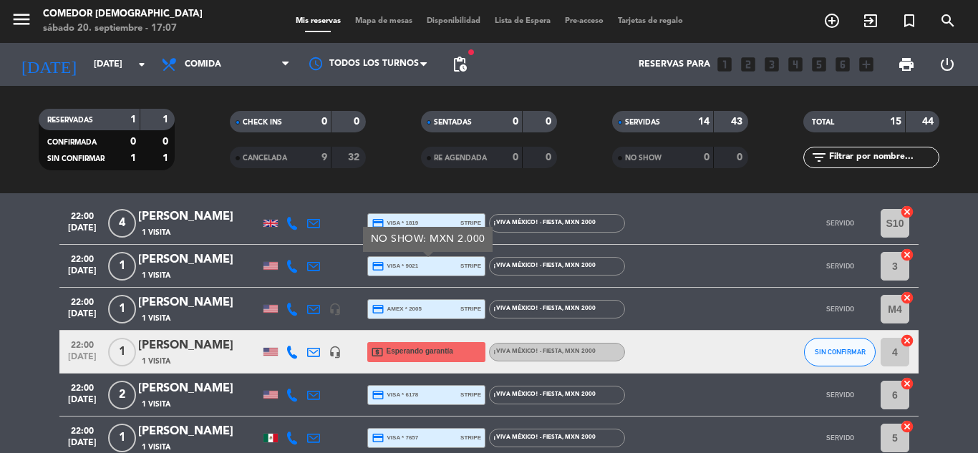
click at [427, 223] on div "credit_card visa * 1819 stripe" at bounding box center [427, 223] width 110 height 19
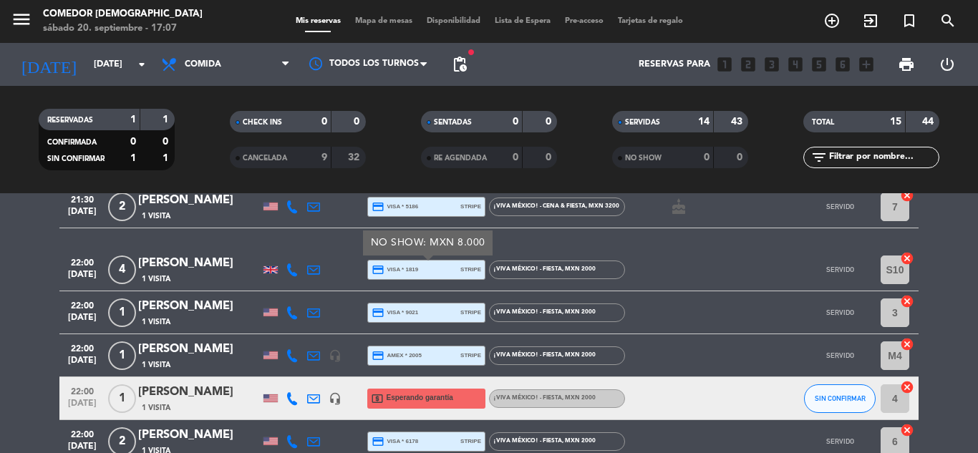
scroll to position [358, 0]
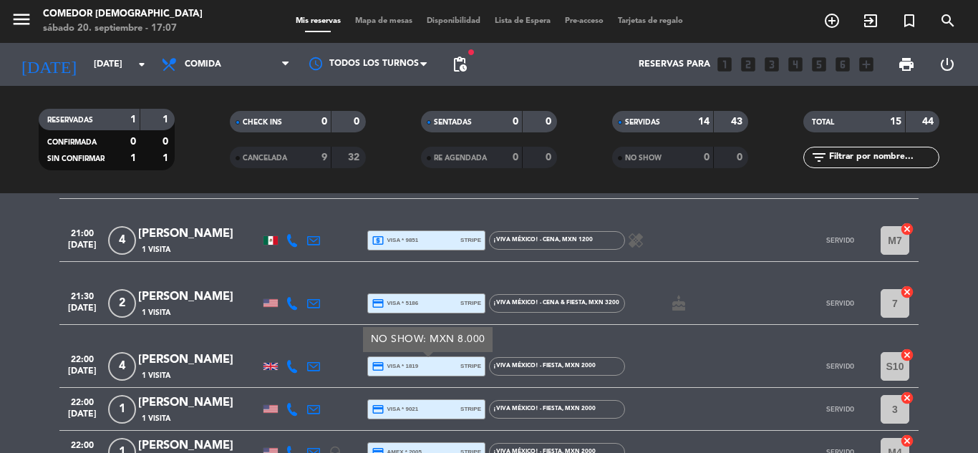
click at [424, 301] on div "credit_card visa * 5186 stripe" at bounding box center [427, 303] width 110 height 19
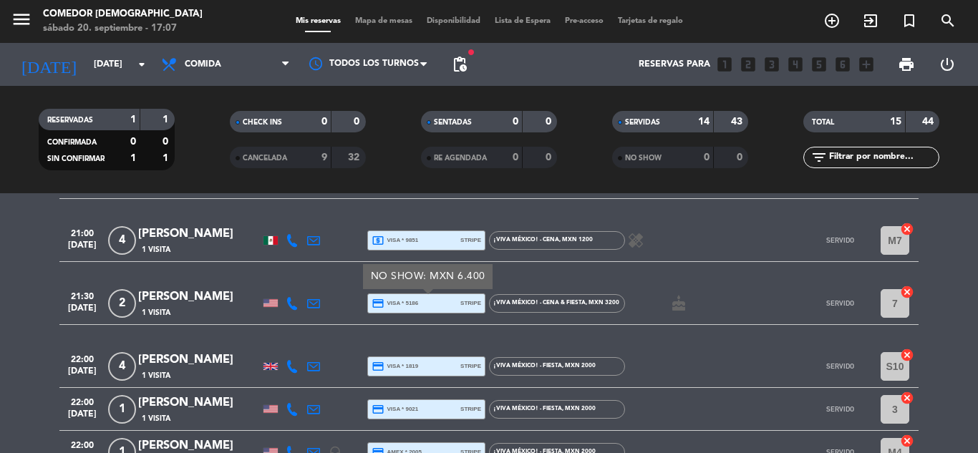
click at [427, 244] on div "local_atm visa * 9851 stripe" at bounding box center [427, 240] width 110 height 19
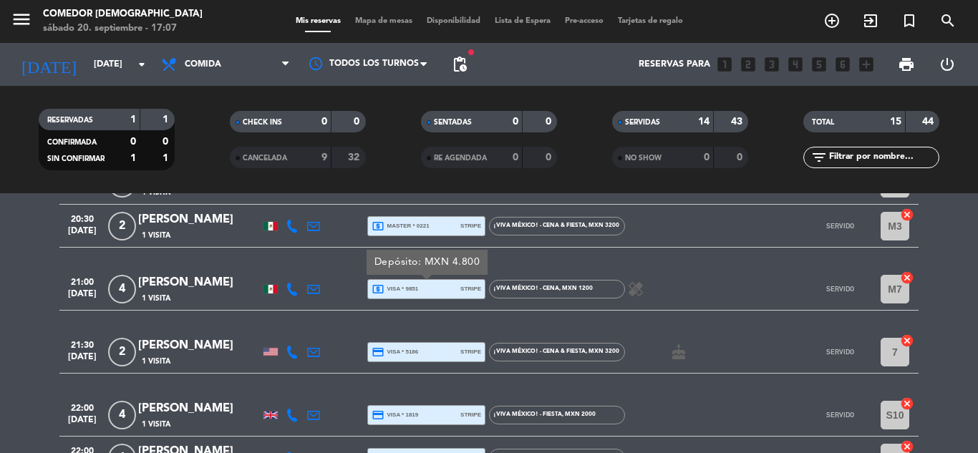
scroll to position [286, 0]
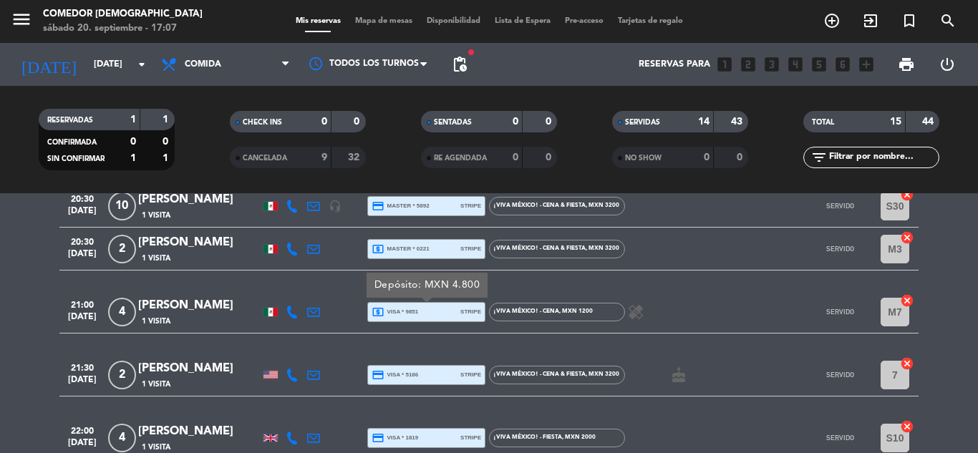
click at [427, 253] on span "local_atm master * 0221" at bounding box center [401, 249] width 58 height 13
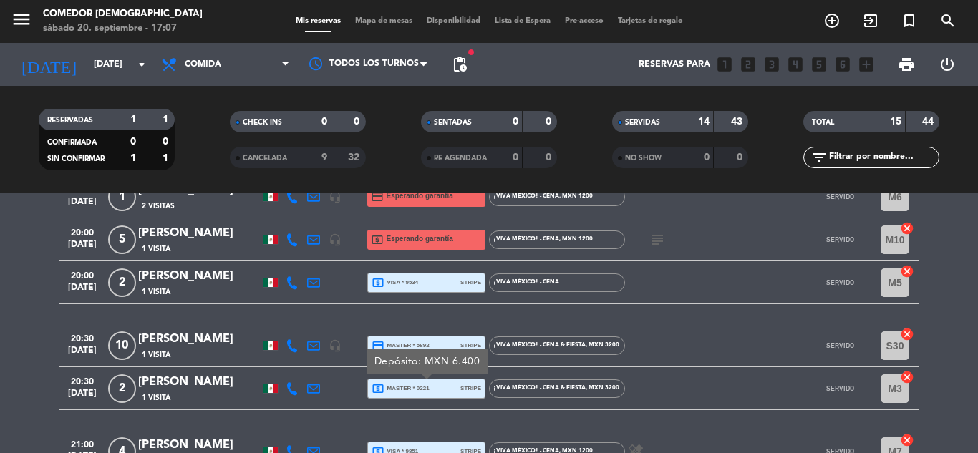
scroll to position [143, 0]
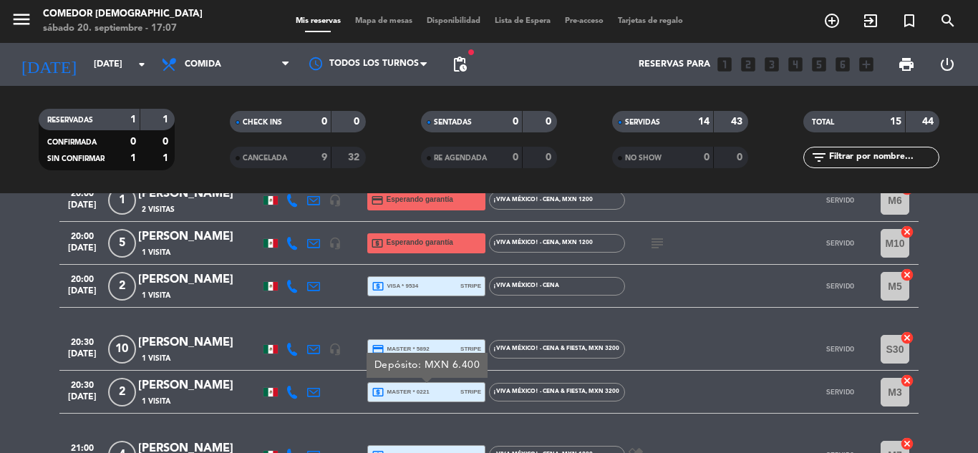
click at [423, 347] on span "credit_card master * 5892" at bounding box center [401, 349] width 58 height 13
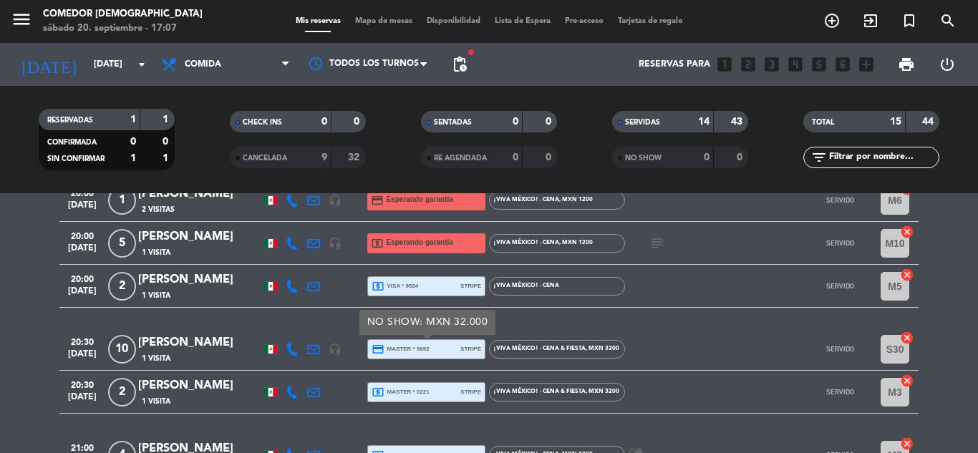
click at [424, 286] on div "local_atm visa * 9534 stripe" at bounding box center [427, 286] width 110 height 19
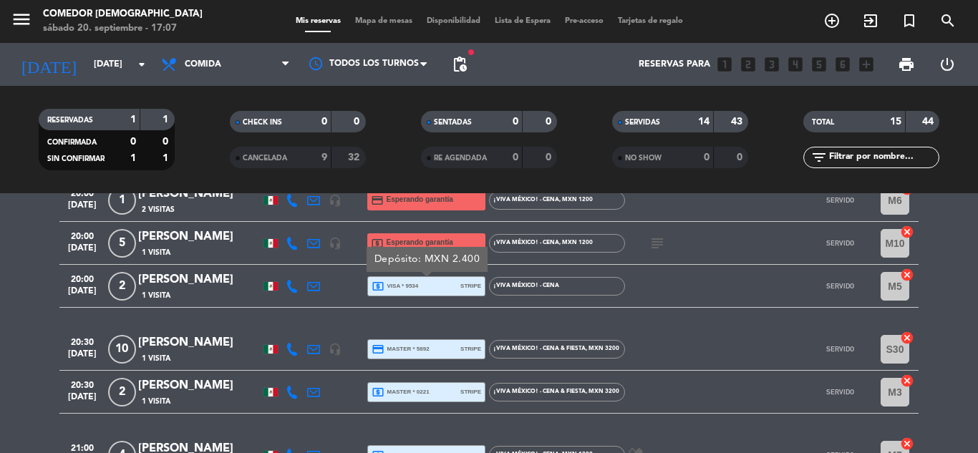
click at [417, 364] on div "20:30 [DATE] [PERSON_NAME] 1 Visita headset_mic credit_card master * 5892 strip…" at bounding box center [488, 349] width 859 height 43
click at [418, 350] on span "credit_card master * 5892" at bounding box center [401, 349] width 58 height 13
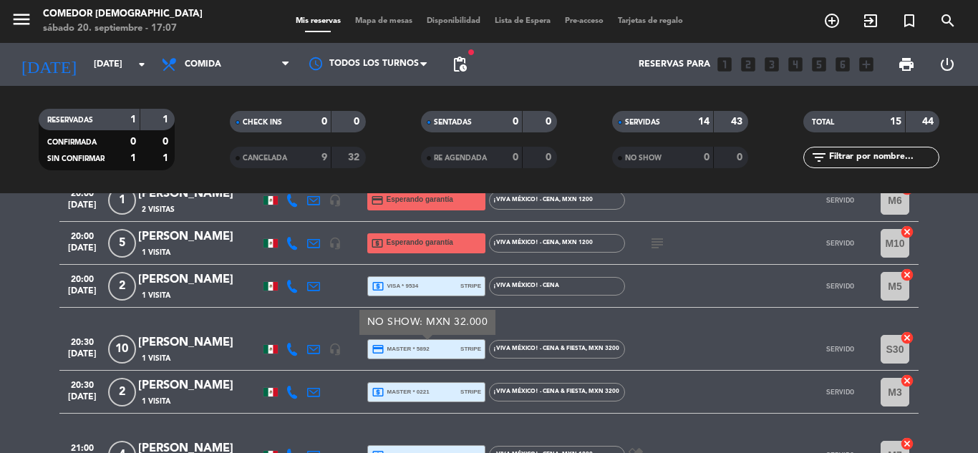
click at [417, 389] on span "local_atm master * 0221" at bounding box center [401, 392] width 58 height 13
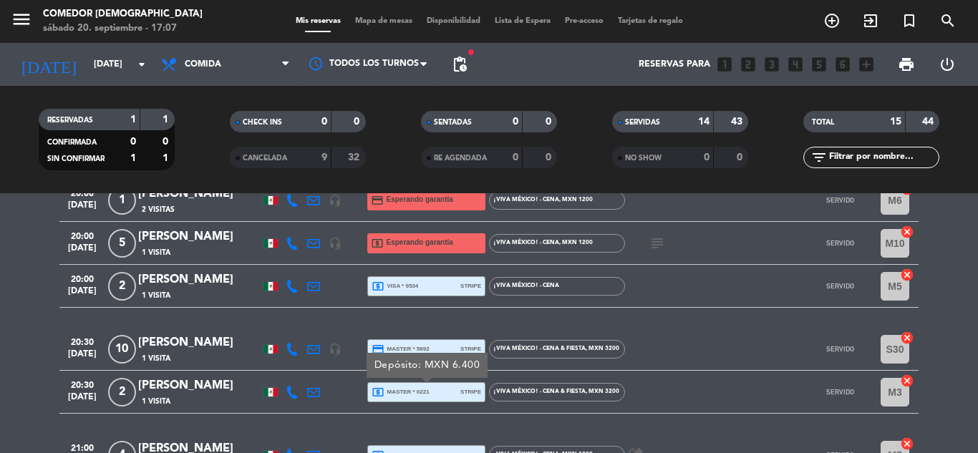
scroll to position [215, 0]
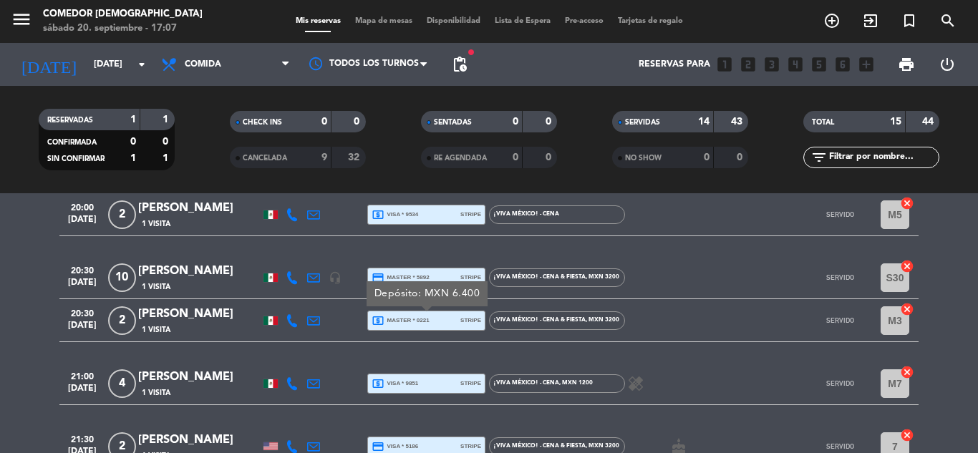
click at [415, 380] on span "local_atm visa * 9851" at bounding box center [395, 383] width 47 height 13
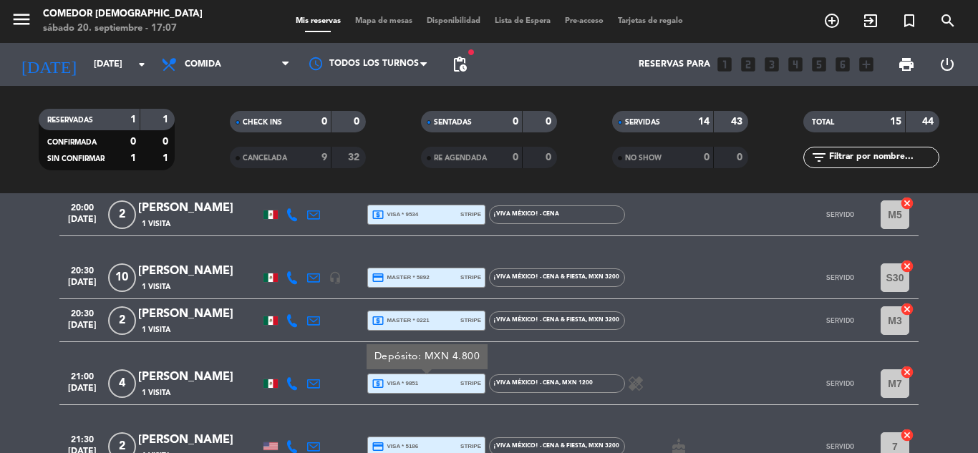
scroll to position [286, 0]
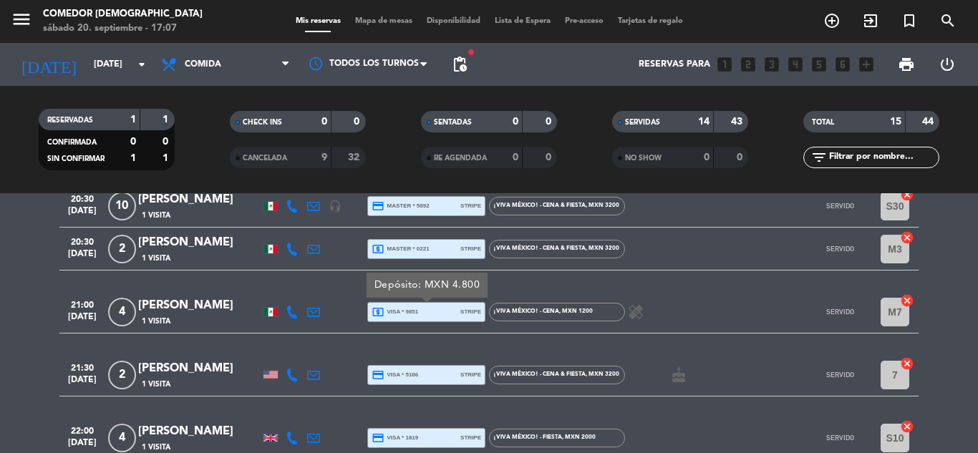
click at [415, 378] on span "credit_card visa * 5186" at bounding box center [395, 375] width 47 height 13
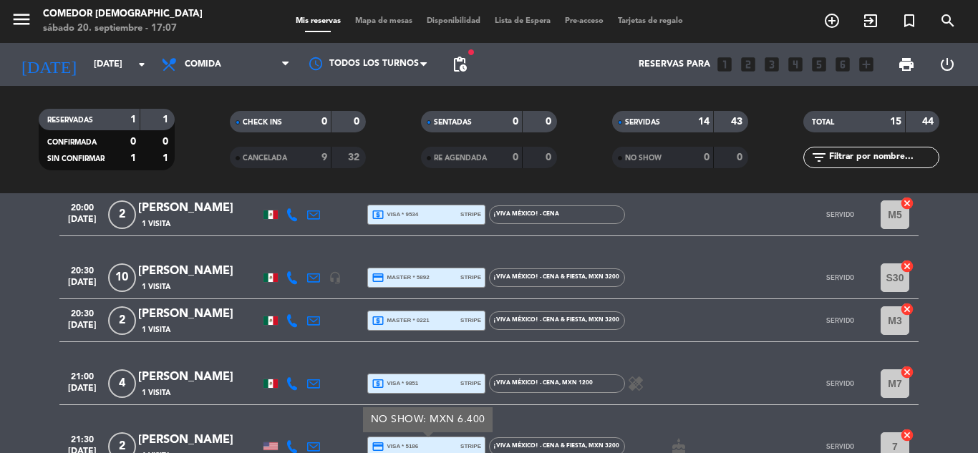
scroll to position [143, 0]
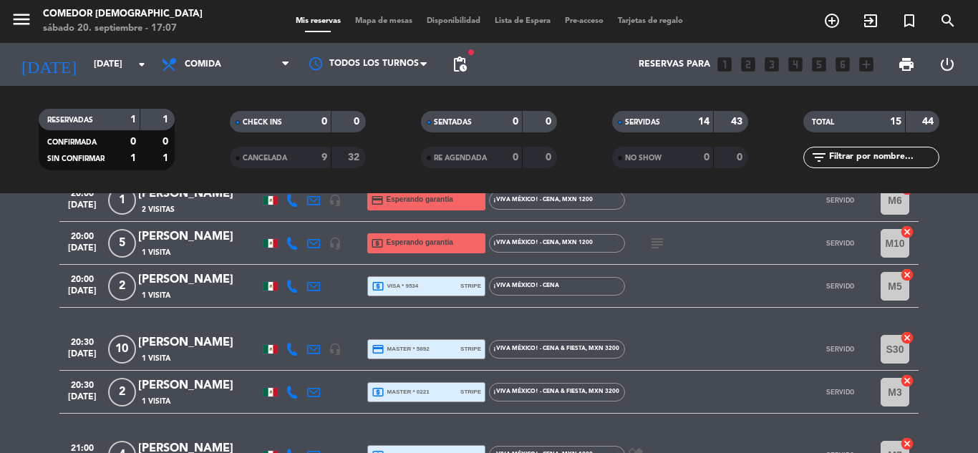
click at [443, 286] on div "local_atm visa * 9534 stripe" at bounding box center [427, 286] width 110 height 19
click at [431, 359] on div "20:30 [DATE] [PERSON_NAME] 1 Visita headset_mic credit_card master * 5892 strip…" at bounding box center [488, 349] width 859 height 43
click at [431, 355] on div "credit_card master * 5892 stripe" at bounding box center [427, 349] width 110 height 19
click at [432, 394] on div "local_atm master * 0221 stripe" at bounding box center [427, 392] width 110 height 19
click at [429, 344] on span "credit_card master * 5892" at bounding box center [401, 349] width 58 height 13
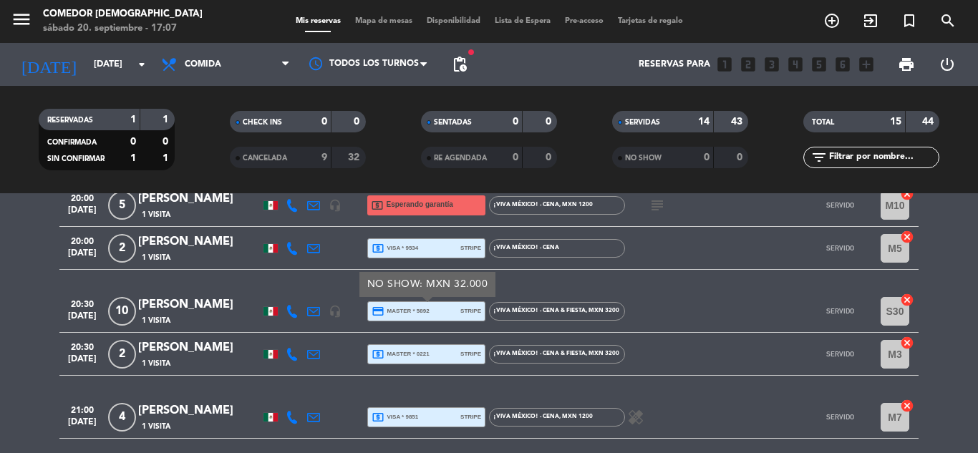
scroll to position [215, 0]
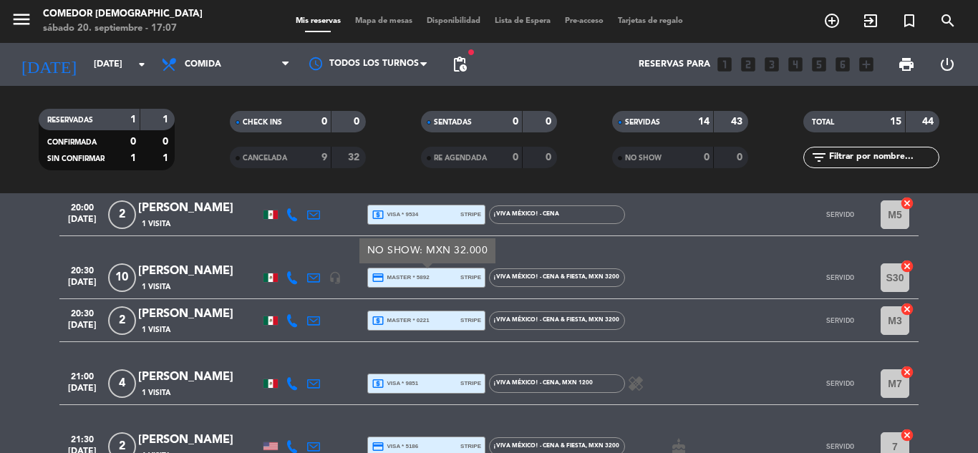
click at [425, 381] on div "local_atm visa * 9851 stripe" at bounding box center [427, 383] width 110 height 19
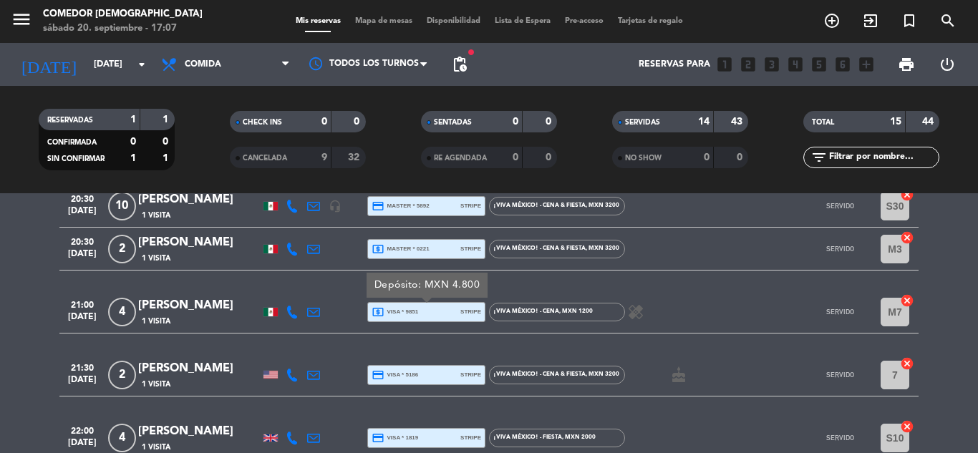
click at [425, 381] on div "credit_card visa * 5186 stripe" at bounding box center [427, 375] width 110 height 19
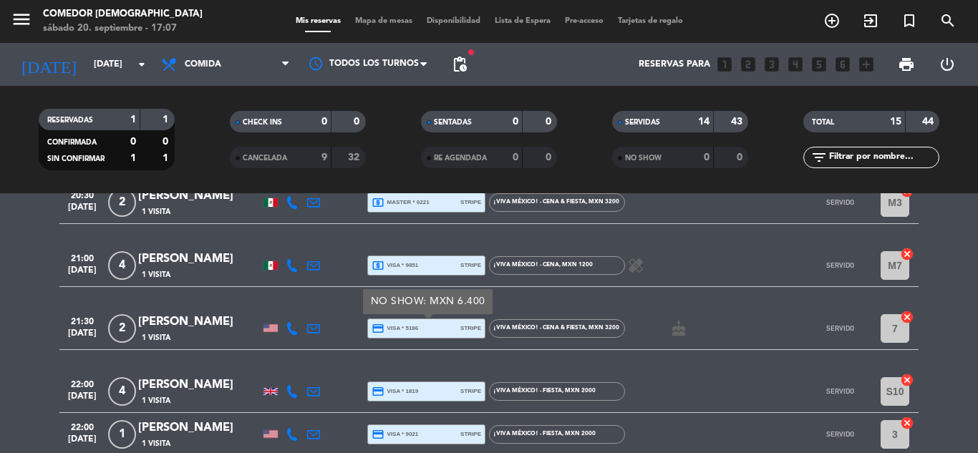
scroll to position [358, 0]
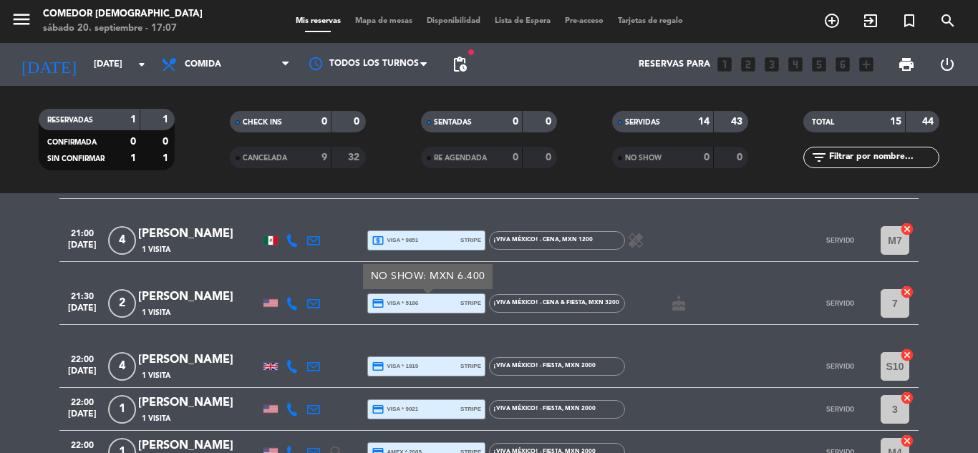
click at [425, 381] on div "22:00 [DATE] 4 [PERSON_NAME] 1 Visita credit_card visa * 1819 stripe ¡Viva [GEO…" at bounding box center [488, 366] width 859 height 43
click at [425, 374] on div "credit_card visa * 1819 stripe" at bounding box center [427, 366] width 110 height 19
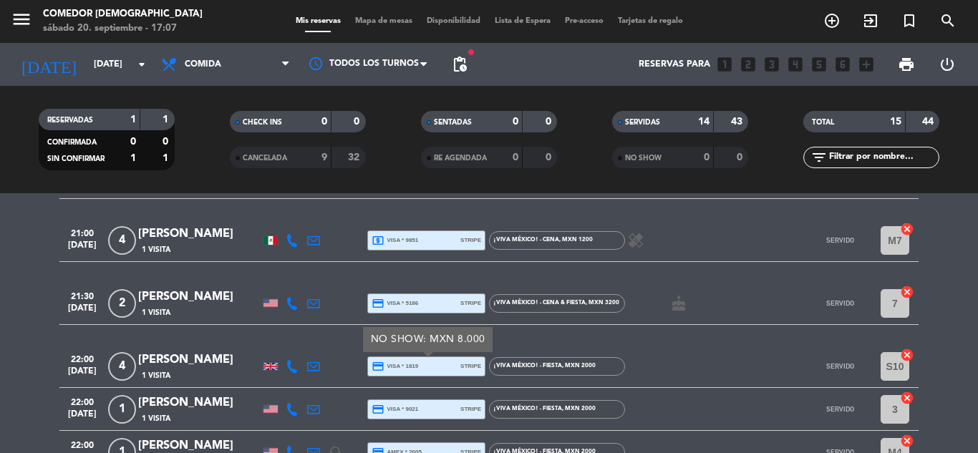
click at [426, 409] on div "credit_card visa * 9021 stripe" at bounding box center [427, 409] width 110 height 19
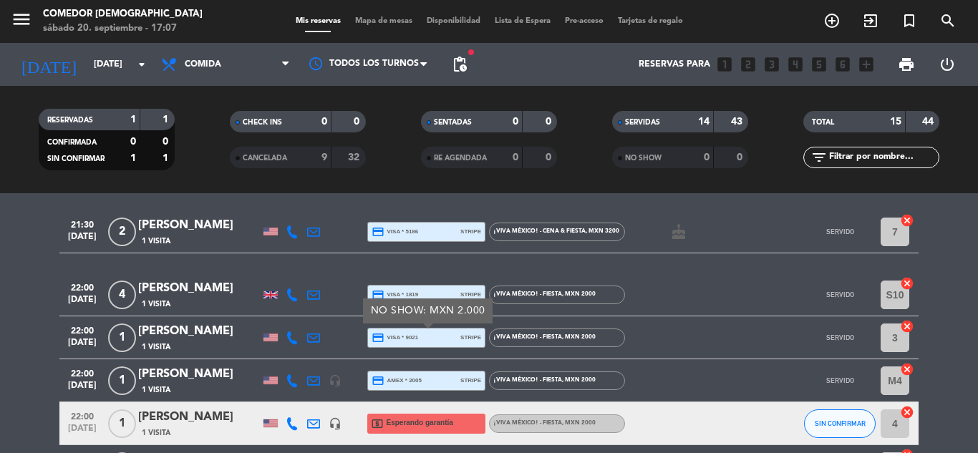
click at [425, 384] on div "credit_card amex * 2005 stripe" at bounding box center [427, 381] width 110 height 19
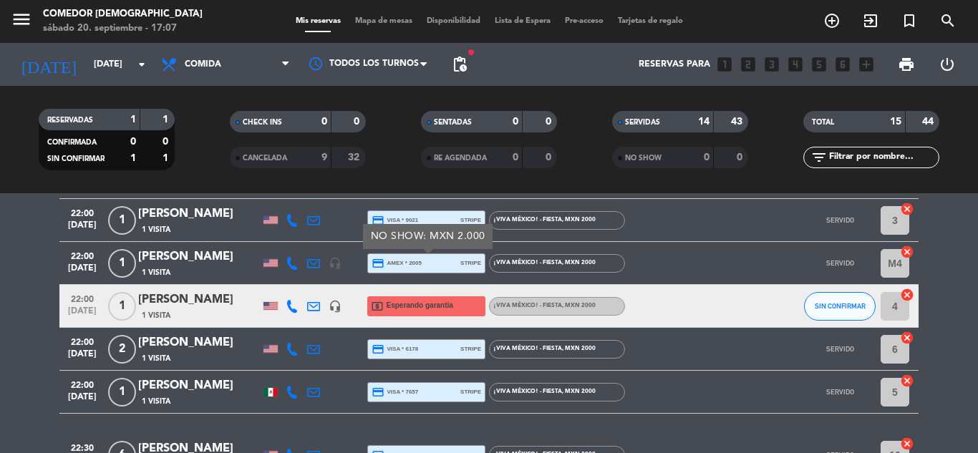
scroll to position [573, 0]
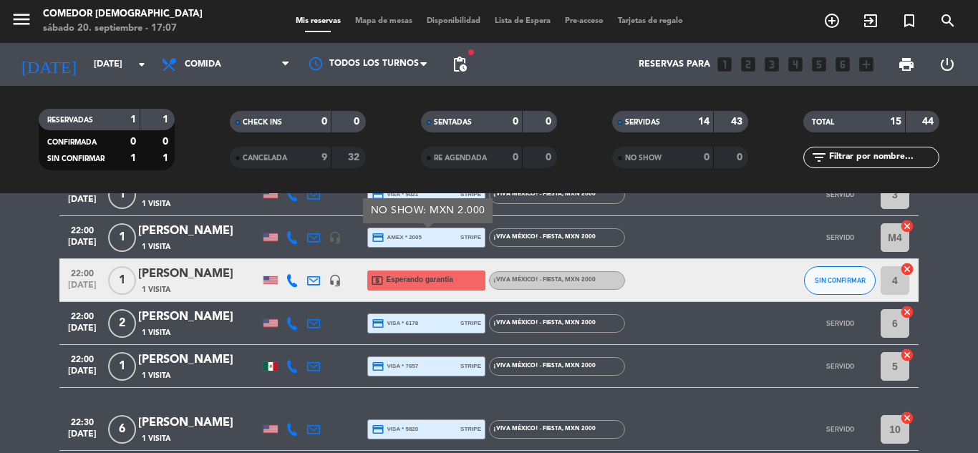
click at [425, 337] on div "22:00 [DATE] 2 [PERSON_NAME] 1 Visita credit_card visa * 6178 stripe ¡Viva Méxi…" at bounding box center [488, 323] width 859 height 43
click at [425, 328] on div "credit_card visa * 6178 stripe" at bounding box center [427, 323] width 110 height 19
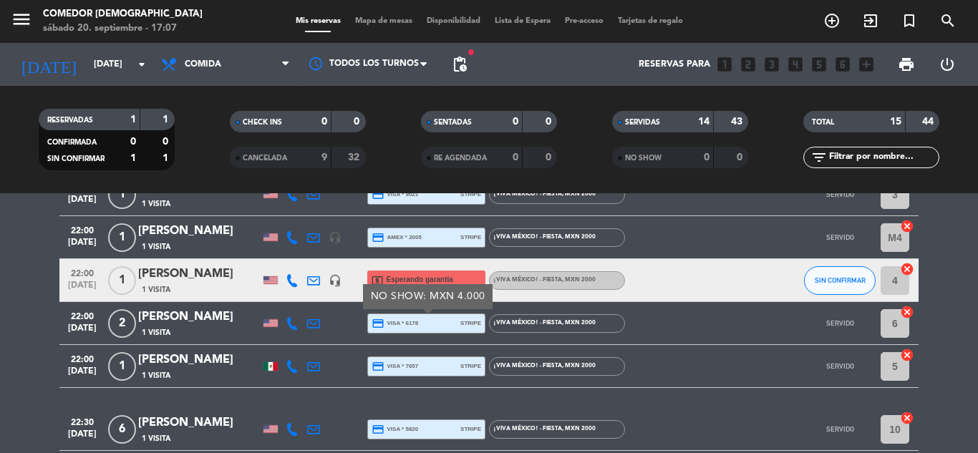
click at [425, 366] on div "credit_card visa * 7657 stripe" at bounding box center [427, 366] width 110 height 19
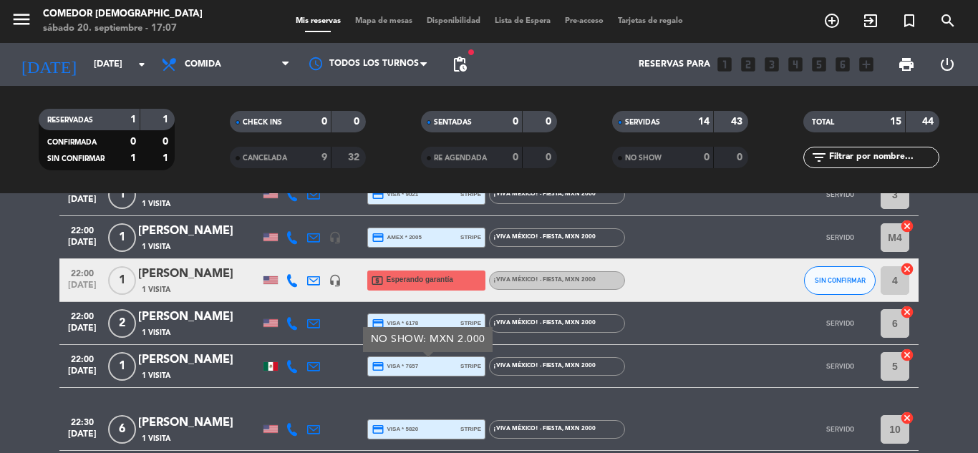
scroll to position [642, 0]
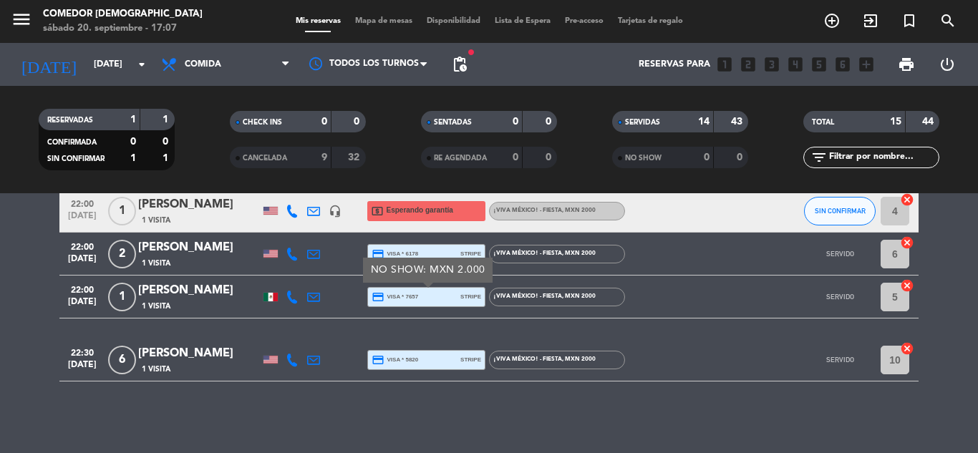
click at [425, 367] on div "credit_card visa * 5820 stripe" at bounding box center [427, 360] width 110 height 19
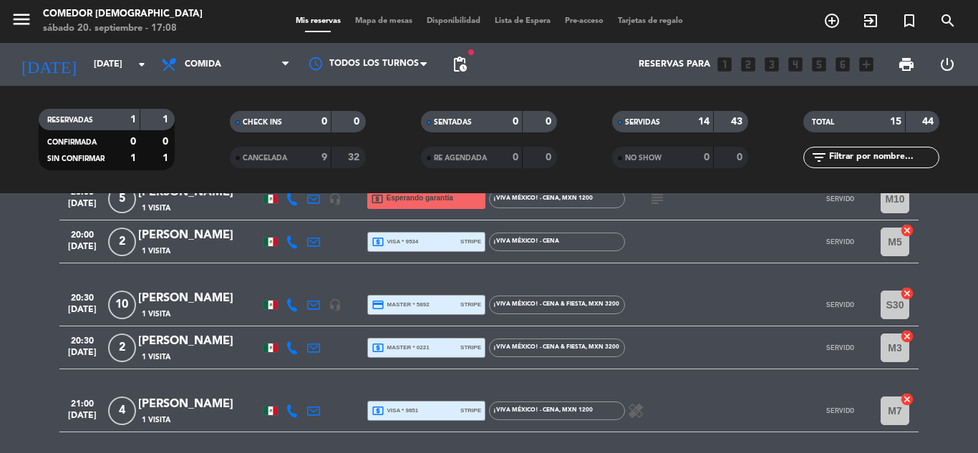
scroll to position [213, 0]
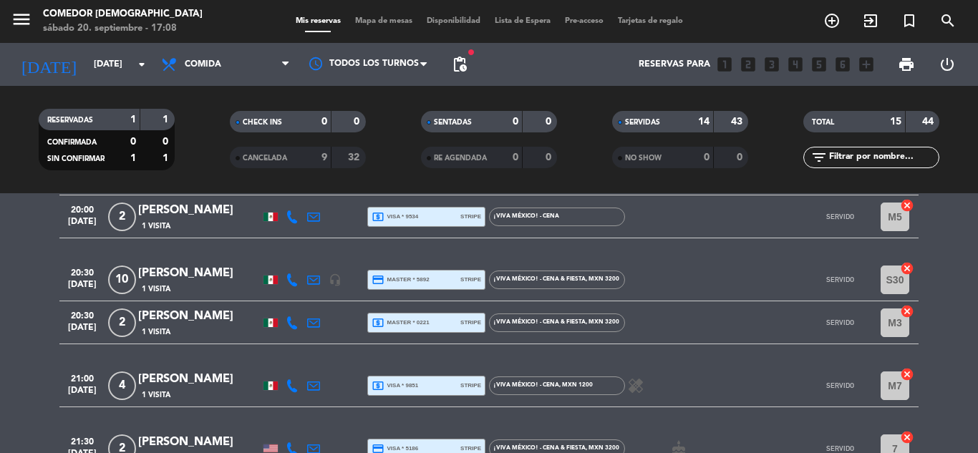
click at [410, 284] on span "credit_card master * 5892" at bounding box center [401, 279] width 58 height 13
click at [678, 281] on div at bounding box center [689, 279] width 129 height 42
click at [464, 278] on span "stripe" at bounding box center [470, 279] width 21 height 9
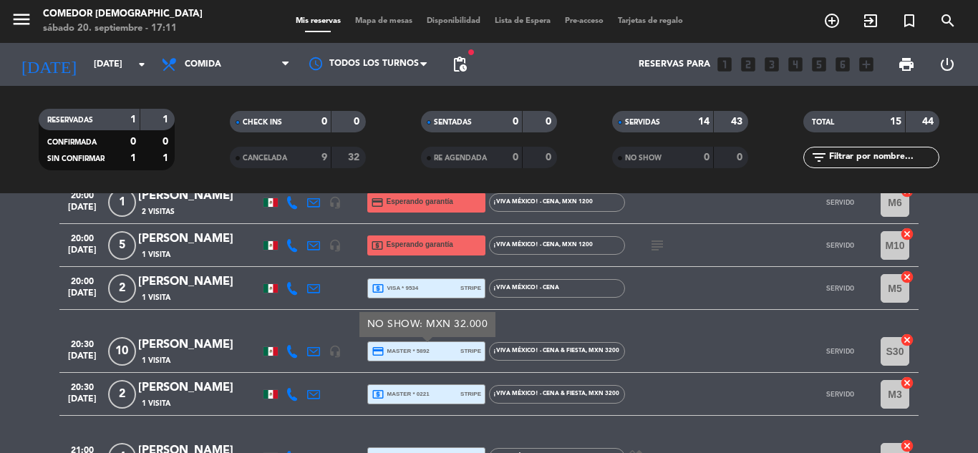
scroll to position [69, 0]
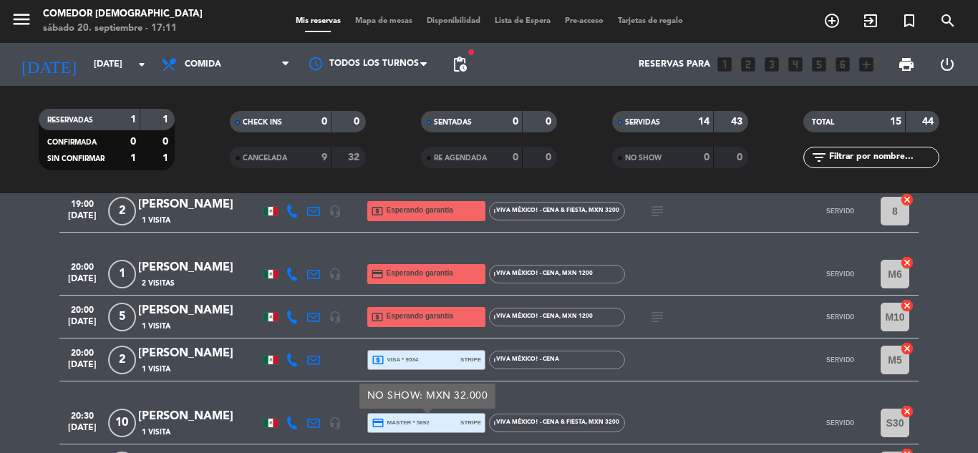
click at [694, 404] on div at bounding box center [689, 423] width 129 height 42
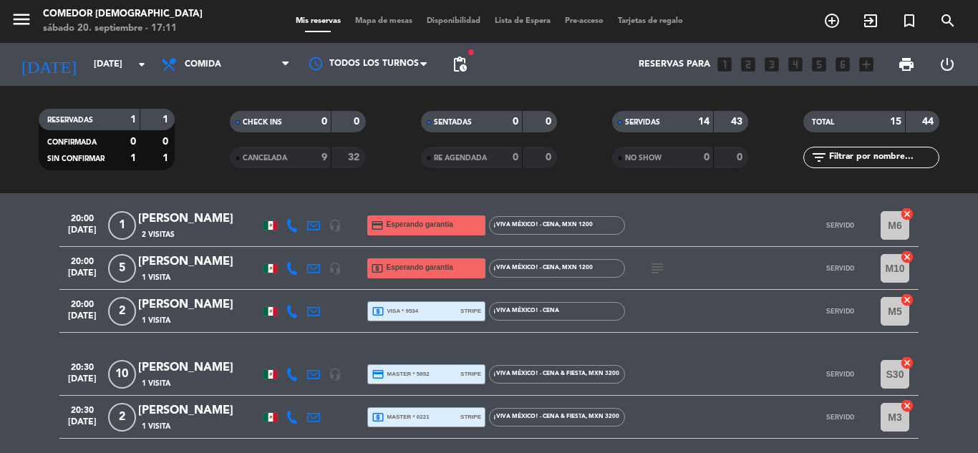
scroll to position [141, 0]
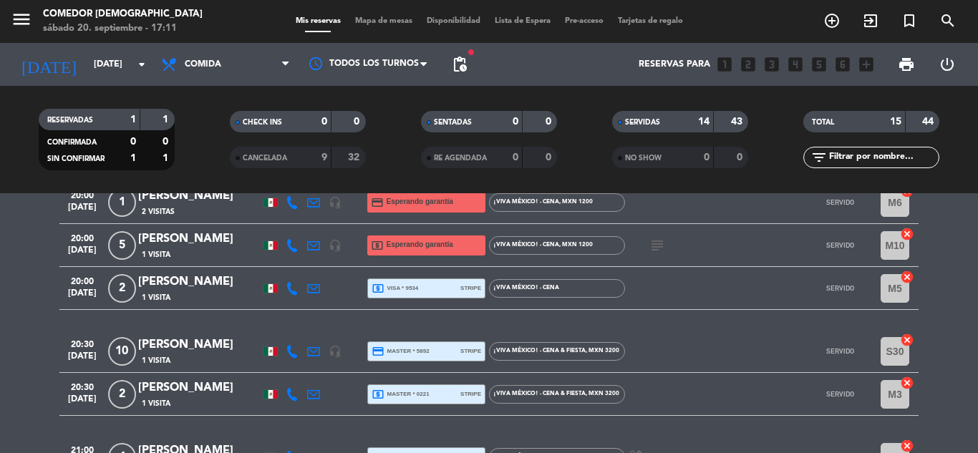
click at [425, 354] on span "credit_card master * 5892" at bounding box center [401, 351] width 58 height 13
click at [399, 357] on span "credit_card master * 5892" at bounding box center [401, 351] width 58 height 13
click at [430, 354] on div "credit_card master * 5892 stripe" at bounding box center [427, 351] width 110 height 19
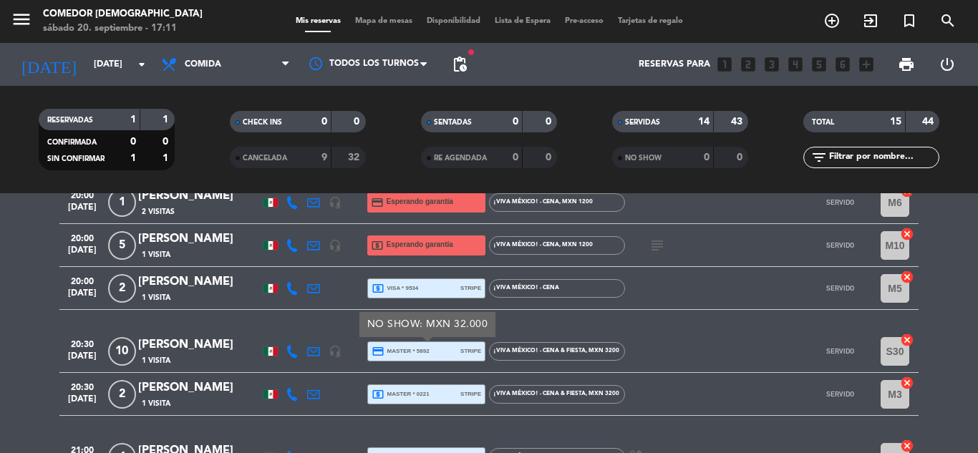
click at [709, 349] on div at bounding box center [689, 351] width 129 height 42
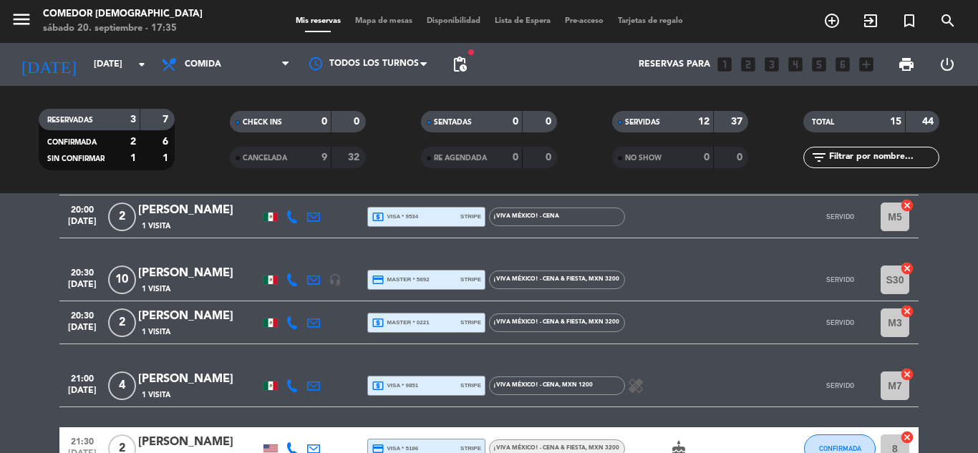
scroll to position [284, 0]
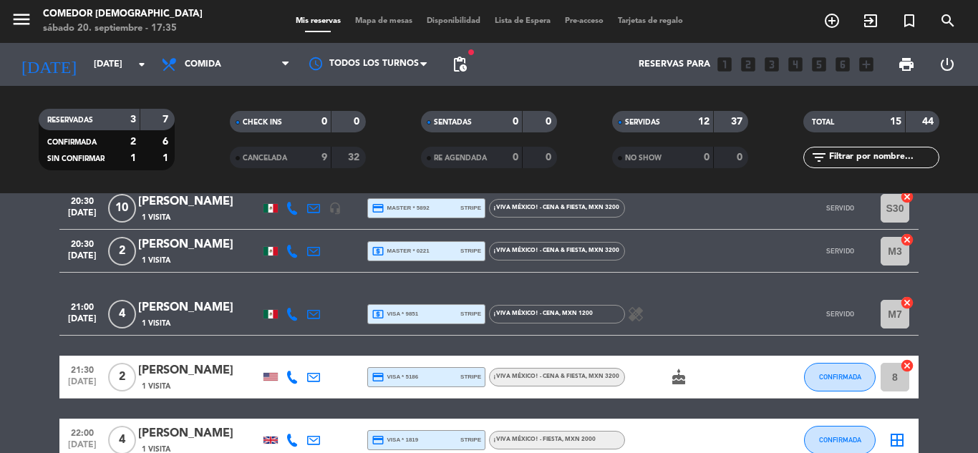
click at [407, 317] on span "local_atm visa * 9851" at bounding box center [395, 314] width 47 height 13
click at [406, 377] on span "credit_card visa * 5186" at bounding box center [395, 377] width 47 height 13
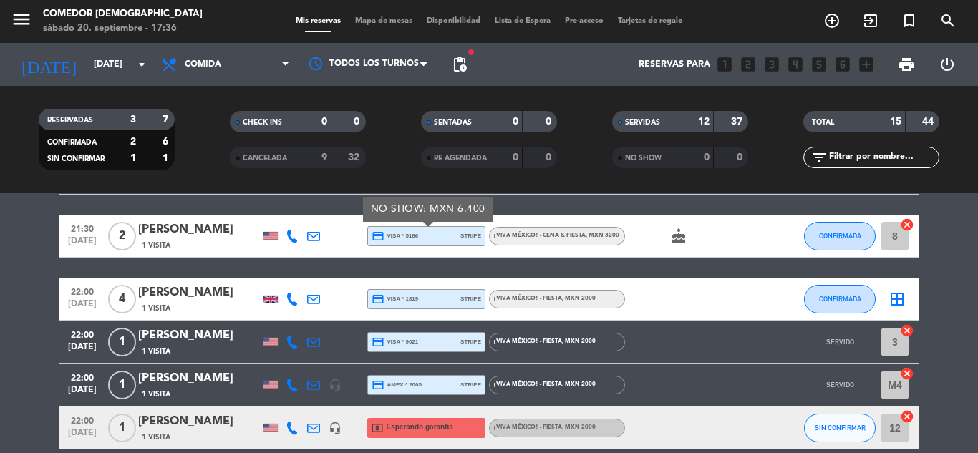
scroll to position [427, 0]
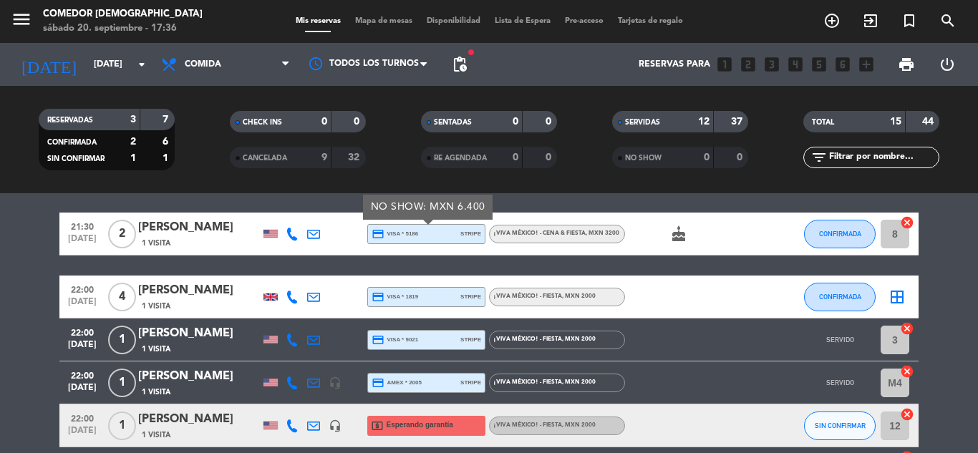
click at [379, 288] on div "credit_card visa * 1819 stripe" at bounding box center [427, 297] width 110 height 19
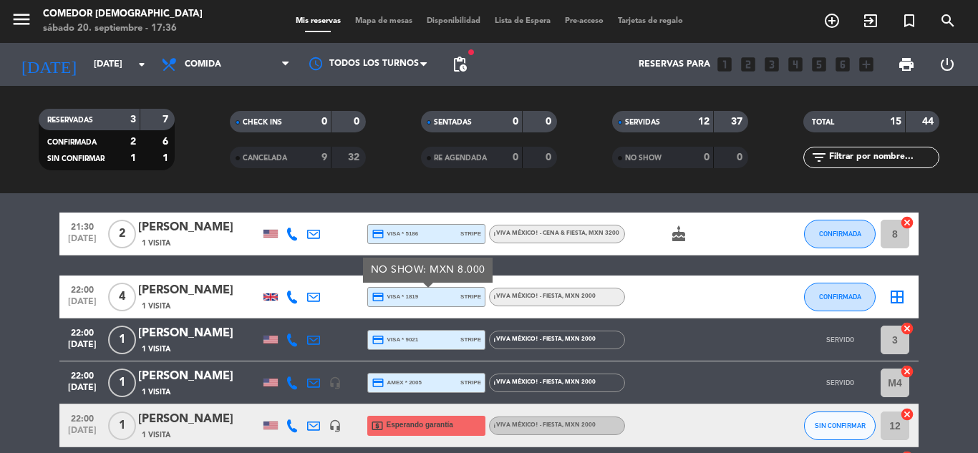
click at [388, 341] on span "credit_card visa * 9021" at bounding box center [395, 340] width 47 height 13
click at [392, 377] on span "credit_card amex * 2005" at bounding box center [397, 383] width 50 height 13
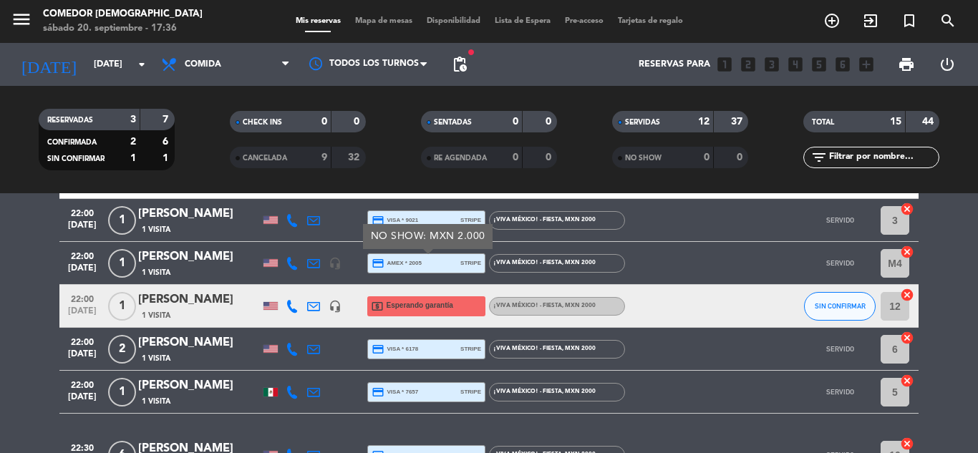
scroll to position [571, 0]
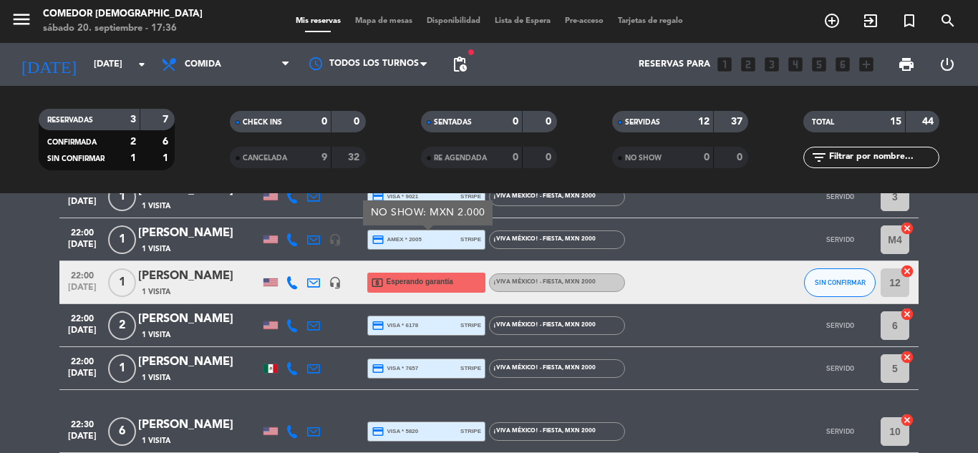
click at [397, 331] on span "credit_card visa * 6178" at bounding box center [395, 325] width 47 height 13
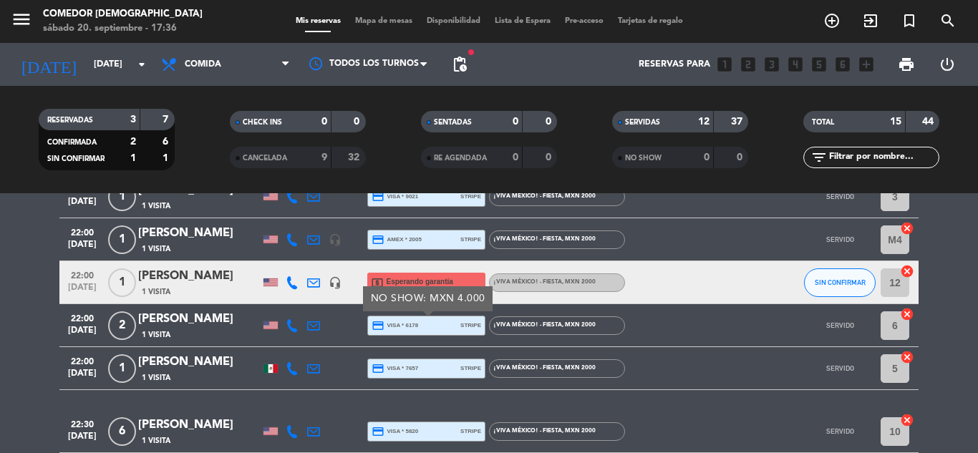
click at [382, 372] on icon "credit_card" at bounding box center [378, 368] width 13 height 13
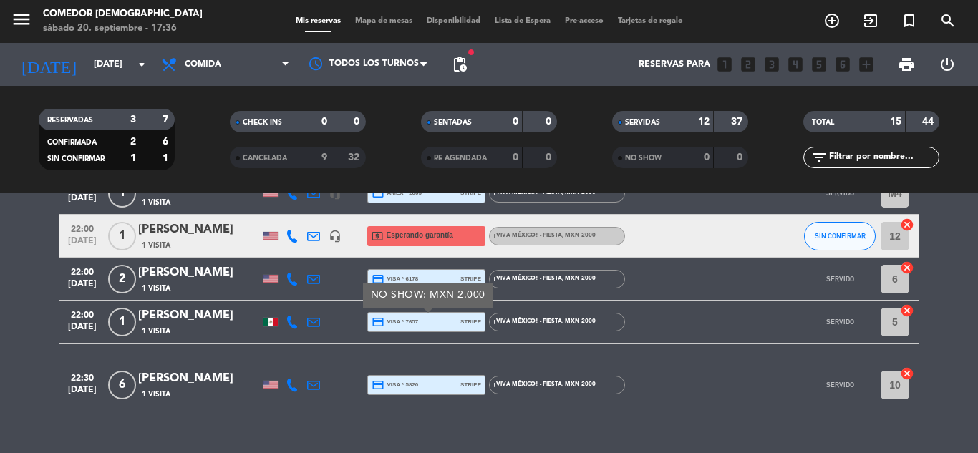
scroll to position [642, 0]
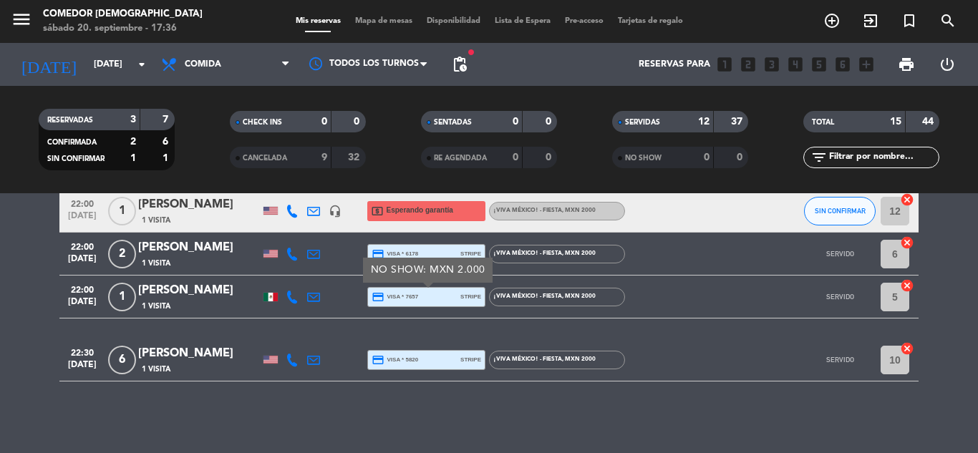
click at [392, 360] on span "credit_card visa * 5820" at bounding box center [395, 360] width 47 height 13
